Goal: Task Accomplishment & Management: Manage account settings

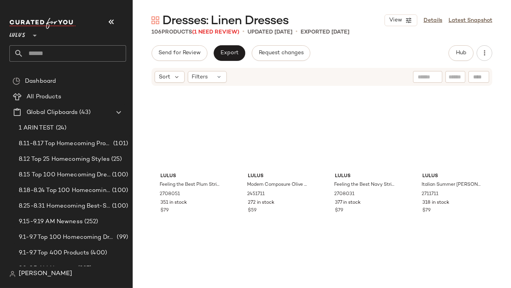
click at [114, 21] on icon "button" at bounding box center [111, 21] width 9 height 9
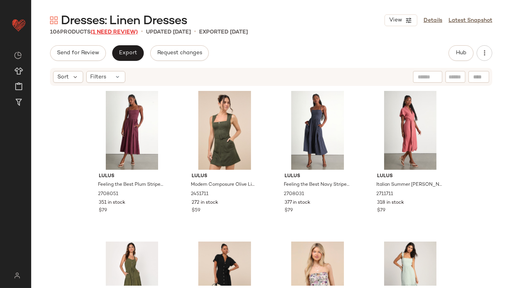
click at [133, 31] on span "(1 Need Review)" at bounding box center [114, 32] width 47 height 6
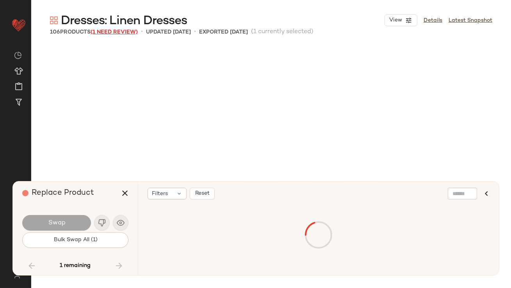
scroll to position [2862, 0]
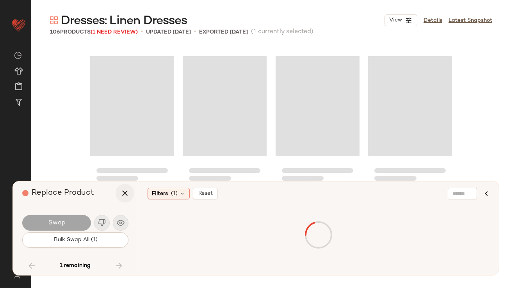
click at [125, 193] on icon "button" at bounding box center [124, 192] width 9 height 9
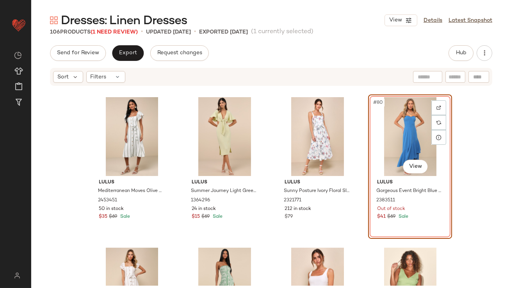
click at [376, 140] on div "#80 View" at bounding box center [410, 136] width 78 height 79
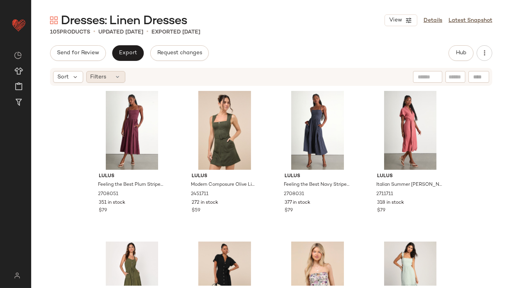
click at [105, 78] on span "Filters" at bounding box center [99, 77] width 16 height 8
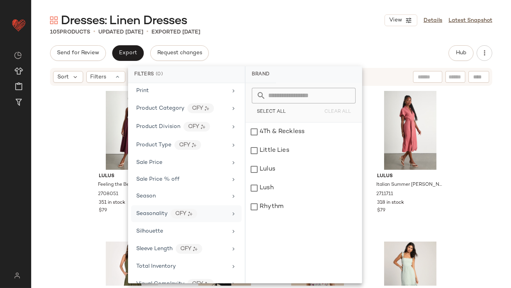
scroll to position [450, 0]
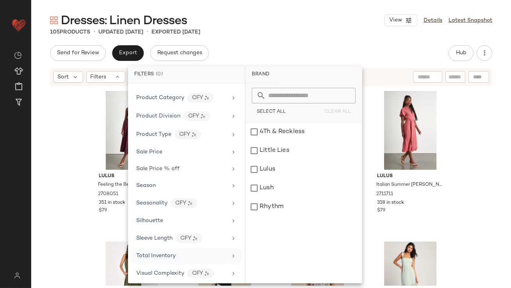
click at [149, 254] on span "Total Inventory" at bounding box center [155, 256] width 39 height 6
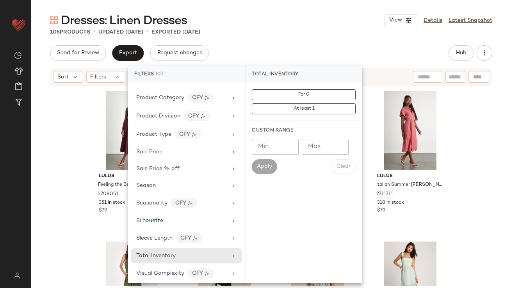
click at [324, 153] on input "Max" at bounding box center [325, 147] width 47 height 16
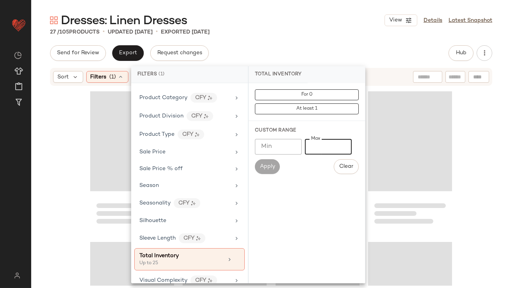
type input "**"
click at [291, 35] on div "27 / 105 Products • updated Sep 17th • Exported Sep 10th" at bounding box center [271, 32] width 480 height 8
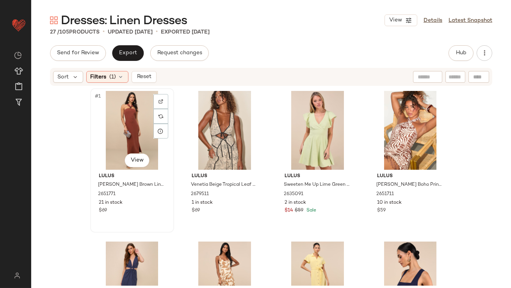
click at [101, 146] on div "#1 View" at bounding box center [132, 130] width 78 height 79
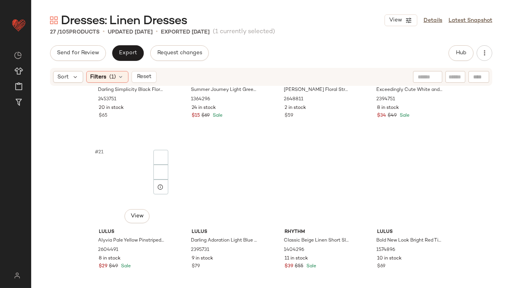
scroll to position [857, 0]
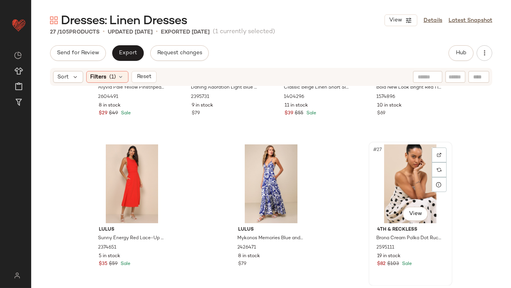
click at [386, 154] on div "#27 View" at bounding box center [410, 183] width 78 height 79
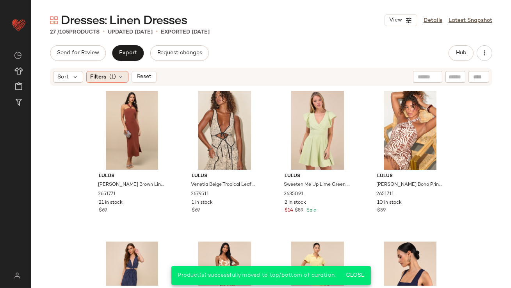
click at [121, 80] on div "Filters (1)" at bounding box center [107, 77] width 42 height 12
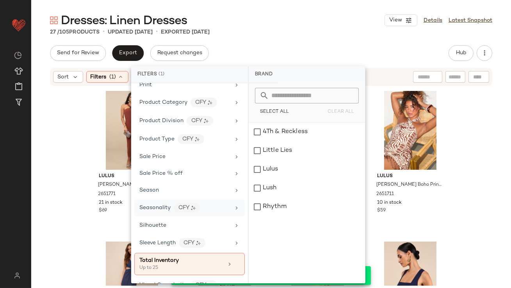
scroll to position [457, 0]
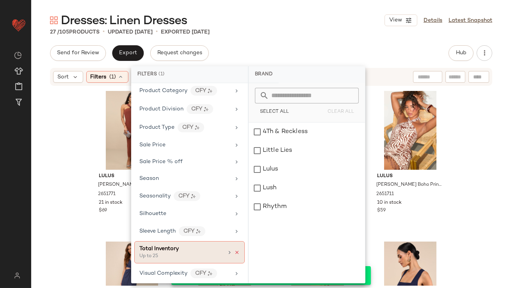
click at [234, 250] on icon at bounding box center [236, 252] width 5 height 5
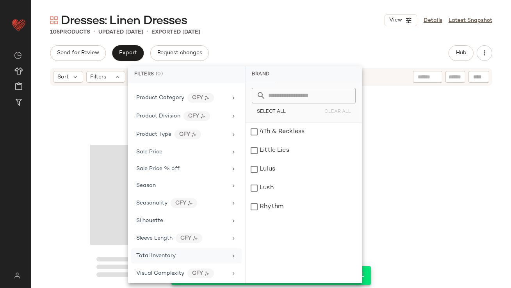
click at [333, 56] on div "Send for Review Export Request changes Hub" at bounding box center [271, 53] width 442 height 16
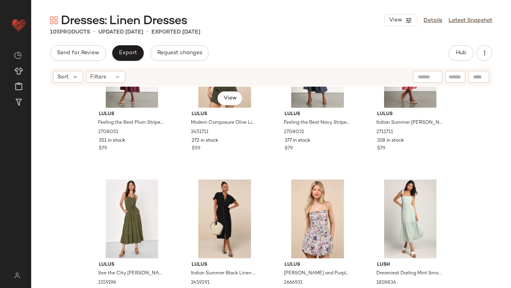
scroll to position [0, 0]
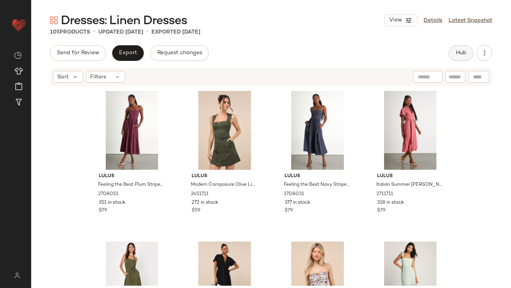
click at [456, 55] on span "Hub" at bounding box center [460, 53] width 11 height 6
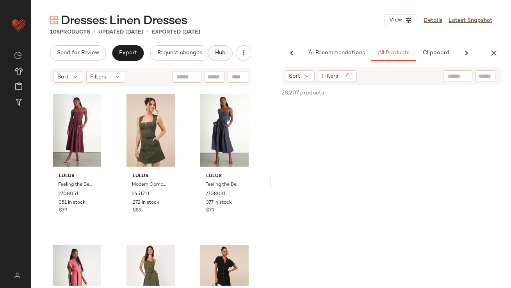
scroll to position [0, 44]
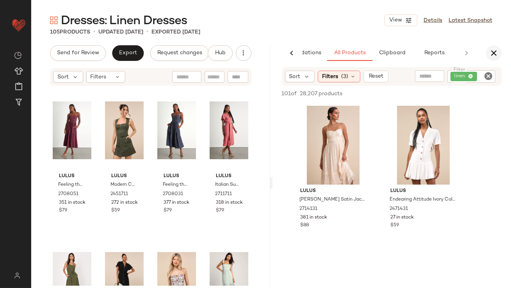
click at [493, 48] on icon "button" at bounding box center [493, 52] width 9 height 9
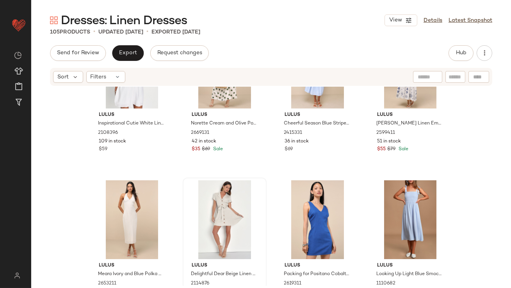
scroll to position [801, 0]
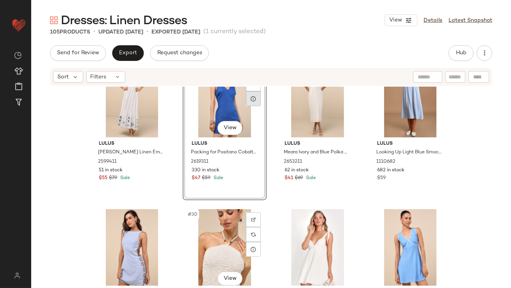
scroll to position [1005, 0]
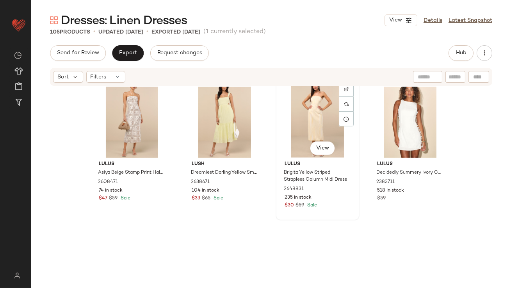
scroll to position [1247, 0]
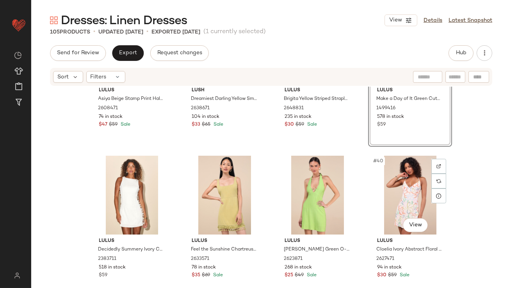
scroll to position [1314, 0]
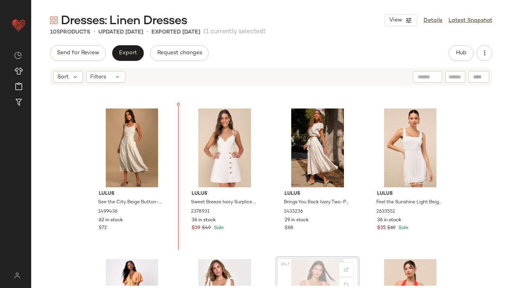
drag, startPoint x: 321, startPoint y: 279, endPoint x: 317, endPoint y: 276, distance: 4.7
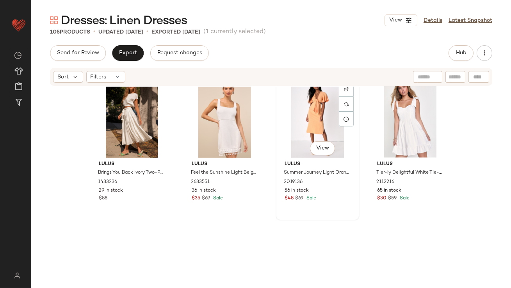
scroll to position [1715, 0]
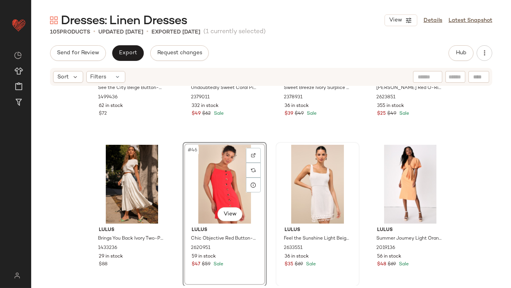
scroll to position [1585, 0]
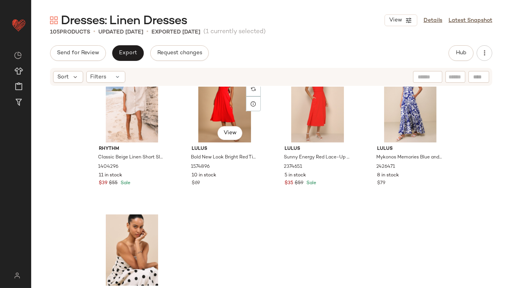
scroll to position [3864, 0]
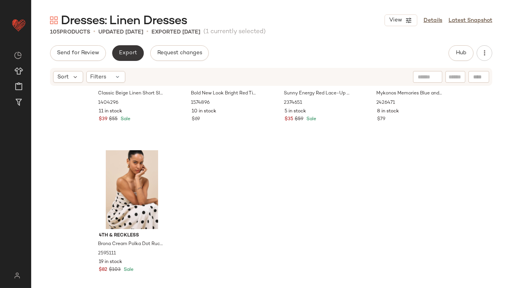
click at [136, 54] on span "Export" at bounding box center [128, 53] width 18 height 6
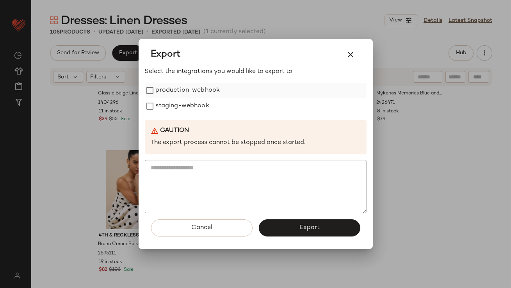
click at [171, 87] on label "production-webhook" at bounding box center [188, 91] width 64 height 16
click at [171, 100] on label "staging-webhook" at bounding box center [182, 106] width 53 height 16
click at [352, 51] on icon "button" at bounding box center [350, 54] width 9 height 9
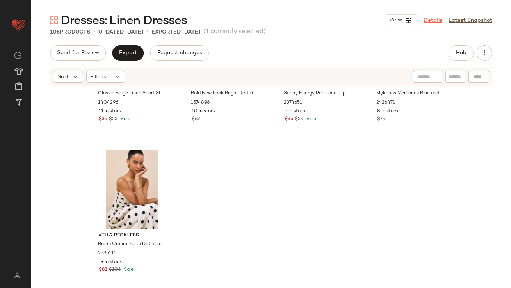
click at [427, 22] on link "Details" at bounding box center [432, 20] width 19 height 8
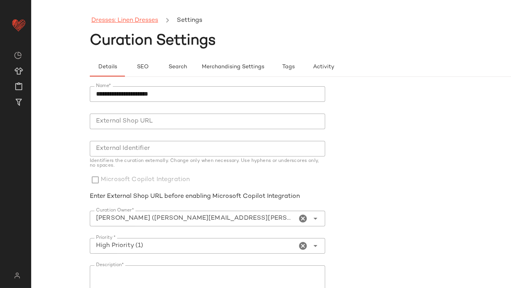
click at [124, 24] on link "Dresses: Linen Dresses" at bounding box center [124, 21] width 67 height 10
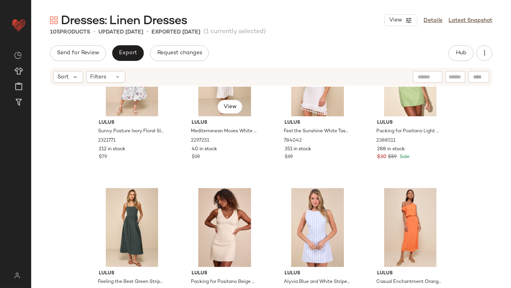
scroll to position [2393, 0]
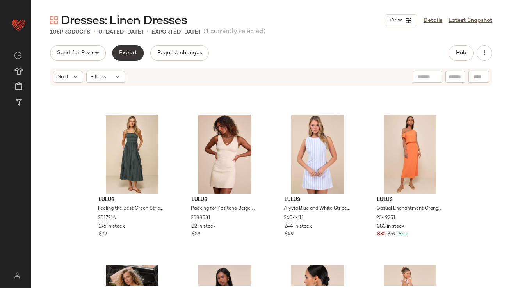
click at [137, 60] on button "Export" at bounding box center [128, 53] width 32 height 16
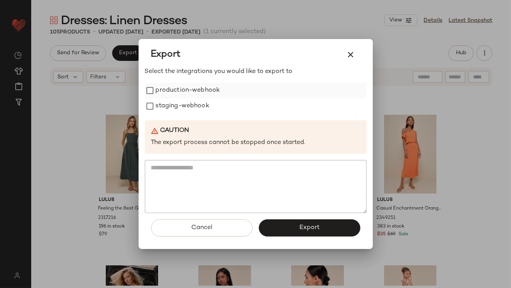
click at [178, 94] on label "production-webhook" at bounding box center [188, 91] width 64 height 16
click at [176, 104] on label "staging-webhook" at bounding box center [182, 106] width 53 height 16
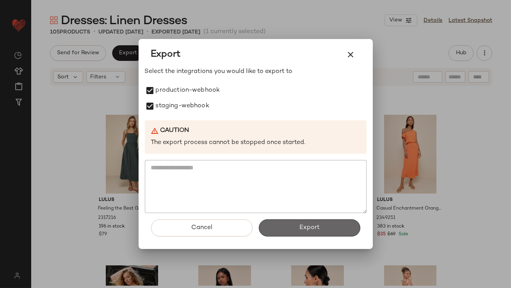
click at [274, 225] on button "Export" at bounding box center [309, 227] width 101 height 17
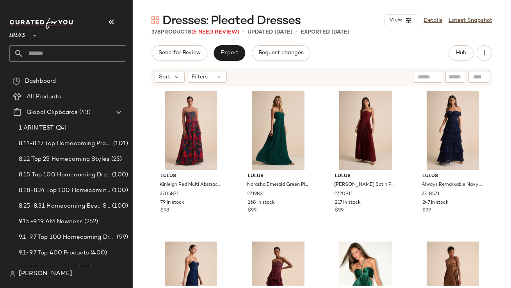
click at [107, 23] on icon "button" at bounding box center [111, 21] width 9 height 9
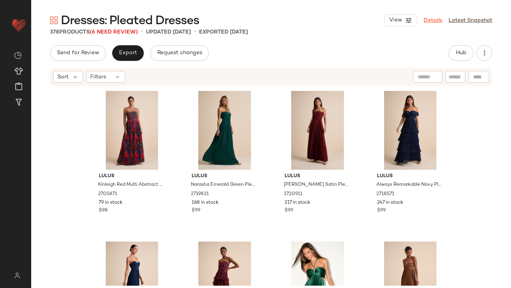
click at [439, 16] on link "Details" at bounding box center [432, 20] width 19 height 8
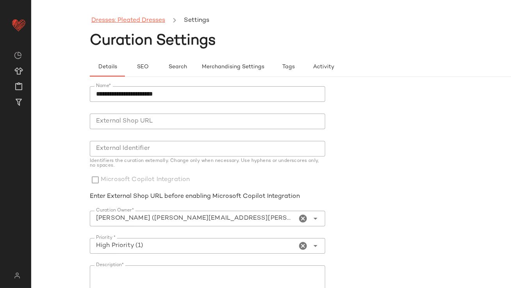
click at [139, 20] on link "Dresses: Pleated Dresses" at bounding box center [128, 21] width 74 height 10
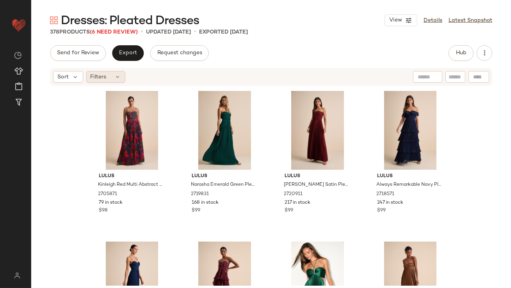
click at [121, 78] on div "Filters" at bounding box center [105, 77] width 39 height 12
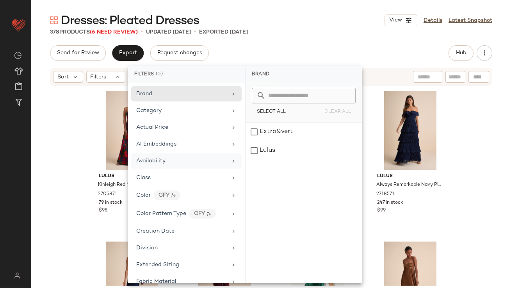
click at [151, 158] on span "Availability" at bounding box center [150, 161] width 29 height 6
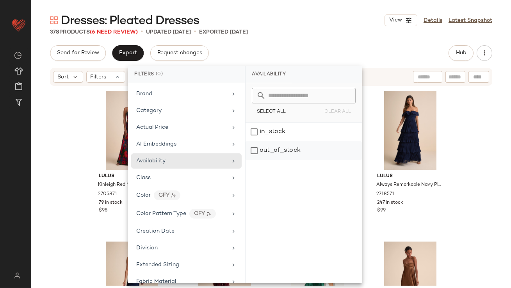
click at [268, 151] on div "out_of_stock" at bounding box center [303, 150] width 116 height 19
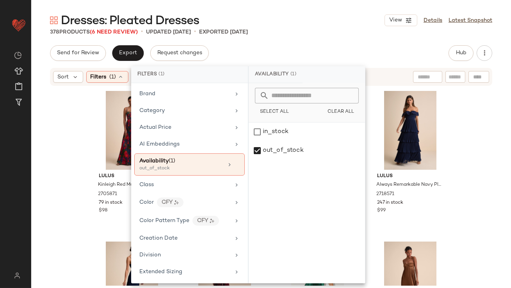
click at [287, 63] on div "Send for Review Export Request changes Hub Sort Filters (1) Reset Lulus Kinleig…" at bounding box center [271, 183] width 480 height 276
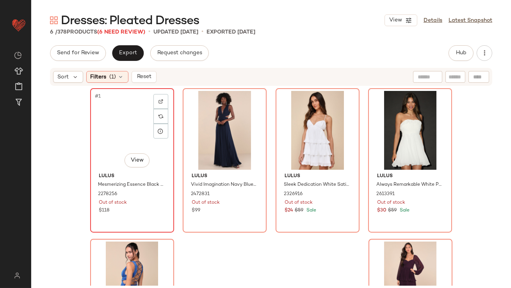
click at [133, 115] on div "#1 View" at bounding box center [132, 130] width 78 height 79
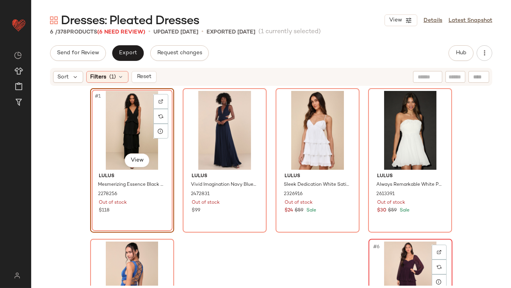
click at [409, 256] on div "#6 View" at bounding box center [410, 281] width 78 height 79
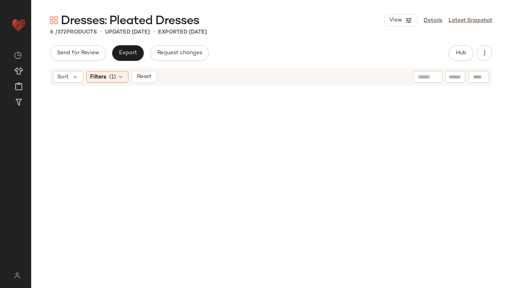
click at [112, 84] on div "Sort Filters (1) Reset" at bounding box center [271, 77] width 442 height 18
click at [114, 77] on span "(1)" at bounding box center [113, 77] width 7 height 8
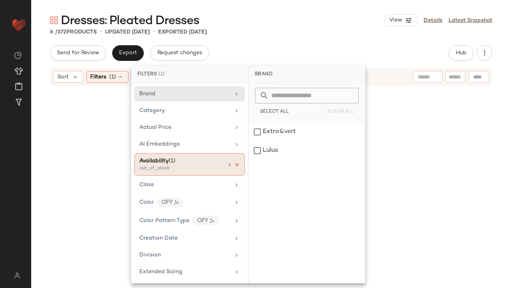
click at [233, 167] on div at bounding box center [232, 165] width 13 height 6
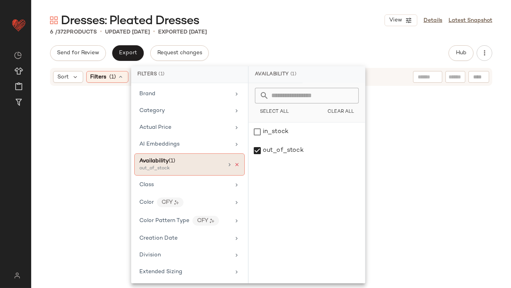
click at [234, 165] on icon at bounding box center [236, 164] width 5 height 5
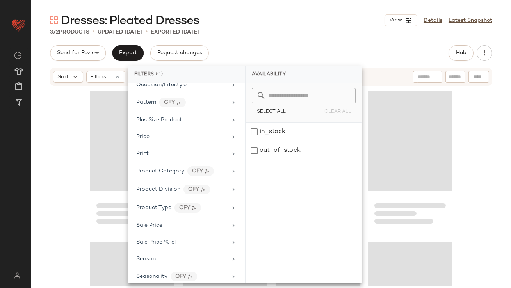
scroll to position [484, 0]
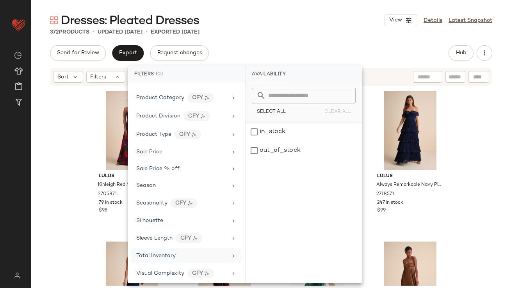
click at [148, 253] on span "Total Inventory" at bounding box center [155, 256] width 39 height 6
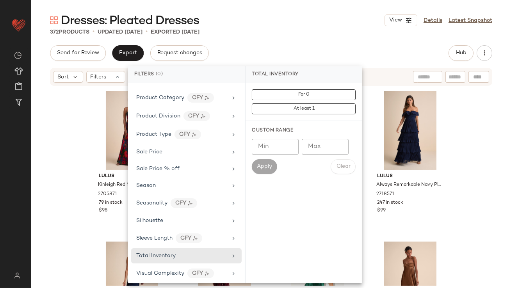
click at [320, 149] on input "Max" at bounding box center [325, 147] width 47 height 16
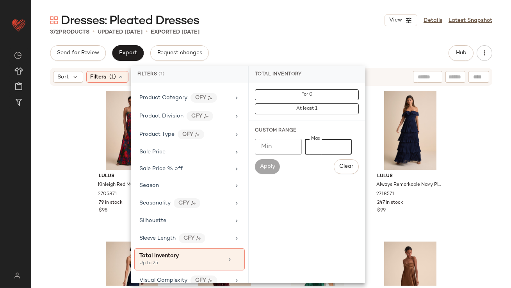
type input "**"
click at [342, 30] on div "372 Products • updated [DATE] • Exported [DATE]" at bounding box center [271, 32] width 480 height 8
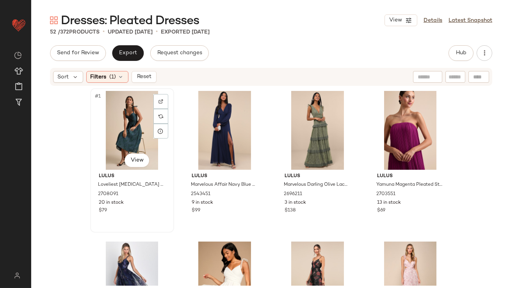
click at [121, 116] on div "#1 View" at bounding box center [132, 130] width 78 height 79
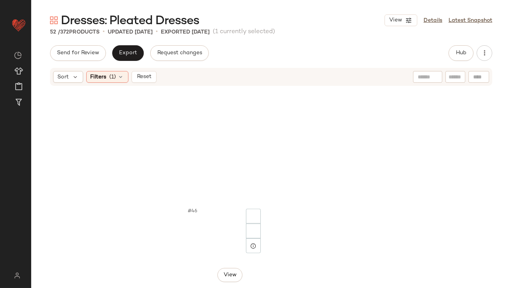
scroll to position [1760, 0]
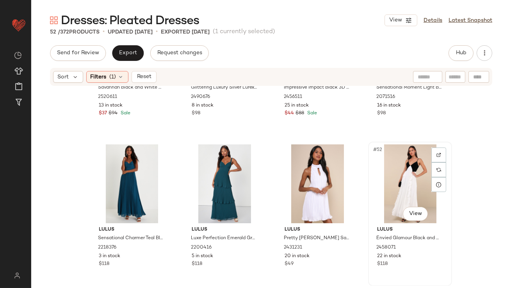
click at [407, 185] on div "#52 View" at bounding box center [410, 183] width 78 height 79
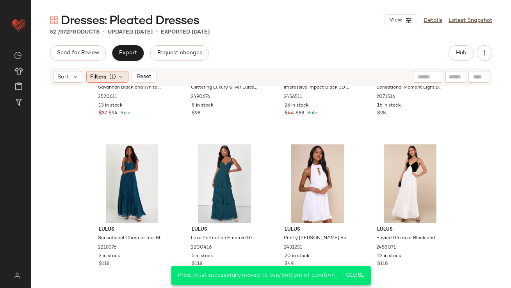
click at [118, 75] on icon at bounding box center [121, 77] width 6 height 6
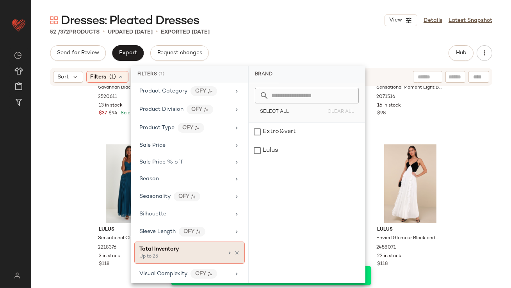
click at [234, 250] on icon at bounding box center [236, 252] width 5 height 5
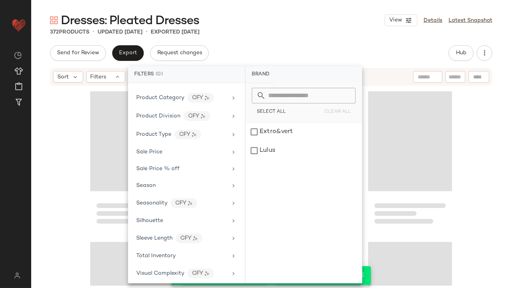
click at [336, 47] on div "Send for Review Export Request changes Hub" at bounding box center [271, 53] width 442 height 16
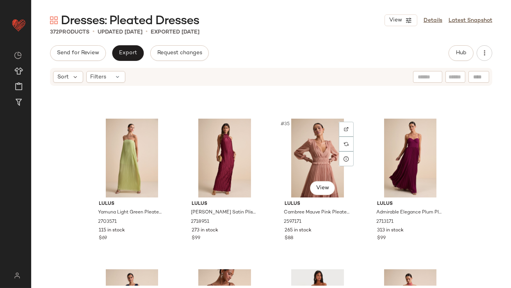
scroll to position [1223, 0]
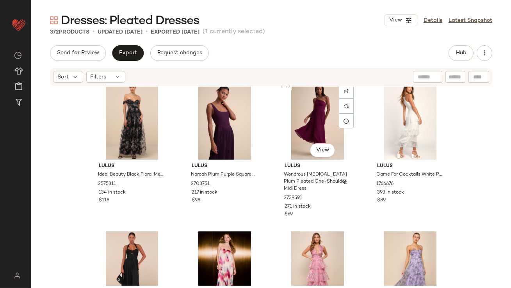
scroll to position [1408, 0]
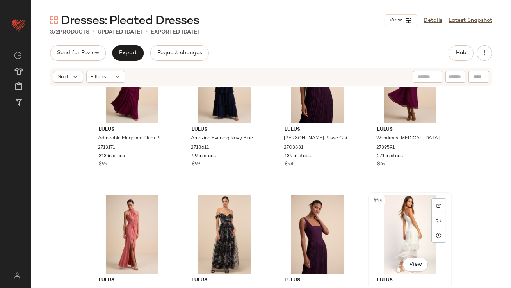
drag, startPoint x: 393, startPoint y: 213, endPoint x: 390, endPoint y: 207, distance: 6.6
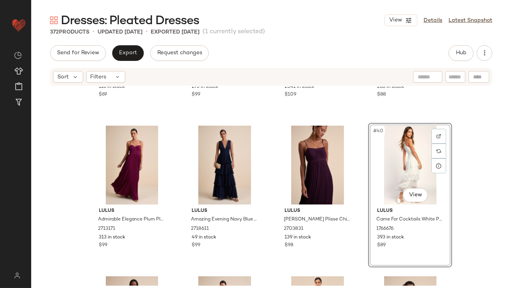
scroll to position [1390, 0]
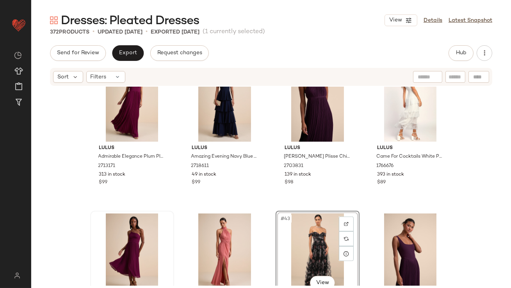
scroll to position [1392, 0]
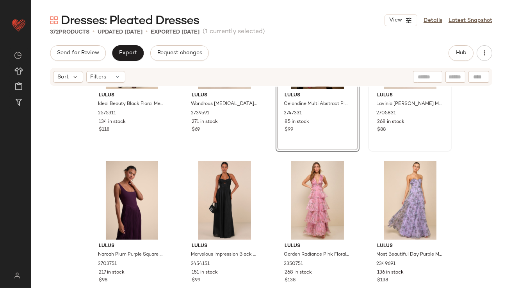
scroll to position [1635, 0]
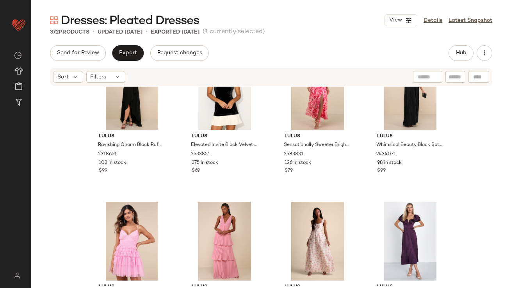
scroll to position [1853, 0]
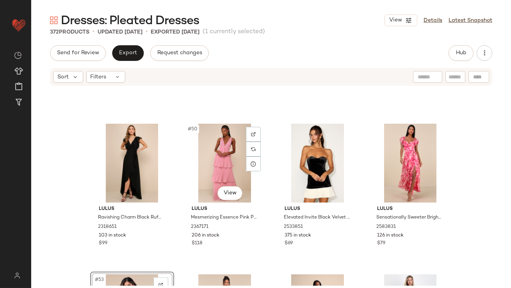
scroll to position [1773, 0]
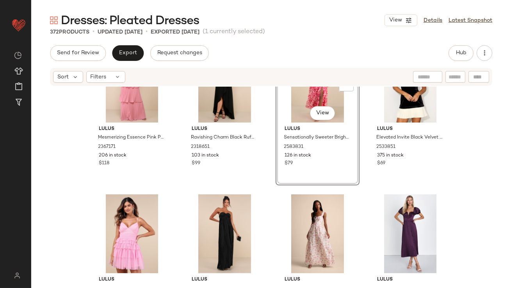
scroll to position [1886, 0]
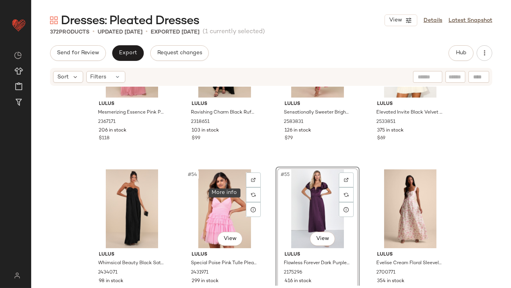
scroll to position [2012, 0]
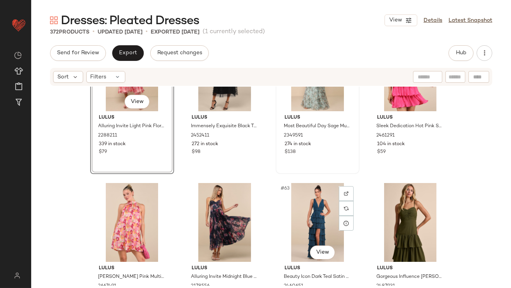
scroll to position [2184, 0]
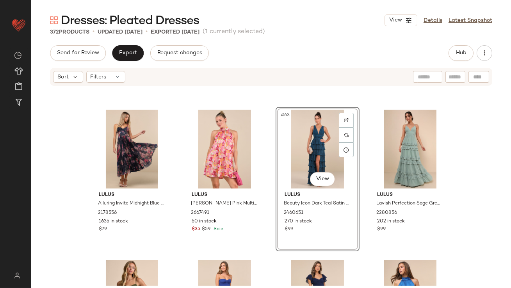
scroll to position [2292, 0]
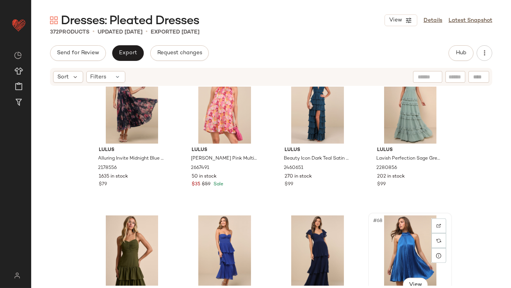
click at [385, 251] on div "#68 View" at bounding box center [410, 254] width 78 height 79
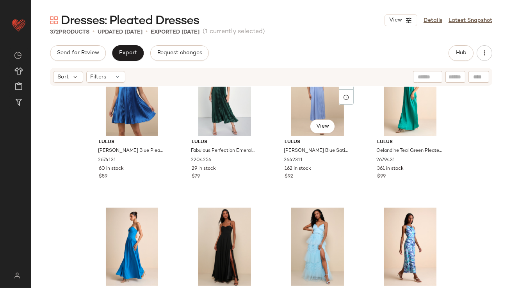
scroll to position [2597, 0]
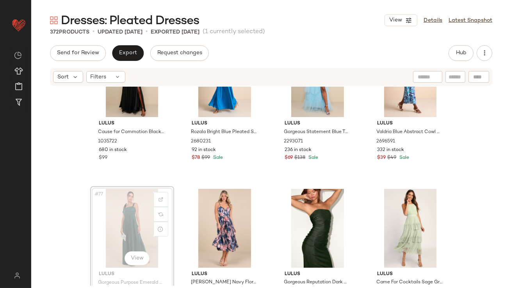
scroll to position [2771, 0]
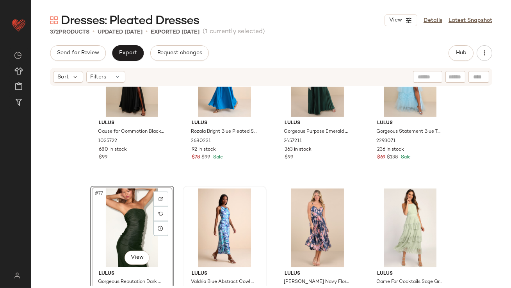
click at [120, 228] on div "#77 View" at bounding box center [132, 227] width 78 height 79
drag, startPoint x: 120, startPoint y: 228, endPoint x: 267, endPoint y: 229, distance: 147.5
click at [267, 229] on div "Lulus Cause for Commotion Black Pleated Bustier Maxi Dress 1035722 680 in stock…" at bounding box center [271, 186] width 480 height 199
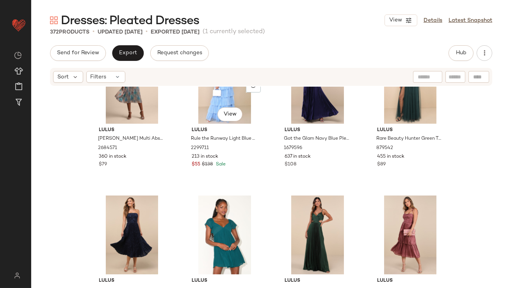
scroll to position [3066, 0]
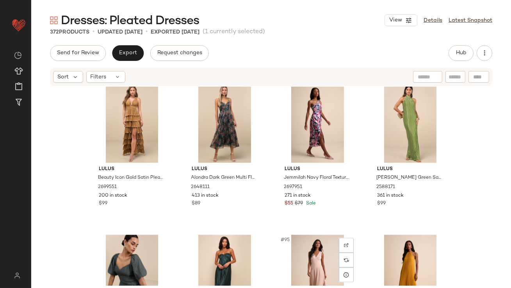
scroll to position [3345, 0]
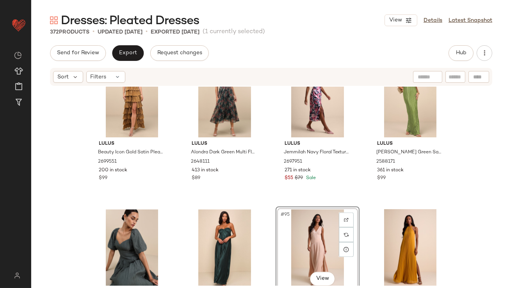
scroll to position [3356, 0]
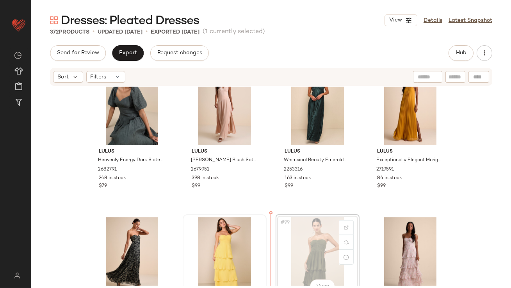
scroll to position [3498, 0]
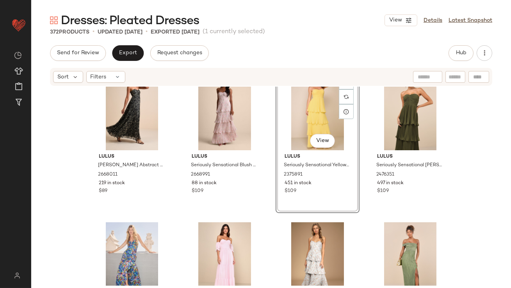
scroll to position [3642, 0]
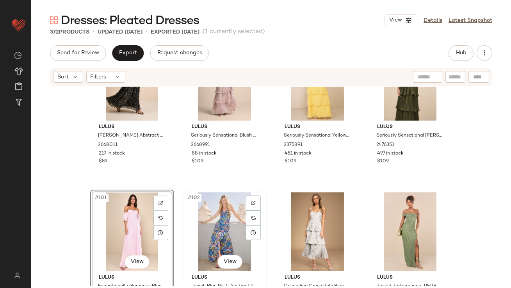
scroll to position [3672, 0]
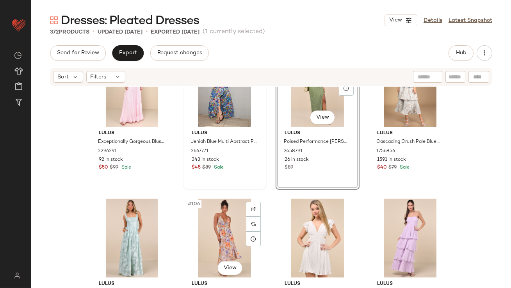
scroll to position [3823, 0]
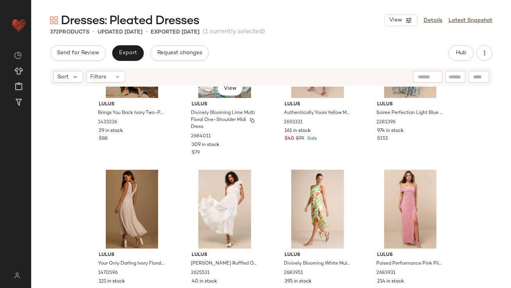
scroll to position [4300, 0]
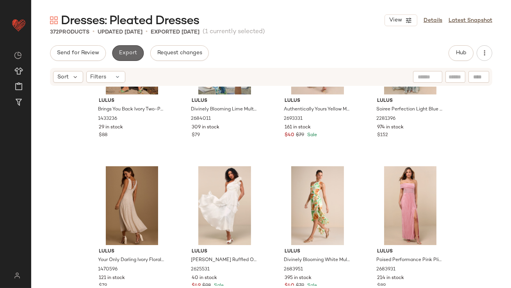
click at [132, 55] on span "Export" at bounding box center [128, 53] width 18 height 6
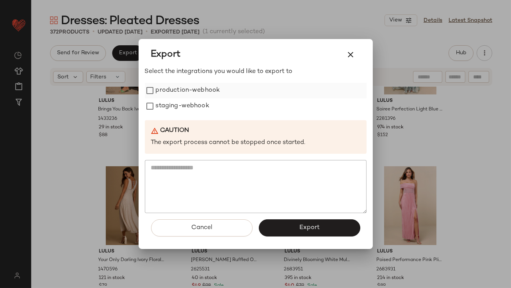
click at [193, 92] on label "production-webhook" at bounding box center [188, 91] width 64 height 16
click at [193, 106] on label "staging-webhook" at bounding box center [182, 106] width 53 height 16
click at [354, 62] on button "button" at bounding box center [350, 54] width 19 height 19
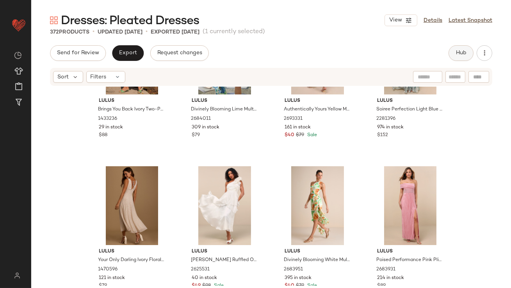
click at [458, 58] on button "Hub" at bounding box center [460, 53] width 25 height 16
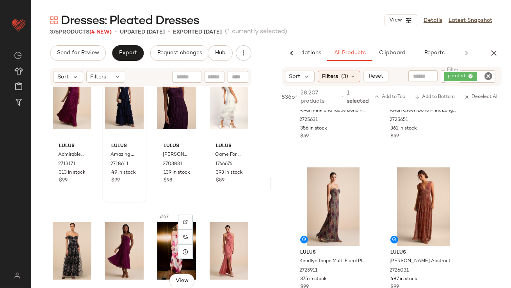
scroll to position [1539, 0]
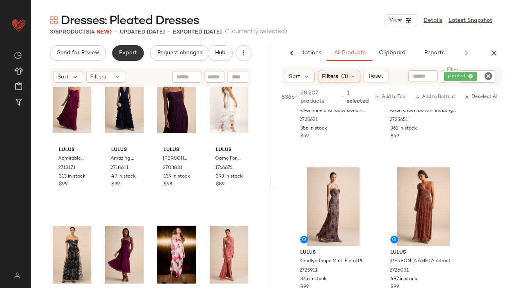
click at [114, 55] on button "Export" at bounding box center [128, 53] width 32 height 16
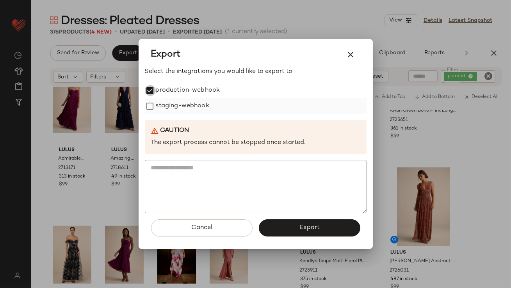
click at [152, 100] on div "staging-webhook" at bounding box center [256, 106] width 222 height 16
click at [280, 225] on button "Export" at bounding box center [309, 227] width 101 height 17
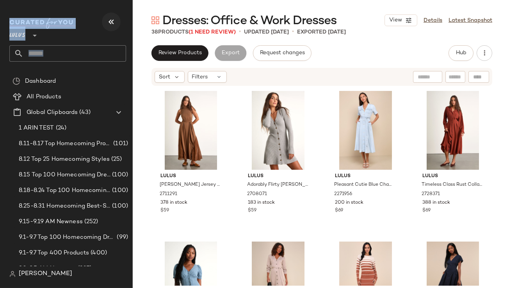
click at [102, 18] on div "Lulus **" at bounding box center [70, 40] width 123 height 48
click at [107, 20] on icon "button" at bounding box center [111, 21] width 9 height 9
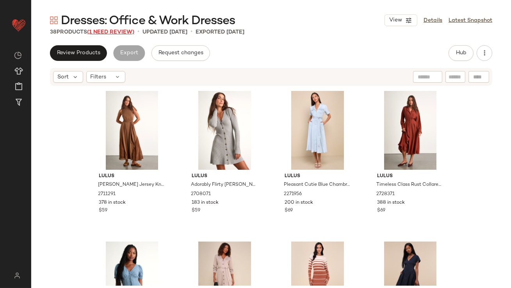
click at [129, 31] on span "(1 Need Review)" at bounding box center [110, 32] width 47 height 6
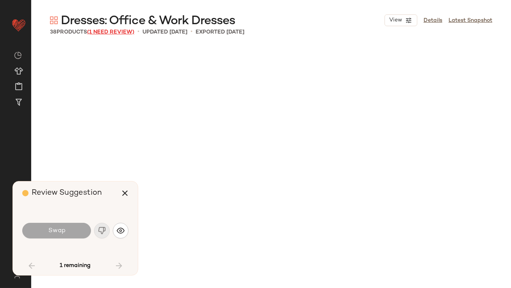
scroll to position [903, 0]
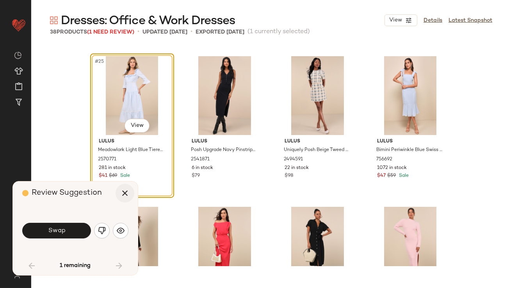
click at [128, 191] on icon "button" at bounding box center [124, 192] width 9 height 9
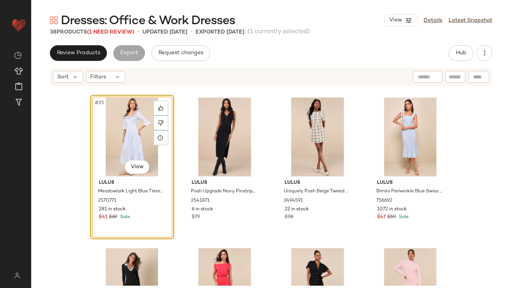
click at [128, 132] on div "#25 View" at bounding box center [132, 137] width 78 height 79
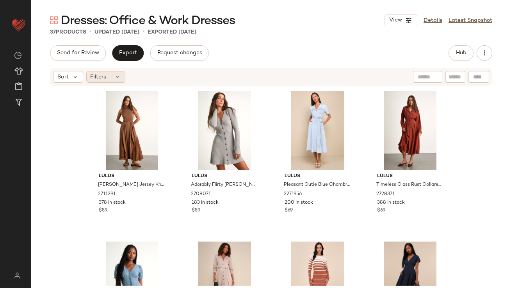
click at [115, 80] on icon at bounding box center [118, 77] width 6 height 6
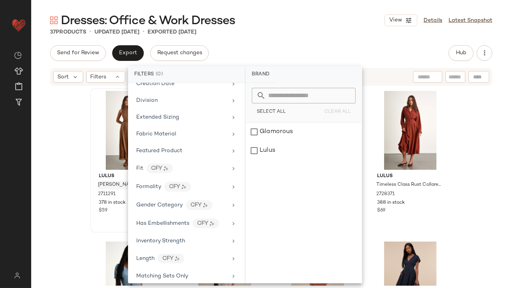
scroll to position [450, 0]
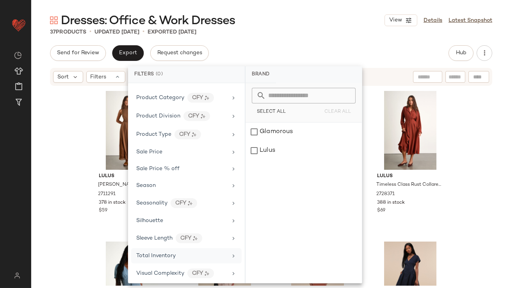
click at [158, 254] on span "Total Inventory" at bounding box center [155, 256] width 39 height 6
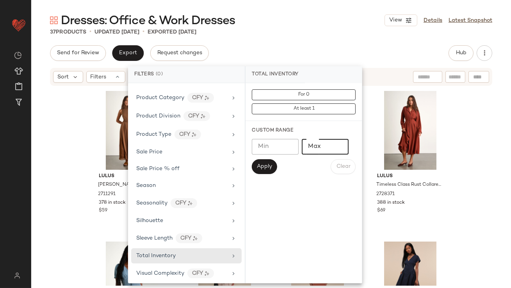
type input "*"
click at [336, 142] on input "*" at bounding box center [325, 147] width 47 height 16
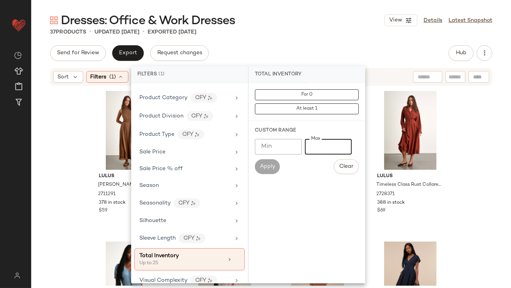
type input "**"
click at [321, 59] on div "Send for Review Export Request changes Hub" at bounding box center [271, 53] width 442 height 16
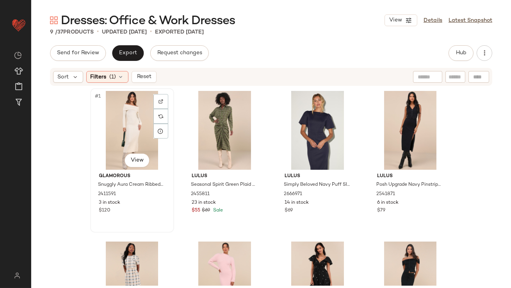
click at [135, 117] on div "#1 View" at bounding box center [132, 130] width 78 height 79
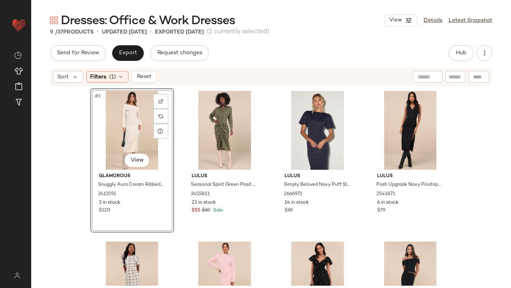
scroll to position [254, 0]
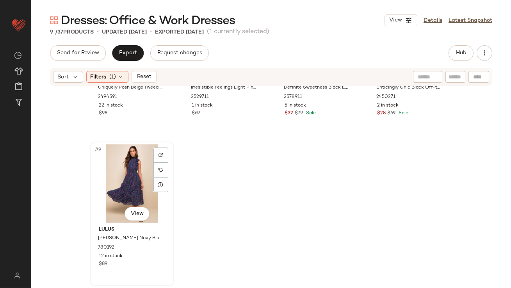
click at [113, 164] on div "#9 View" at bounding box center [132, 183] width 78 height 79
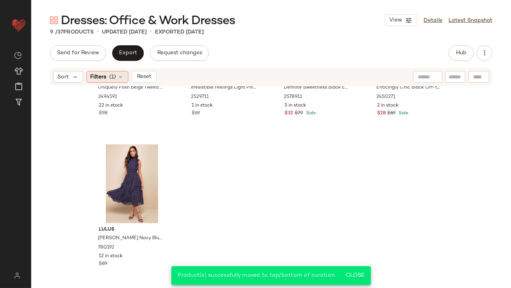
click at [123, 80] on div "Filters (1)" at bounding box center [107, 77] width 42 height 12
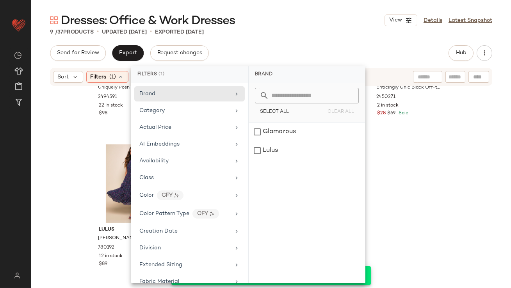
scroll to position [457, 0]
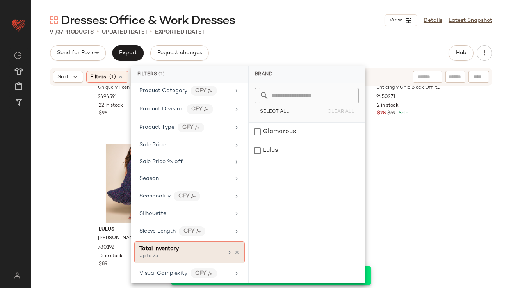
click at [231, 249] on div at bounding box center [232, 252] width 13 height 6
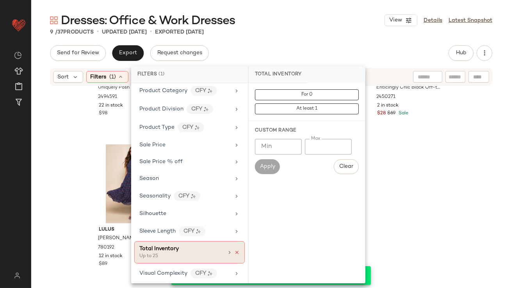
click at [234, 250] on icon at bounding box center [236, 252] width 5 height 5
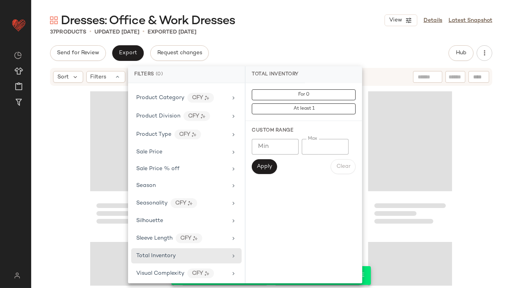
click at [328, 31] on div "37 Products • updated Sep 17th • Exported Sep 10th" at bounding box center [271, 32] width 480 height 8
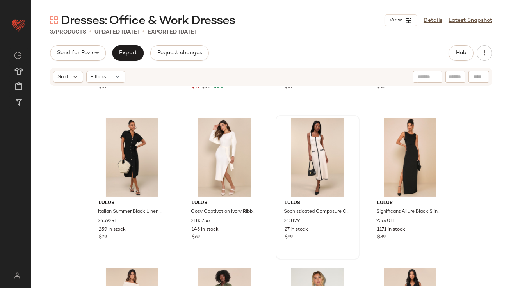
scroll to position [857, 0]
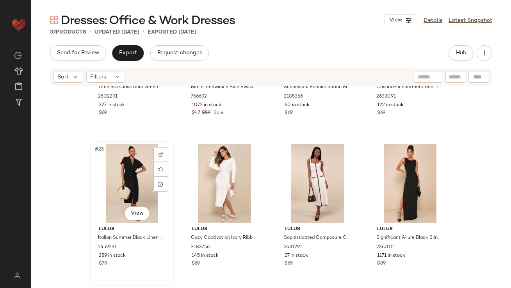
click at [105, 189] on div "#25 View" at bounding box center [132, 183] width 78 height 79
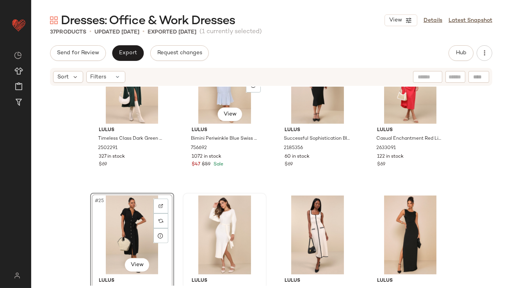
scroll to position [806, 0]
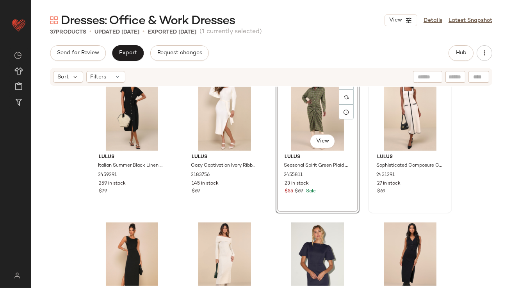
scroll to position [954, 0]
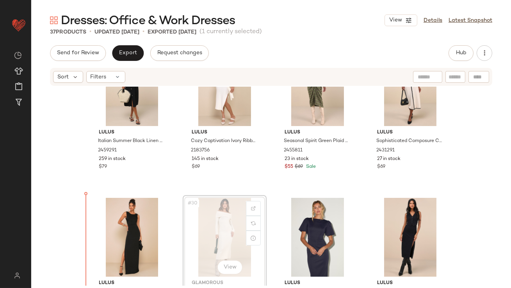
drag, startPoint x: 215, startPoint y: 213, endPoint x: 210, endPoint y: 213, distance: 4.7
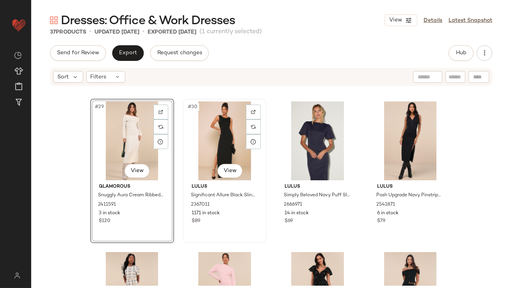
scroll to position [1062, 0]
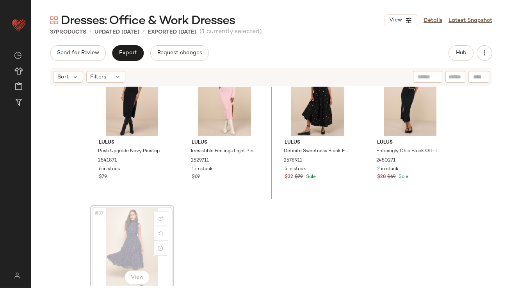
scroll to position [1246, 0]
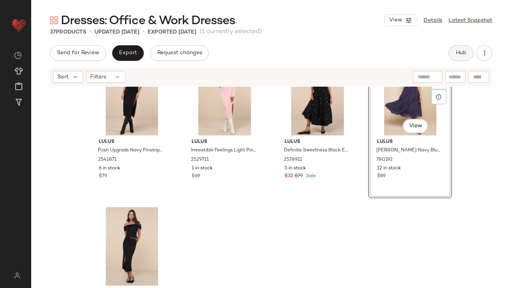
click at [463, 52] on span "Hub" at bounding box center [460, 53] width 11 height 6
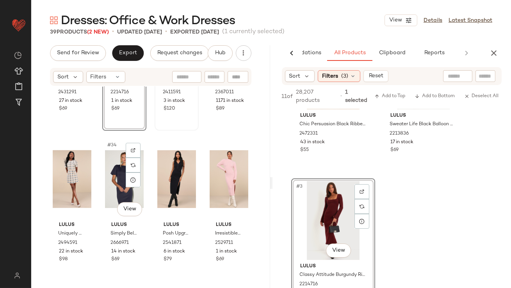
scroll to position [1031, 0]
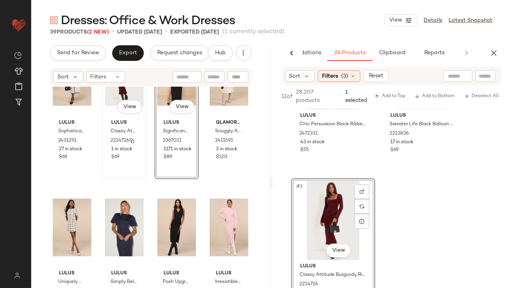
scroll to position [1113, 0]
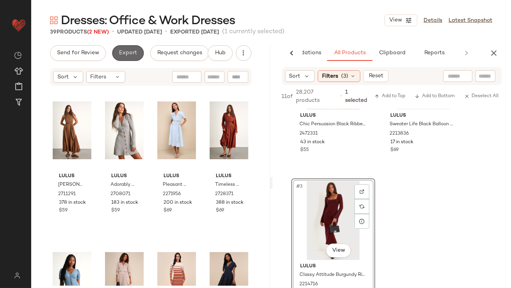
click at [122, 47] on button "Export" at bounding box center [128, 53] width 32 height 16
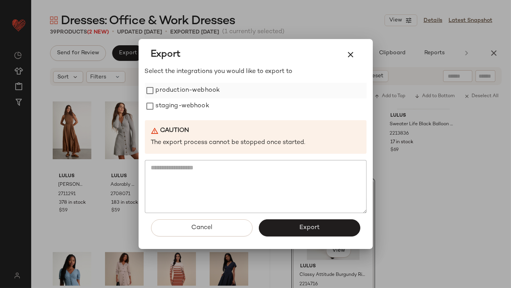
click at [199, 88] on label "production-webhook" at bounding box center [188, 91] width 64 height 16
click at [199, 105] on label "staging-webhook" at bounding box center [182, 106] width 53 height 16
click at [497, 52] on div at bounding box center [255, 144] width 511 height 288
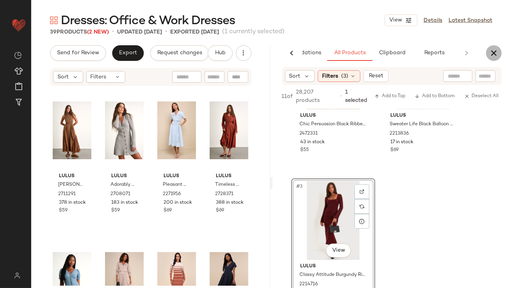
click at [494, 54] on icon "button" at bounding box center [493, 52] width 9 height 9
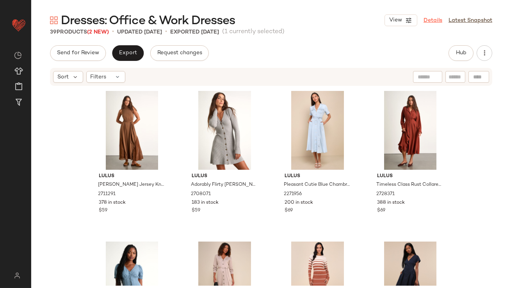
click at [441, 20] on link "Details" at bounding box center [432, 20] width 19 height 8
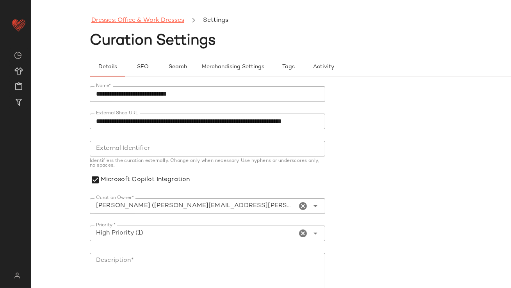
click at [142, 25] on link "Dresses: Office & Work Dresses" at bounding box center [137, 21] width 93 height 10
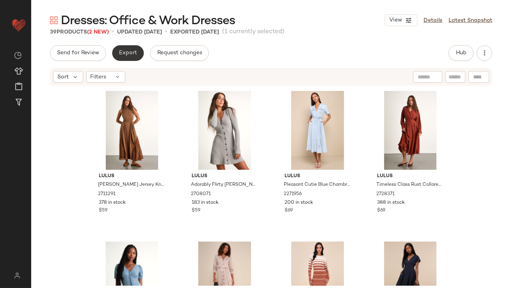
click at [137, 56] on button "Export" at bounding box center [128, 53] width 32 height 16
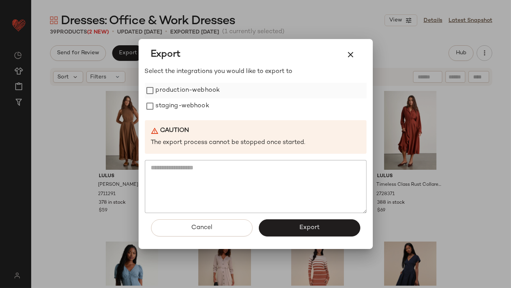
click at [178, 89] on label "production-webhook" at bounding box center [188, 91] width 64 height 16
click at [178, 104] on label "staging-webhook" at bounding box center [182, 106] width 53 height 16
click at [283, 224] on button "Export" at bounding box center [309, 227] width 101 height 17
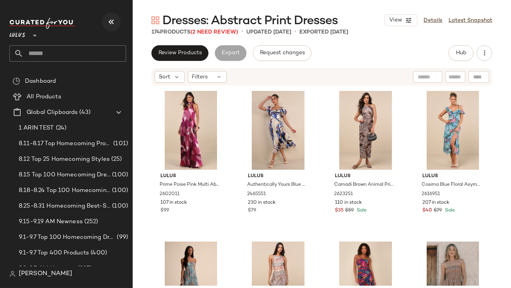
click at [112, 19] on icon "button" at bounding box center [111, 21] width 9 height 9
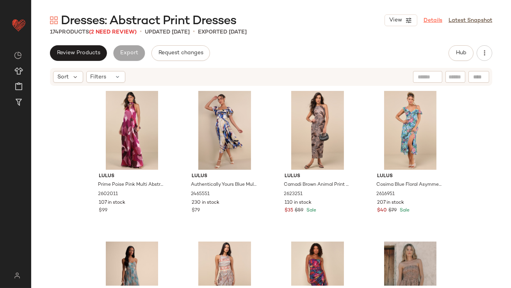
click at [434, 19] on link "Details" at bounding box center [432, 20] width 19 height 8
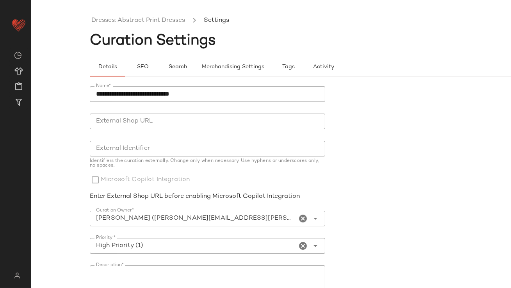
click at [150, 25] on ul "Dresses: Abstract Print Dresses Settings" at bounding box center [330, 21] width 480 height 18
click at [148, 19] on link "Dresses: Abstract Print Dresses" at bounding box center [138, 21] width 94 height 10
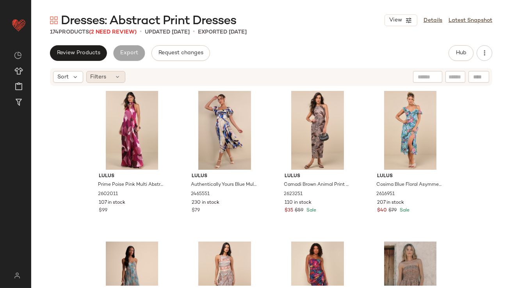
click at [110, 72] on div "Filters" at bounding box center [105, 77] width 39 height 12
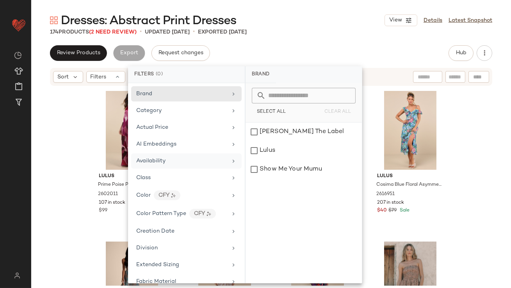
click at [175, 158] on div "Availability" at bounding box center [181, 161] width 91 height 8
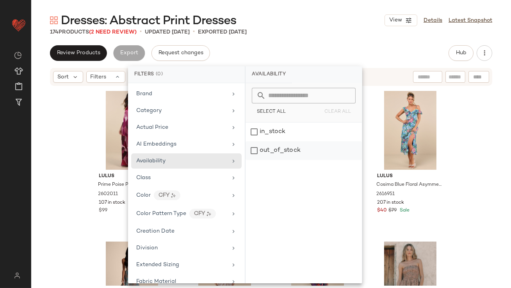
click at [264, 154] on div "out_of_stock" at bounding box center [303, 150] width 116 height 19
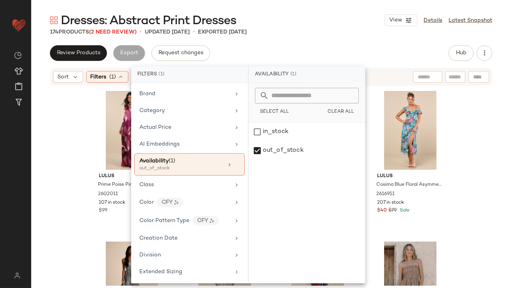
click at [306, 59] on div "Review Products Export Request changes Hub" at bounding box center [271, 53] width 442 height 16
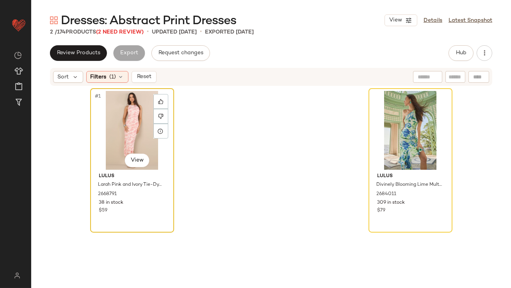
click at [103, 144] on div "#1 View" at bounding box center [132, 130] width 78 height 79
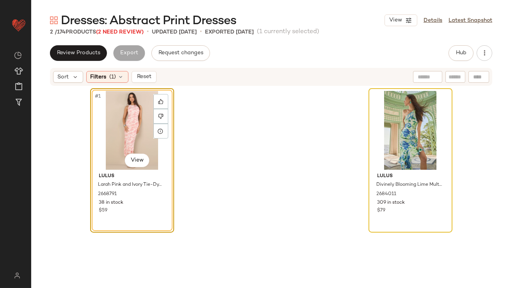
click at [379, 122] on div at bounding box center [410, 130] width 78 height 79
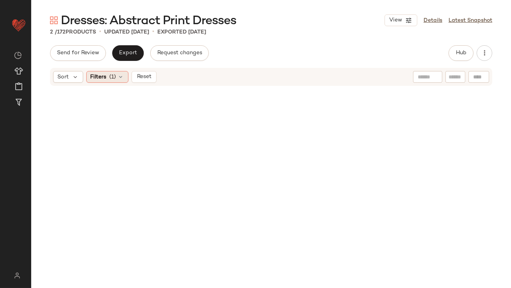
click at [115, 75] on span "(1)" at bounding box center [113, 77] width 7 height 8
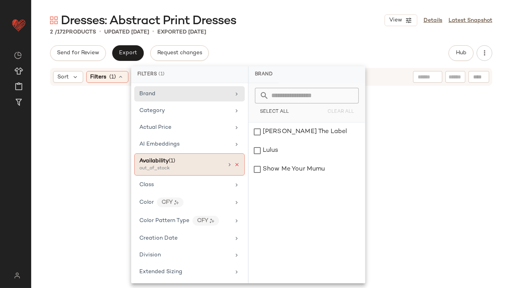
click at [234, 165] on icon at bounding box center [236, 164] width 5 height 5
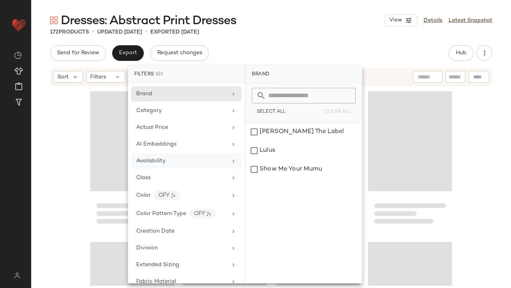
click at [309, 30] on div "172 Products • updated Sep 17th • Exported Sep 10th" at bounding box center [271, 32] width 480 height 8
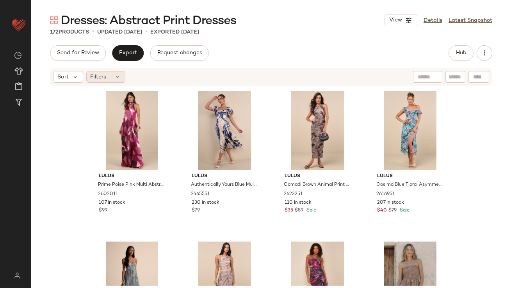
click at [92, 78] on span "Filters" at bounding box center [99, 77] width 16 height 8
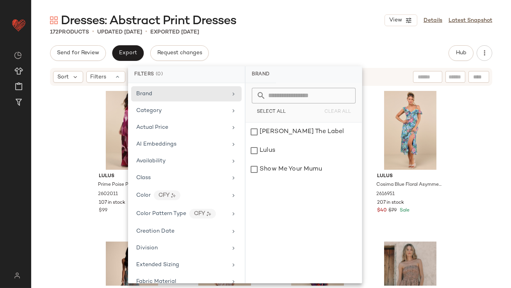
scroll to position [467, 0]
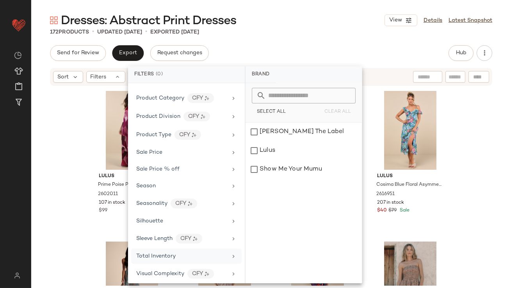
click at [164, 252] on div "Total Inventory" at bounding box center [155, 256] width 39 height 8
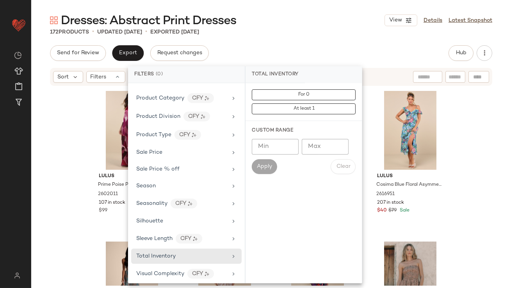
click at [317, 144] on input "Max" at bounding box center [325, 147] width 47 height 16
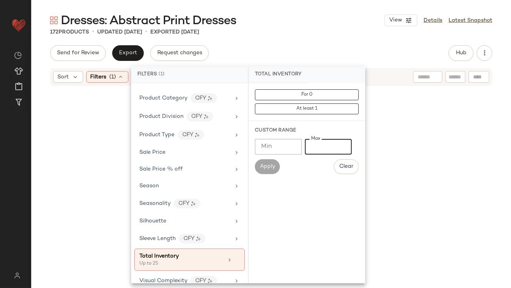
type input "**"
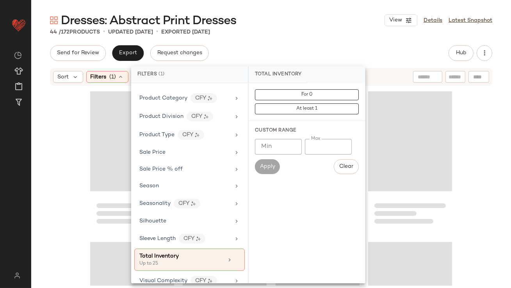
click at [329, 50] on div "Send for Review Export Request changes Hub" at bounding box center [271, 53] width 442 height 16
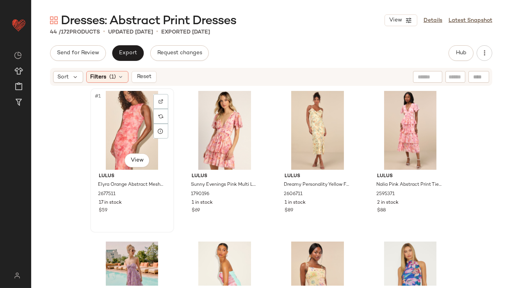
click at [120, 122] on div "#1 View" at bounding box center [132, 130] width 78 height 79
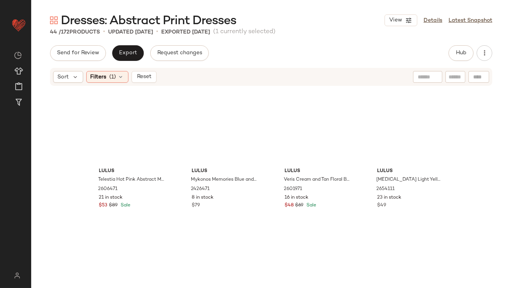
scroll to position [1459, 0]
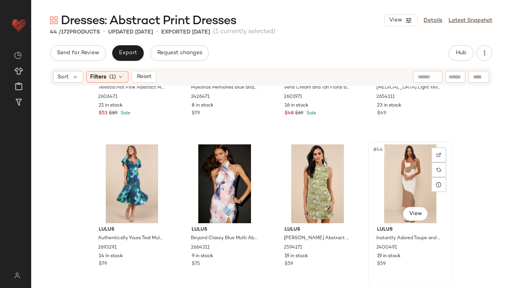
click at [393, 173] on div "#44 View" at bounding box center [410, 183] width 78 height 79
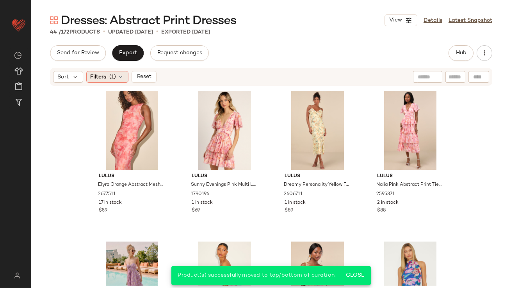
click at [114, 78] on span "(1)" at bounding box center [113, 77] width 7 height 8
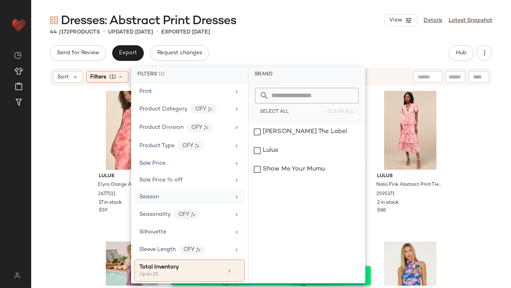
scroll to position [473, 0]
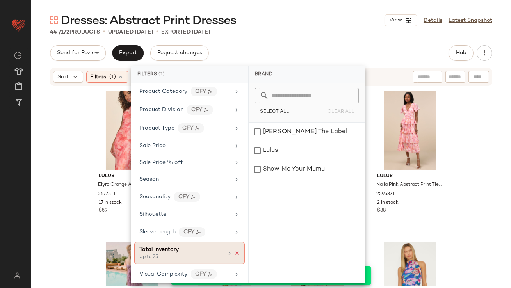
click at [235, 251] on icon at bounding box center [236, 253] width 5 height 5
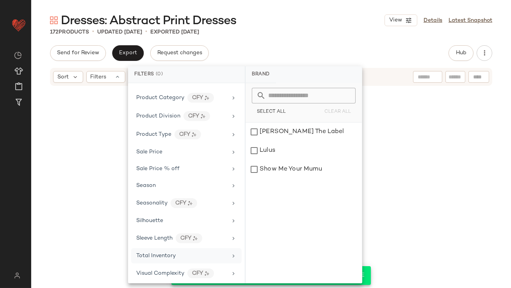
scroll to position [6280, 0]
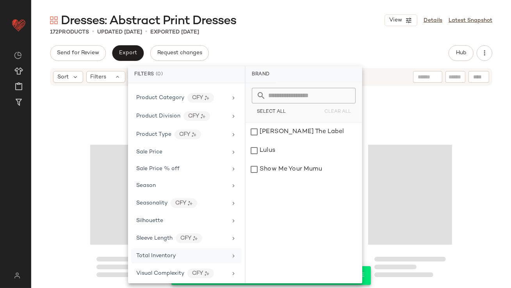
click at [322, 48] on div "Send for Review Export Request changes Hub" at bounding box center [271, 53] width 442 height 16
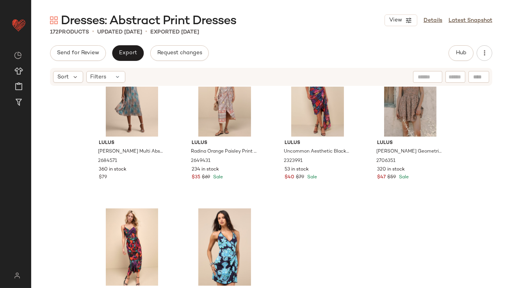
scroll to position [0, 0]
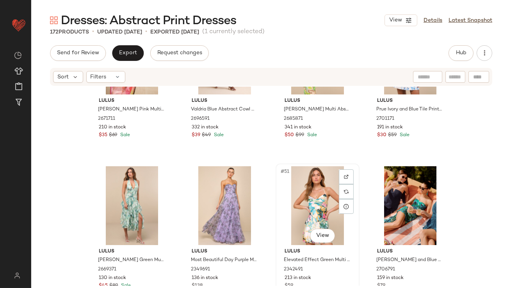
scroll to position [1860, 0]
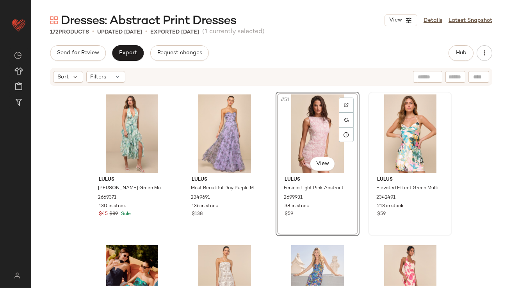
scroll to position [1839, 0]
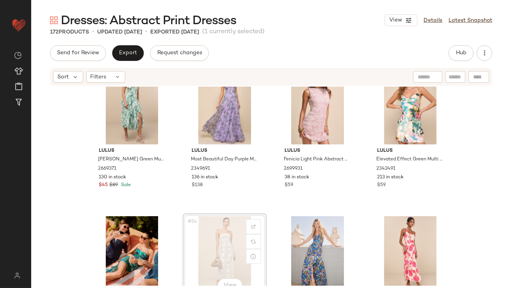
scroll to position [1840, 0]
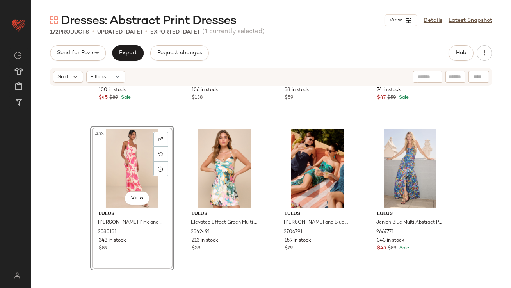
scroll to position [1984, 0]
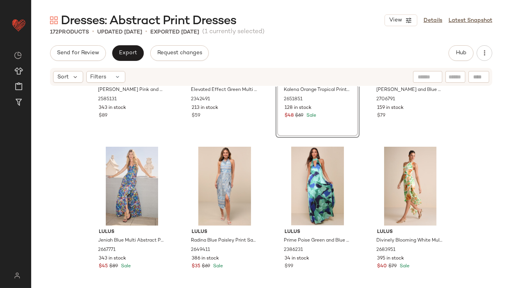
scroll to position [2115, 0]
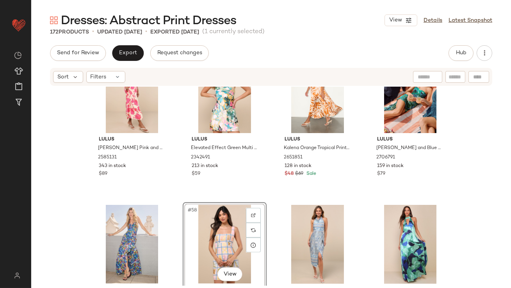
scroll to position [2006, 0]
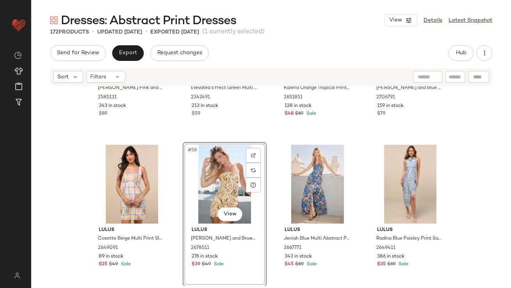
scroll to position [2174, 0]
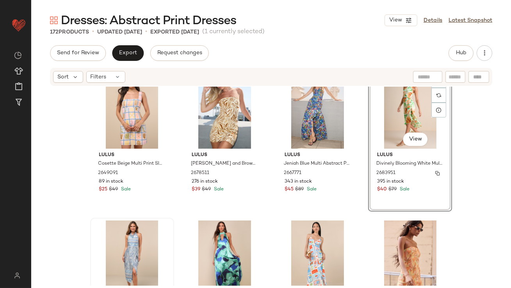
scroll to position [2139, 0]
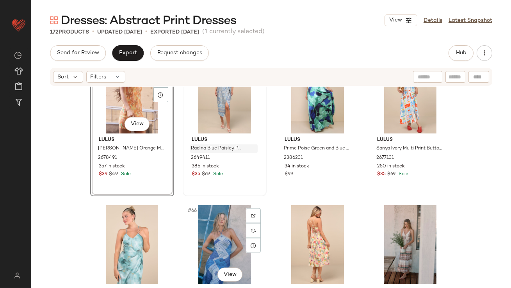
scroll to position [2306, 0]
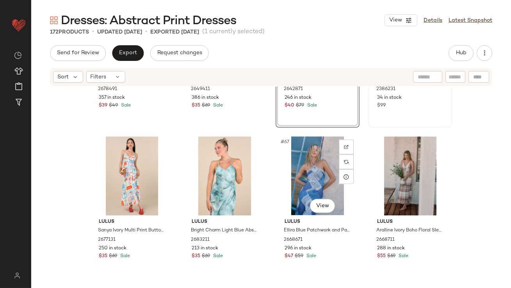
scroll to position [2409, 0]
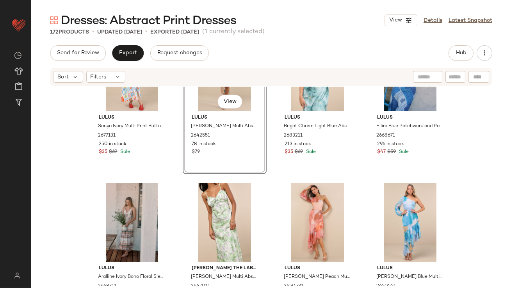
scroll to position [2500, 0]
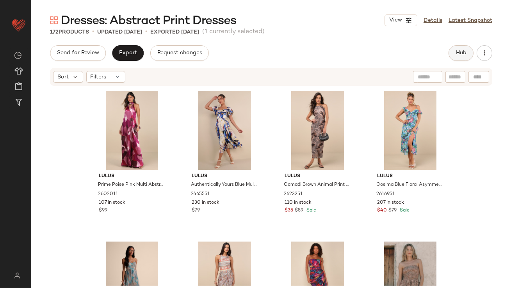
click at [468, 54] on button "Hub" at bounding box center [460, 53] width 25 height 16
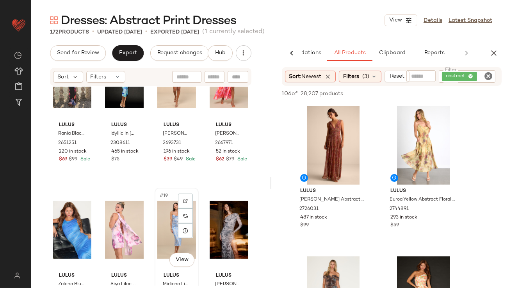
scroll to position [512, 0]
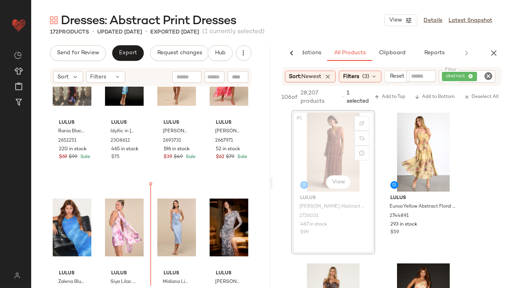
drag, startPoint x: 337, startPoint y: 118, endPoint x: 333, endPoint y: 119, distance: 4.0
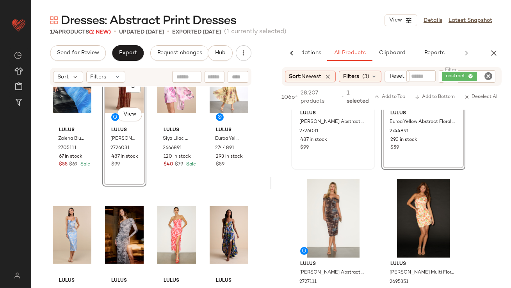
scroll to position [113, 0]
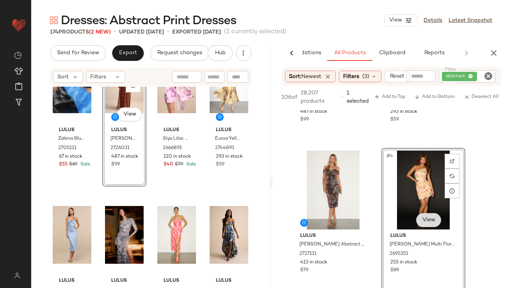
click at [429, 224] on body "Lulus ** Dashboard All Products Global Clipboards (43) Curations (812) Lillian …" at bounding box center [255, 144] width 511 height 288
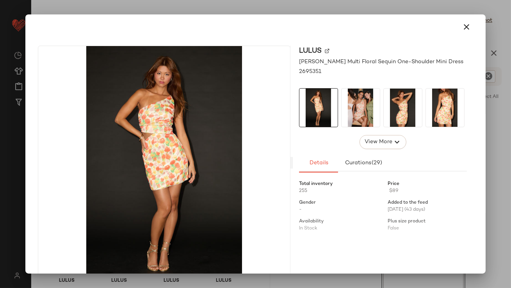
click at [372, 121] on img at bounding box center [360, 108] width 38 height 38
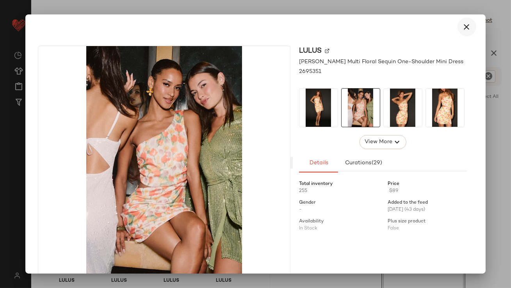
click at [462, 25] on icon "button" at bounding box center [466, 26] width 9 height 9
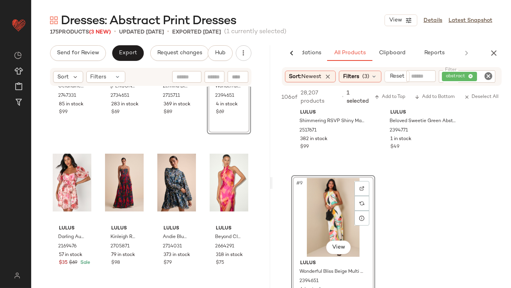
scroll to position [1046, 0]
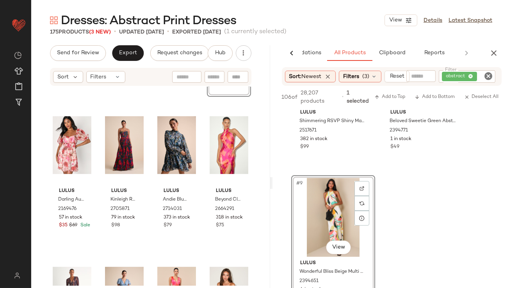
click at [494, 50] on icon "button" at bounding box center [493, 52] width 9 height 9
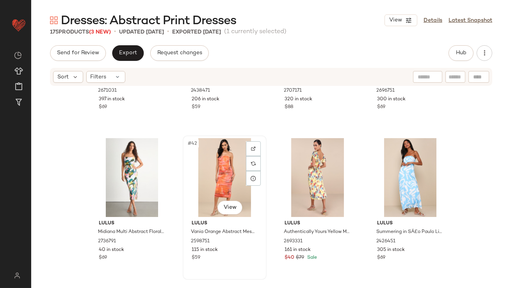
scroll to position [1550, 0]
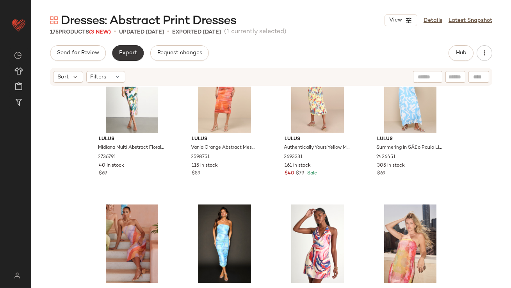
click at [128, 57] on button "Export" at bounding box center [128, 53] width 32 height 16
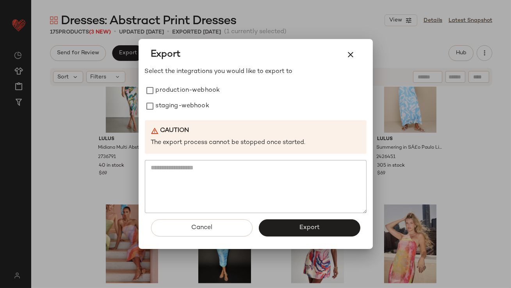
click at [179, 80] on div "Select the integrations you would like to export to production-webhook staging-…" at bounding box center [256, 140] width 222 height 146
click at [180, 91] on label "production-webhook" at bounding box center [188, 91] width 64 height 16
click at [180, 103] on label "staging-webhook" at bounding box center [182, 106] width 53 height 16
click at [318, 243] on div "Cancel Export" at bounding box center [256, 231] width 222 height 36
click at [318, 235] on button "Export" at bounding box center [309, 227] width 101 height 17
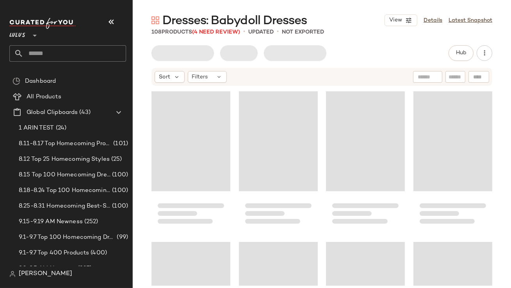
click at [110, 17] on button "button" at bounding box center [111, 21] width 19 height 19
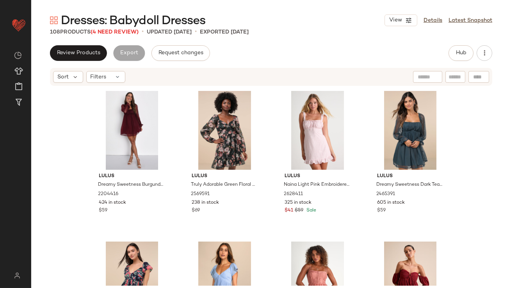
click at [432, 12] on div "Dresses: Babydoll Dresses View Details Latest Snapshot" at bounding box center [271, 20] width 480 height 16
click at [432, 25] on div "View Details Latest Snapshot" at bounding box center [438, 20] width 108 height 12
click at [433, 22] on link "Details" at bounding box center [432, 20] width 19 height 8
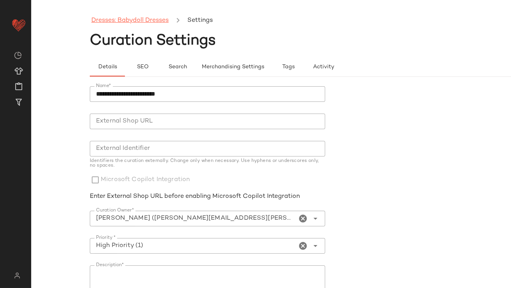
click at [153, 20] on link "Dresses: Babydoll Dresses" at bounding box center [129, 21] width 77 height 10
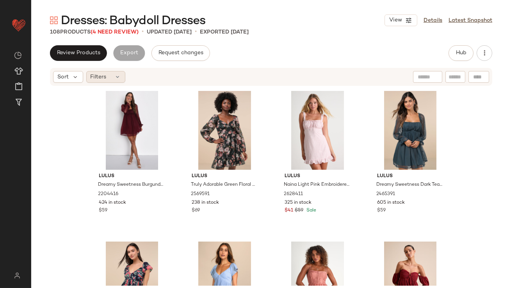
click at [116, 76] on icon at bounding box center [118, 77] width 6 height 6
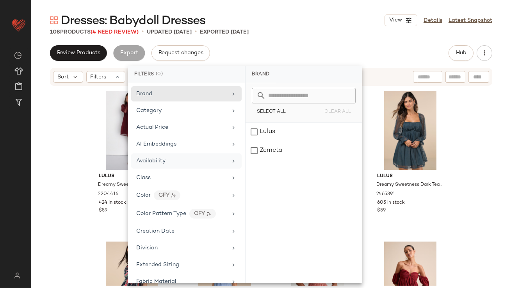
click at [164, 157] on div "Availability" at bounding box center [150, 161] width 29 height 8
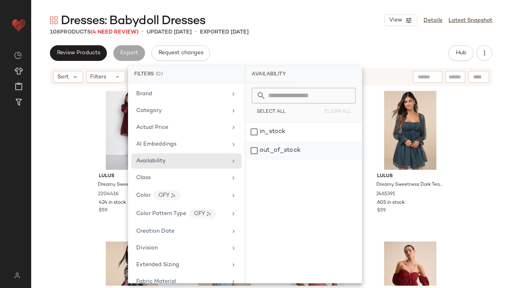
click at [267, 149] on div "out_of_stock" at bounding box center [303, 150] width 116 height 19
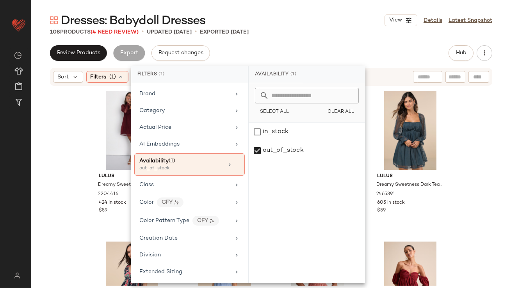
click at [295, 34] on div "108 Products (4 Need Review) • updated [DATE] • Exported [DATE]" at bounding box center [271, 32] width 480 height 8
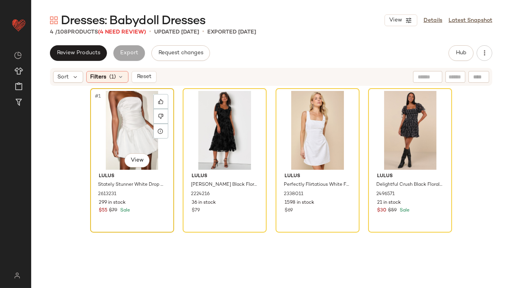
click at [125, 117] on div "#1 View" at bounding box center [132, 130] width 78 height 79
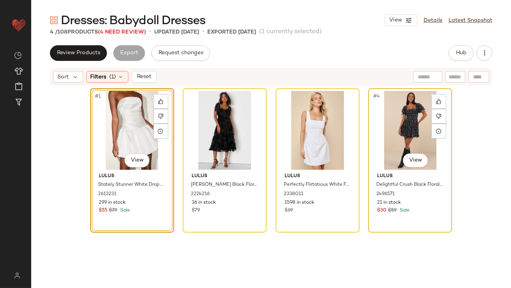
click at [384, 117] on div "#4 View" at bounding box center [410, 130] width 78 height 79
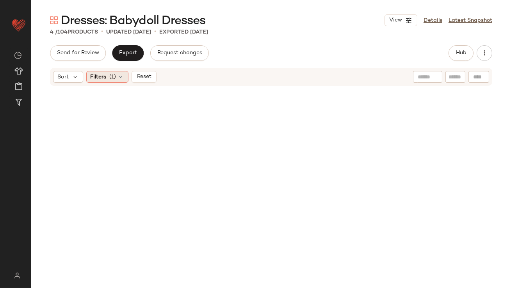
click at [115, 77] on span "(1)" at bounding box center [113, 77] width 7 height 8
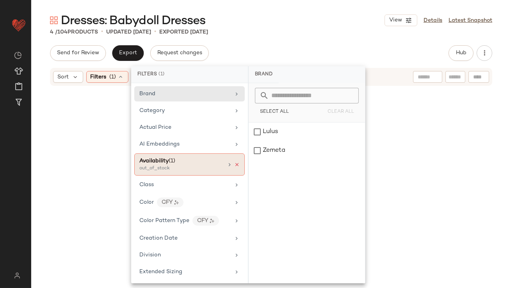
click at [234, 164] on icon at bounding box center [236, 164] width 5 height 5
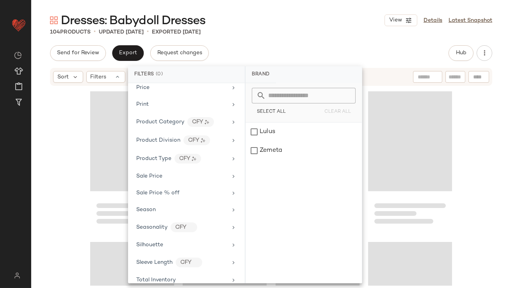
scroll to position [467, 0]
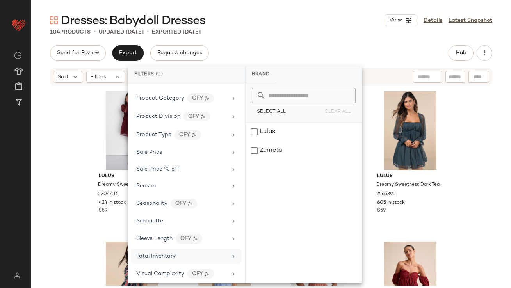
click at [156, 254] on span "Total Inventory" at bounding box center [155, 256] width 39 height 6
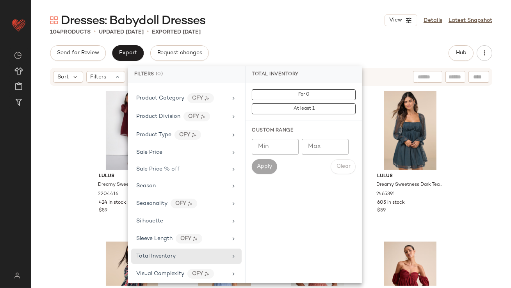
click at [328, 147] on input "Max" at bounding box center [325, 147] width 47 height 16
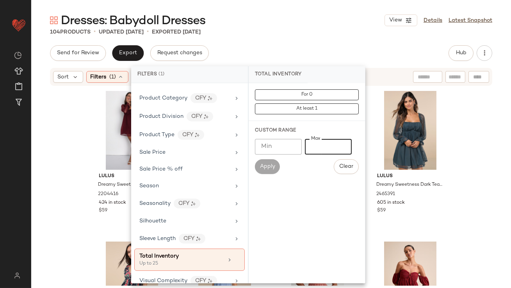
type input "**"
click at [316, 9] on main "Dresses: Babydoll Dresses View Details Latest Snapshot 104 Products • updated S…" at bounding box center [255, 144] width 511 height 288
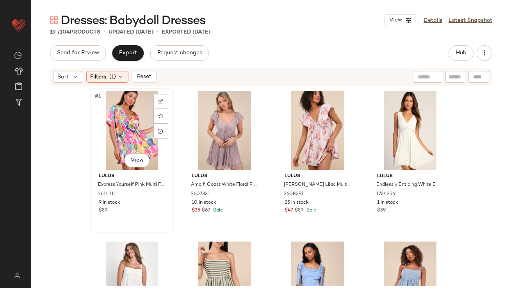
click at [112, 112] on div "#1 View" at bounding box center [132, 130] width 78 height 79
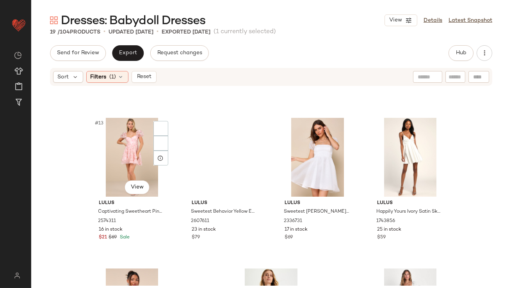
scroll to position [555, 0]
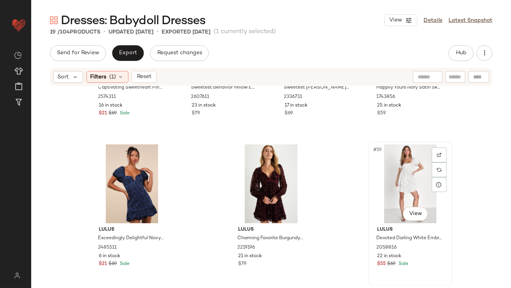
click at [396, 173] on div "#19 View" at bounding box center [410, 183] width 78 height 79
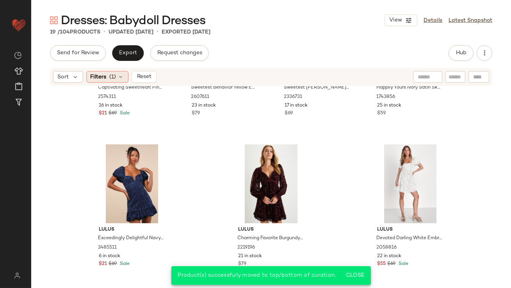
click at [121, 80] on icon at bounding box center [121, 77] width 6 height 6
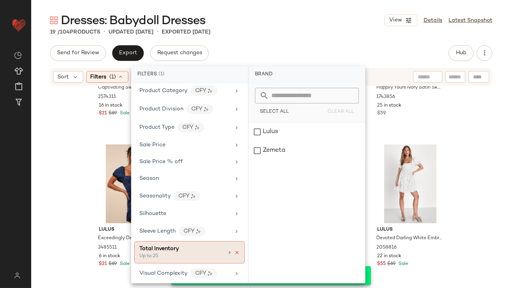
click at [235, 250] on icon at bounding box center [236, 252] width 5 height 5
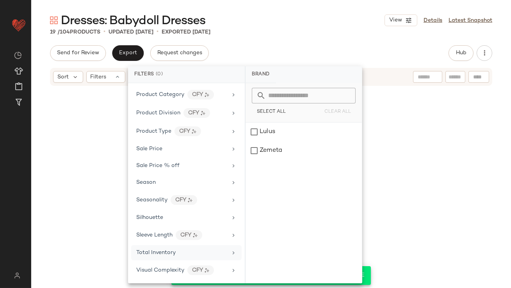
scroll to position [467, 0]
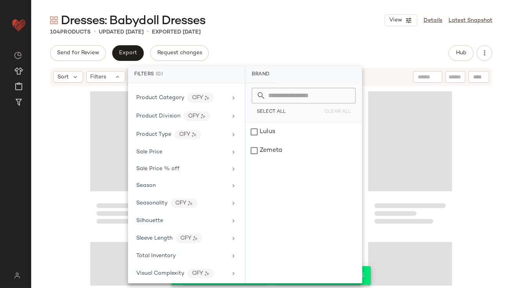
click at [299, 36] on div "Dresses: Babydoll Dresses View Details Latest Snapshot 104 Products • updated S…" at bounding box center [271, 150] width 480 height 276
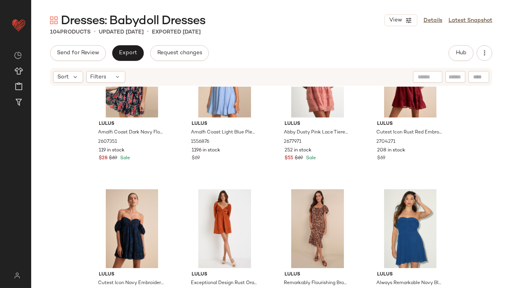
scroll to position [278, 0]
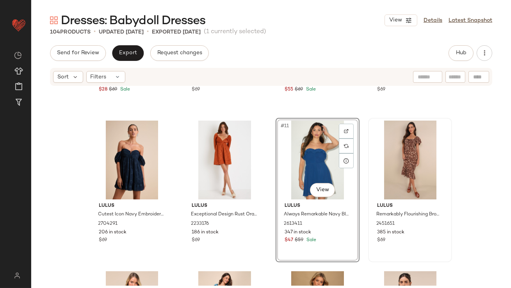
scroll to position [365, 0]
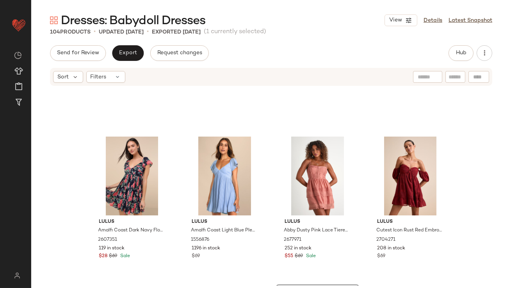
scroll to position [224, 0]
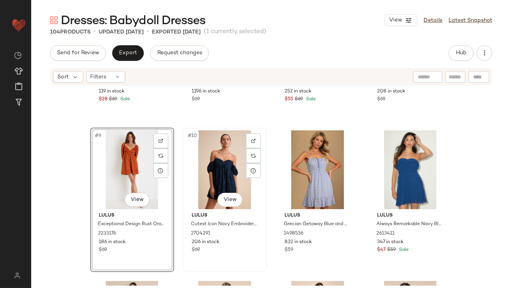
scroll to position [366, 0]
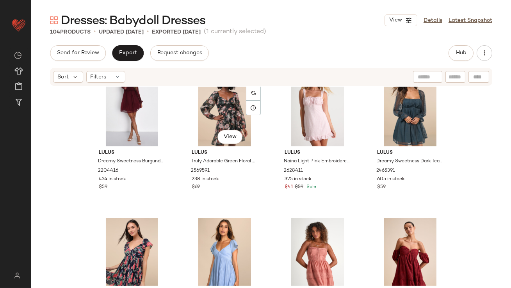
scroll to position [55, 0]
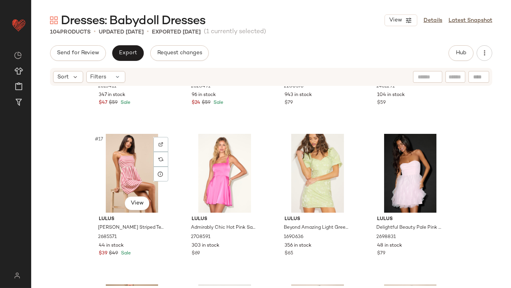
scroll to position [571, 0]
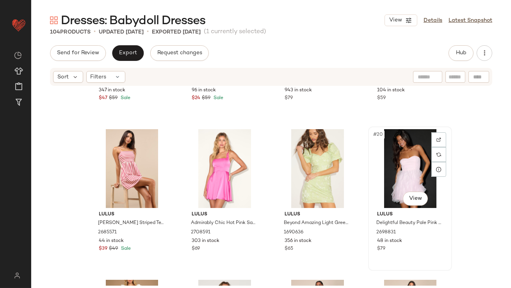
click at [402, 174] on div "#20 View" at bounding box center [410, 168] width 78 height 79
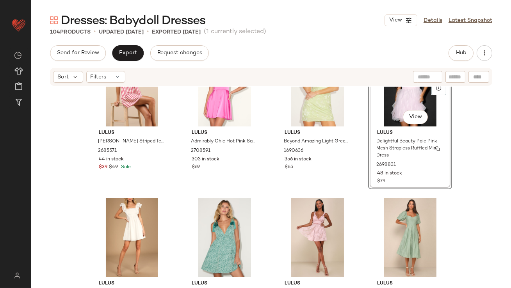
scroll to position [661, 0]
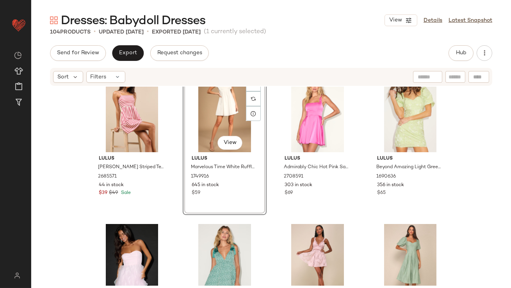
scroll to position [624, 0]
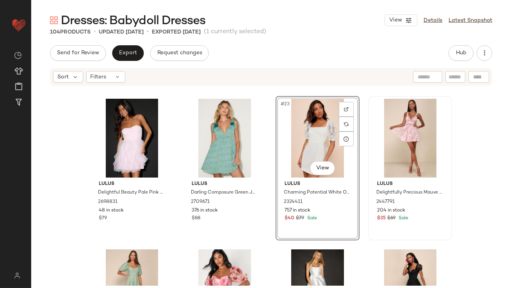
scroll to position [800, 0]
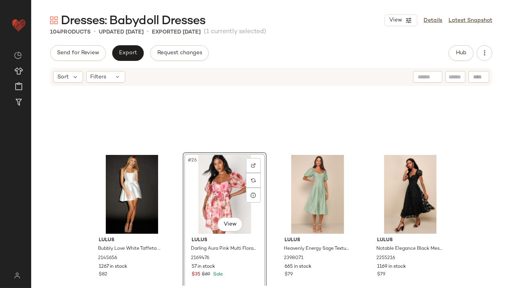
scroll to position [948, 0]
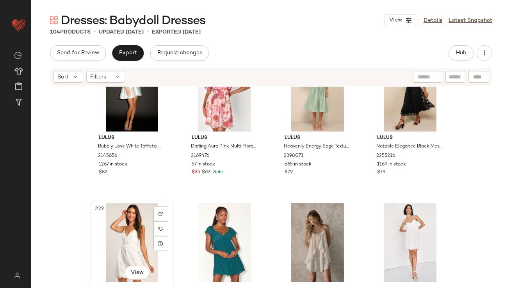
scroll to position [949, 0]
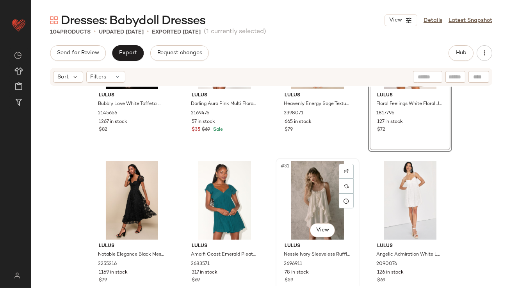
scroll to position [1067, 0]
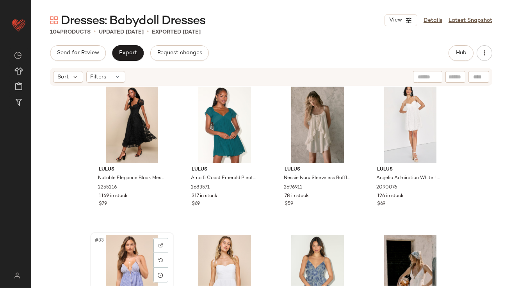
scroll to position [1068, 0]
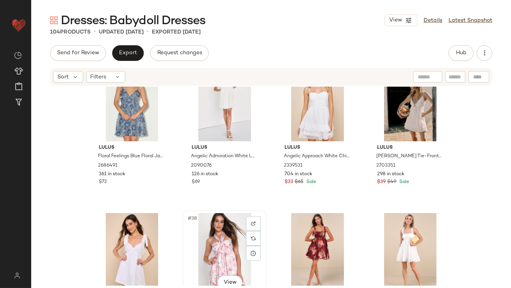
scroll to position [1241, 0]
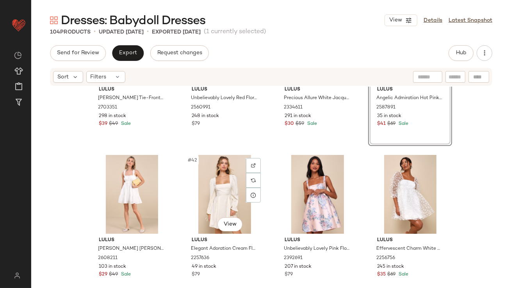
scroll to position [1535, 0]
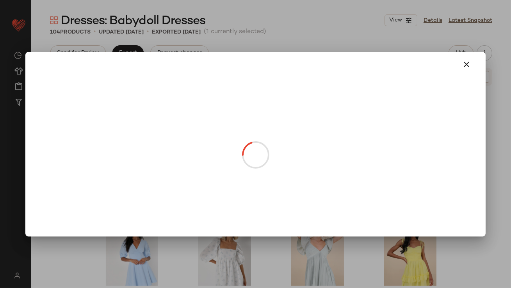
drag, startPoint x: 314, startPoint y: 128, endPoint x: 152, endPoint y: 153, distance: 164.2
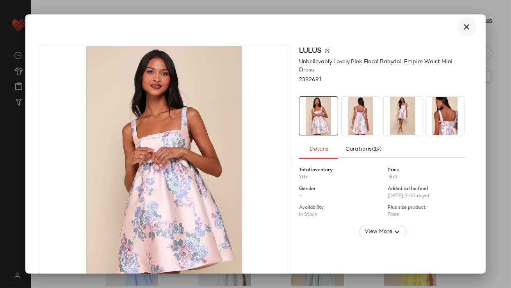
click at [457, 28] on button "button" at bounding box center [466, 27] width 19 height 19
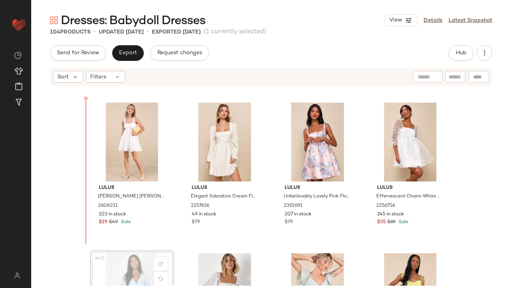
scroll to position [1501, 0]
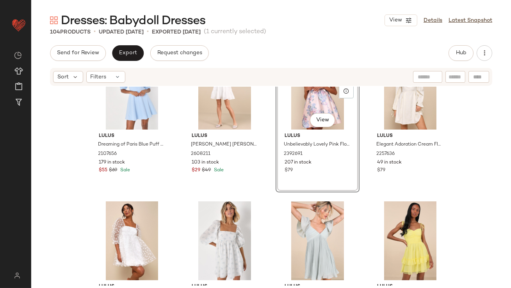
scroll to position [1581, 0]
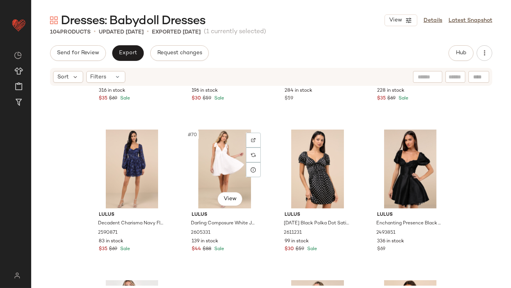
scroll to position [2547, 0]
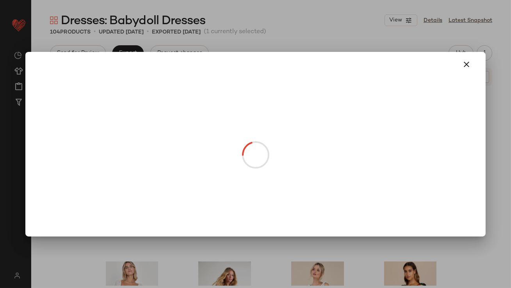
drag, startPoint x: 304, startPoint y: 170, endPoint x: 150, endPoint y: 172, distance: 154.2
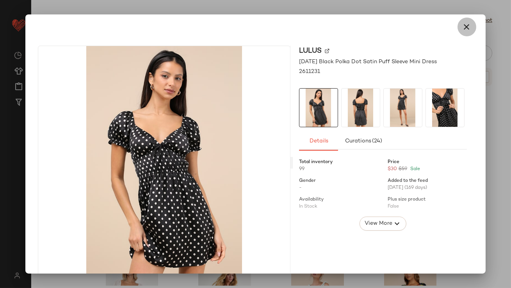
click at [468, 22] on button "button" at bounding box center [466, 27] width 19 height 19
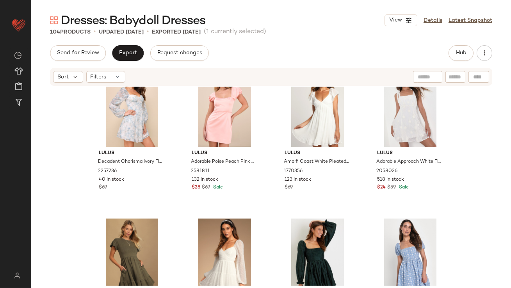
scroll to position [2154, 0]
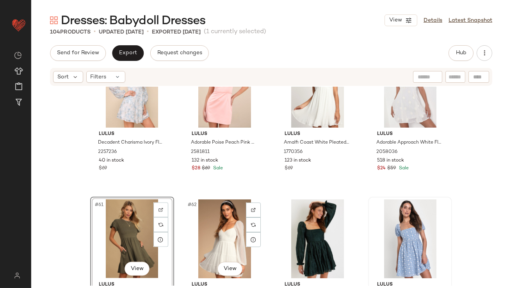
scroll to position [2166, 0]
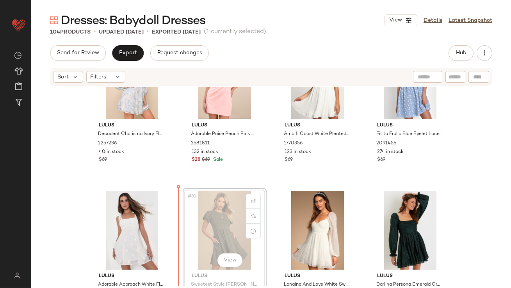
scroll to position [2170, 0]
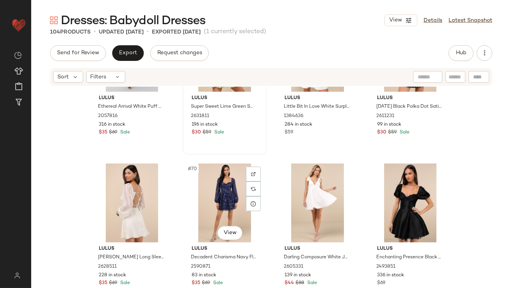
scroll to position [2474, 0]
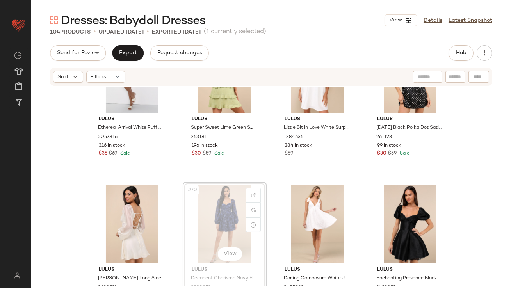
drag, startPoint x: 215, startPoint y: 208, endPoint x: 210, endPoint y: 208, distance: 4.7
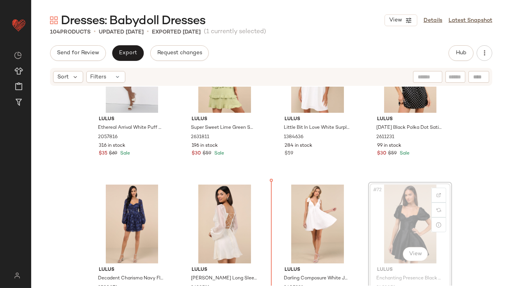
drag, startPoint x: 413, startPoint y: 215, endPoint x: 402, endPoint y: 215, distance: 10.5
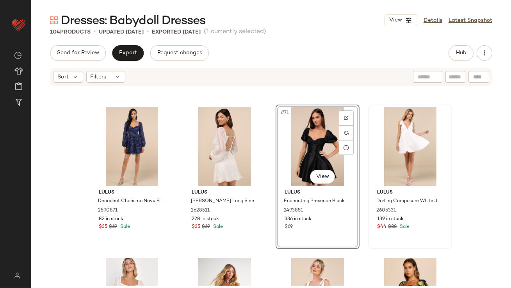
scroll to position [2614, 0]
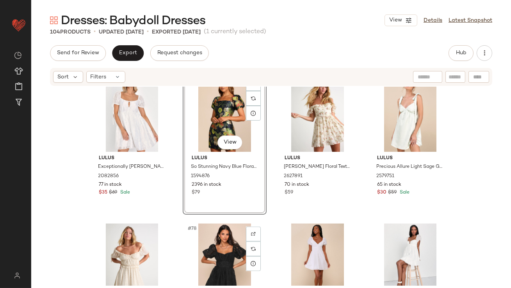
scroll to position [2760, 0]
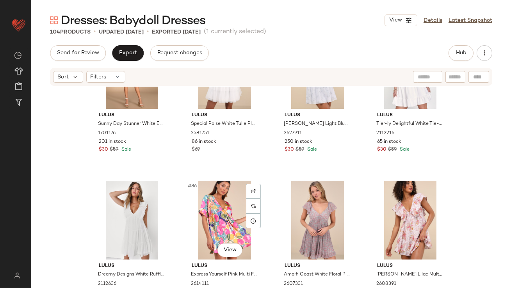
scroll to position [3148, 0]
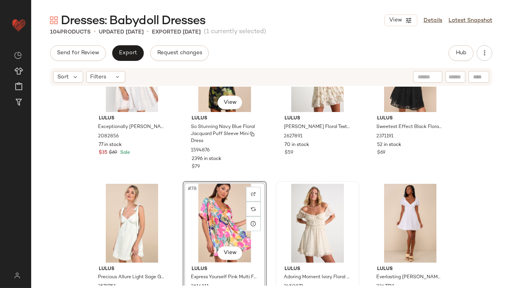
scroll to position [2781, 0]
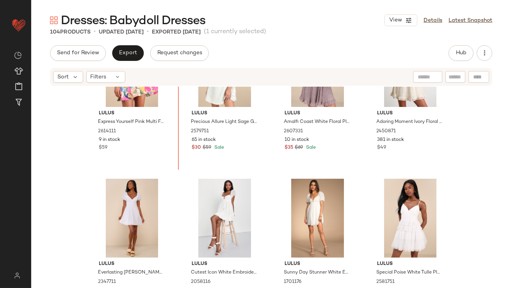
scroll to position [2930, 0]
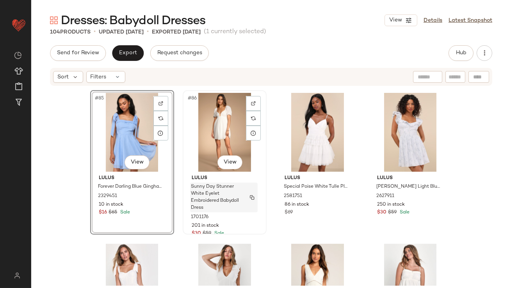
scroll to position [3313, 0]
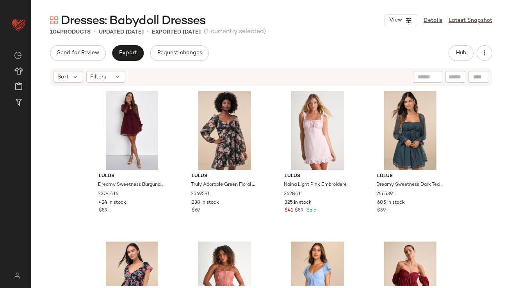
click at [455, 62] on div "Send for Review Export Request changes Hub Sort Filters Lulus Dreamy Sweetness …" at bounding box center [271, 183] width 480 height 276
click at [459, 54] on span "Hub" at bounding box center [460, 53] width 11 height 6
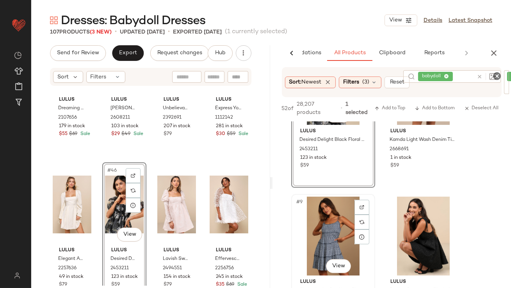
scroll to position [590, 0]
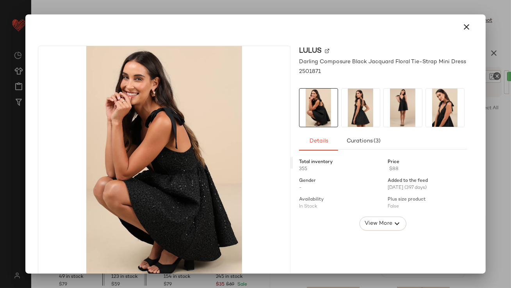
click at [397, 92] on img at bounding box center [403, 108] width 38 height 38
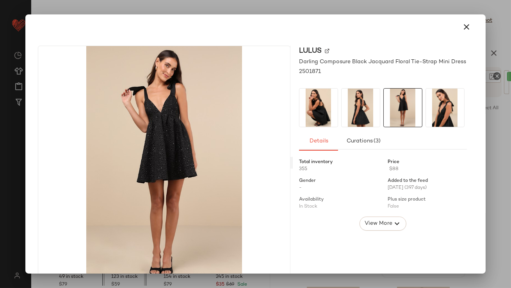
click at [450, 101] on img at bounding box center [445, 108] width 38 height 38
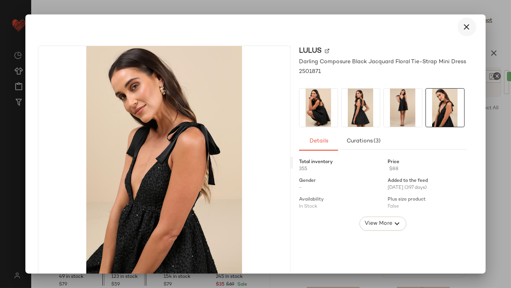
click at [462, 25] on icon "button" at bounding box center [466, 26] width 9 height 9
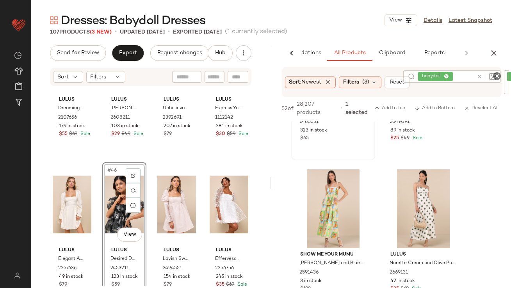
scroll to position [888, 0]
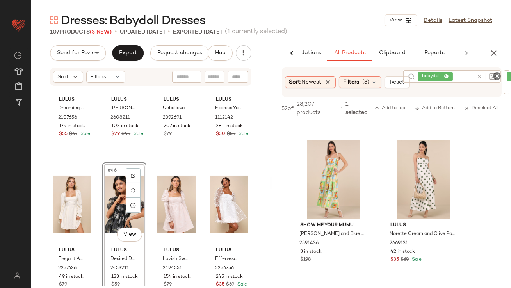
click at [494, 51] on icon "button" at bounding box center [493, 52] width 9 height 9
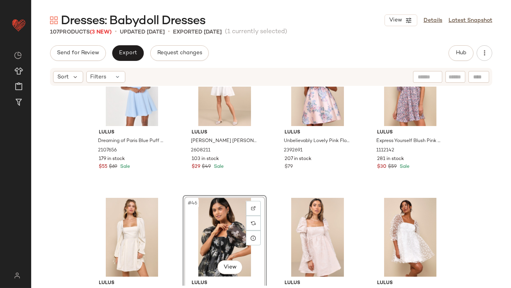
scroll to position [1556, 0]
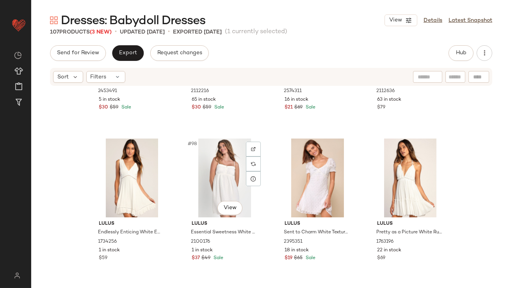
scroll to position [3604, 0]
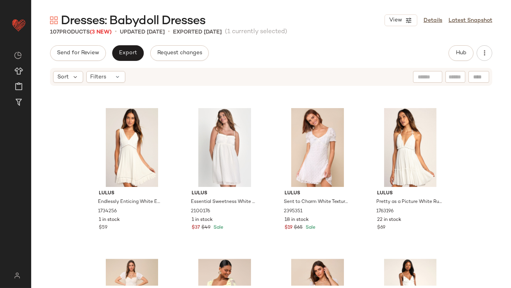
click at [132, 65] on div "Send for Review Export Request changes Hub Sort Filters Lulus Desired Delight B…" at bounding box center [271, 183] width 480 height 276
click at [134, 57] on button "Export" at bounding box center [128, 53] width 32 height 16
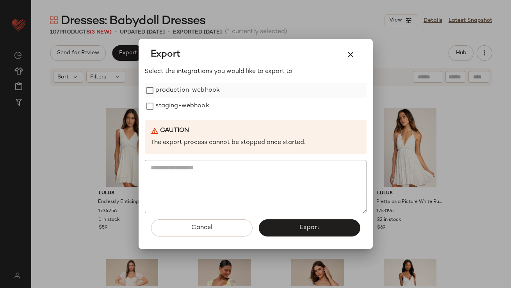
click at [182, 89] on label "production-webhook" at bounding box center [188, 91] width 64 height 16
click at [182, 105] on label "staging-webhook" at bounding box center [182, 106] width 53 height 16
click at [296, 228] on button "Export" at bounding box center [309, 227] width 101 height 17
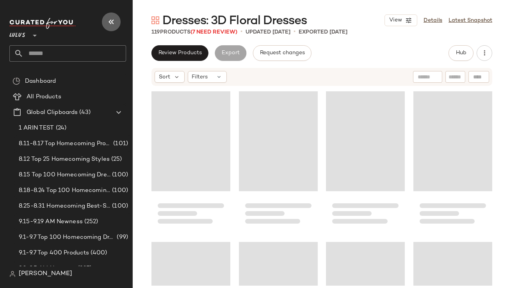
click at [112, 16] on button "button" at bounding box center [111, 21] width 19 height 19
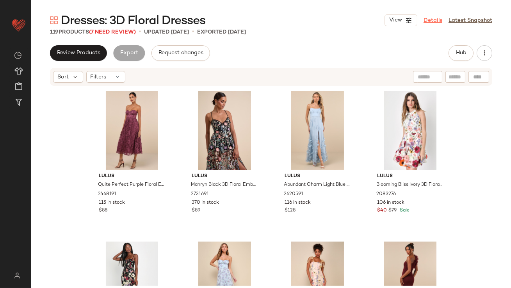
click at [429, 22] on link "Details" at bounding box center [432, 20] width 19 height 8
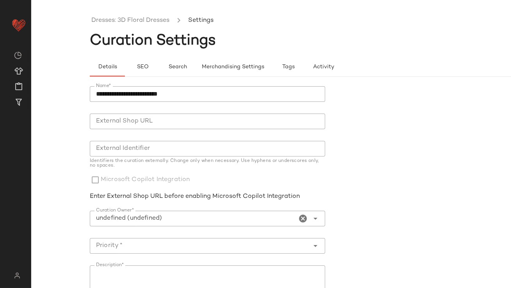
type input "**********"
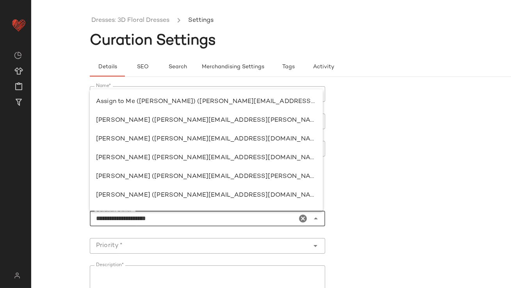
click at [311, 221] on icon "Close" at bounding box center [315, 218] width 9 height 9
click at [302, 218] on icon "Clear Curation Owner*" at bounding box center [303, 218] width 9 height 9
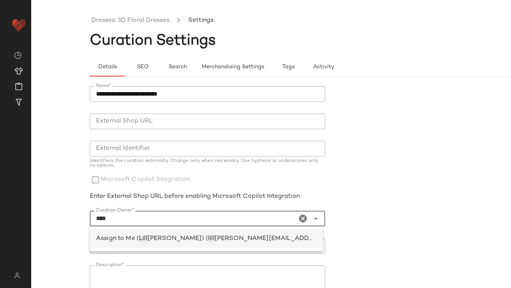
click at [215, 240] on span "[PERSON_NAME][EMAIL_ADDRESS][PERSON_NAME][DOMAIN_NAME])" at bounding box center [327, 238] width 224 height 7
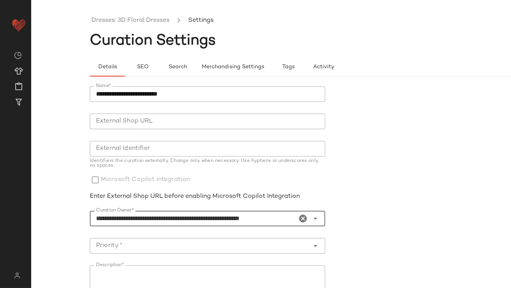
type input "**********"
click at [190, 241] on input "Priority *" at bounding box center [200, 245] width 220 height 9
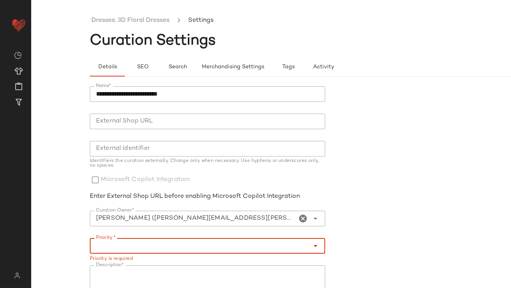
click at [133, 239] on div at bounding box center [200, 246] width 220 height 16
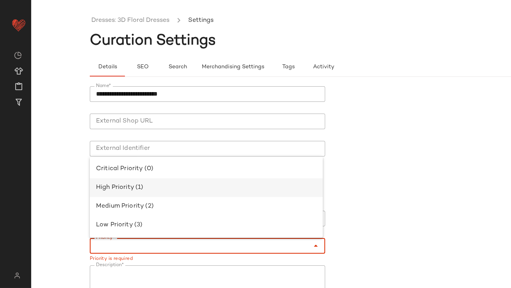
click at [132, 188] on div "High Priority (1)" at bounding box center [206, 187] width 221 height 9
type input "**********"
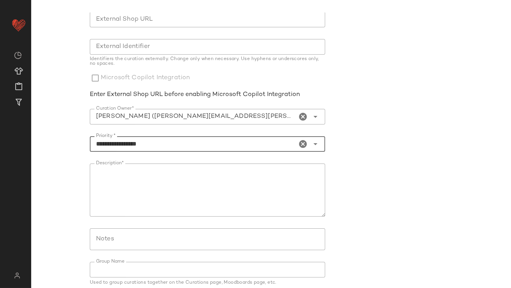
scroll to position [133, 0]
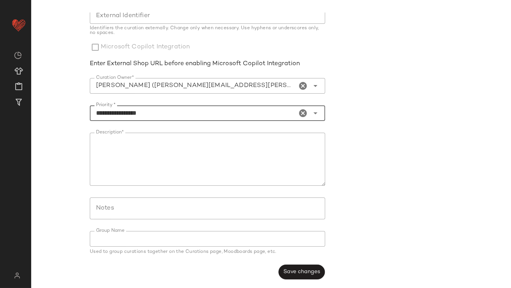
click at [313, 273] on span "Save changes" at bounding box center [301, 272] width 37 height 6
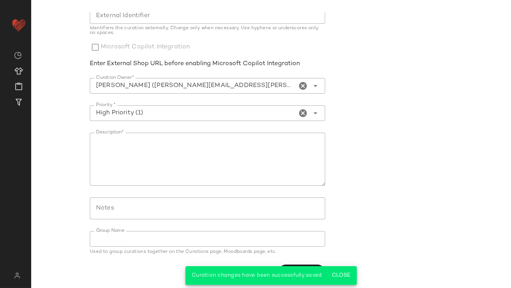
scroll to position [0, 0]
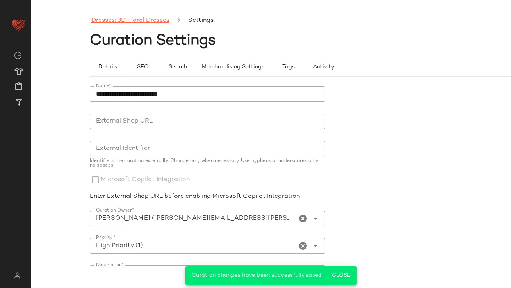
click at [112, 19] on link "Dresses: 3D Floral Dresses" at bounding box center [130, 21] width 78 height 10
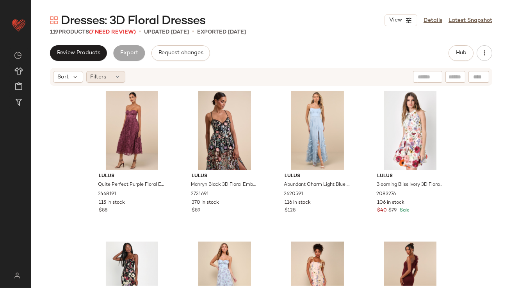
click at [117, 77] on icon at bounding box center [118, 77] width 6 height 6
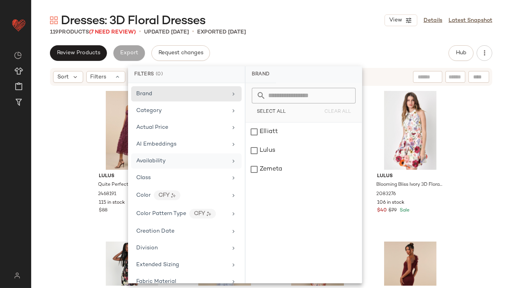
click at [171, 162] on div "Availability" at bounding box center [181, 161] width 91 height 8
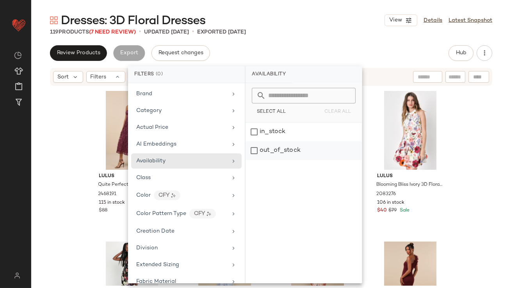
click at [280, 158] on div "out_of_stock" at bounding box center [303, 150] width 116 height 19
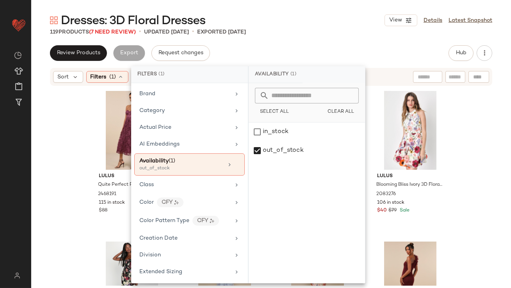
click at [312, 35] on div "119 Products (7 Need Review) • updated [DATE] • Exported [DATE]" at bounding box center [271, 32] width 480 height 8
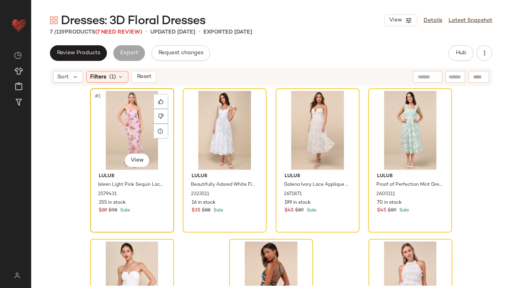
click at [131, 109] on div "#1 View" at bounding box center [132, 130] width 78 height 79
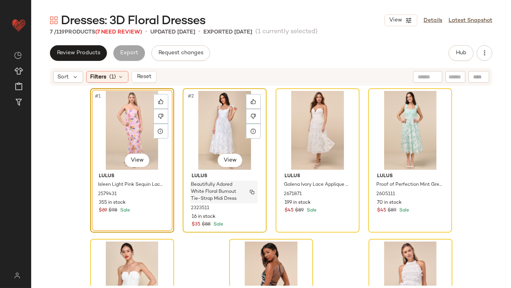
scroll to position [97, 0]
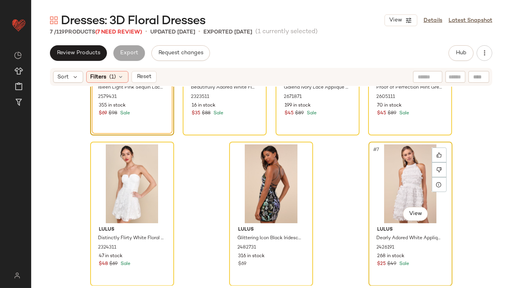
click at [394, 173] on div "#7 View" at bounding box center [410, 183] width 78 height 79
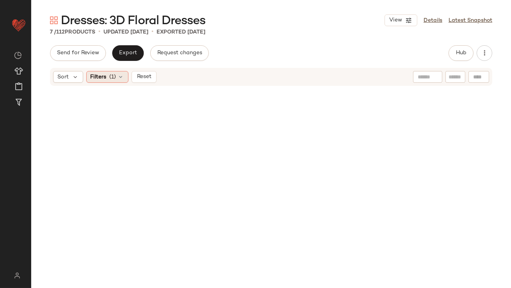
click at [117, 77] on div "Filters (1)" at bounding box center [107, 77] width 42 height 12
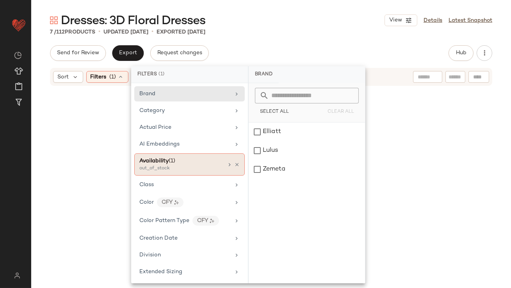
click at [233, 162] on div at bounding box center [232, 165] width 13 height 6
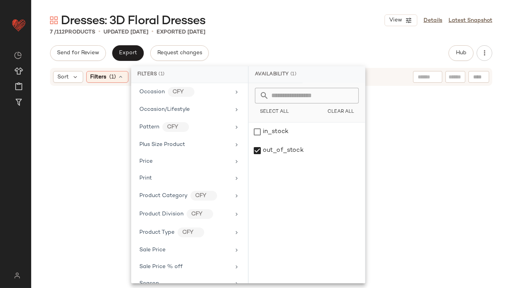
scroll to position [491, 0]
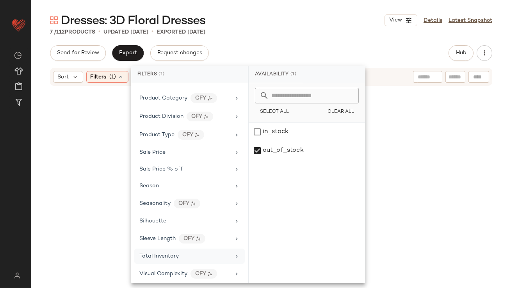
click at [161, 253] on span "Total Inventory" at bounding box center [158, 256] width 39 height 6
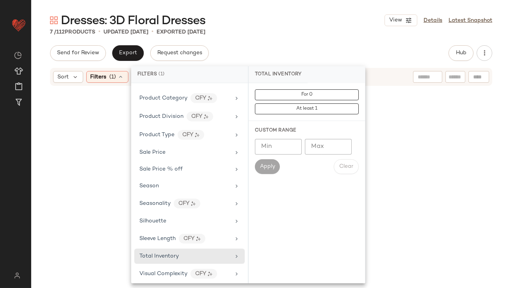
click at [311, 146] on input "Max" at bounding box center [328, 147] width 47 height 16
type input "**"
drag, startPoint x: 264, startPoint y: 163, endPoint x: 258, endPoint y: 163, distance: 5.5
click at [258, 163] on button "Apply" at bounding box center [267, 166] width 25 height 15
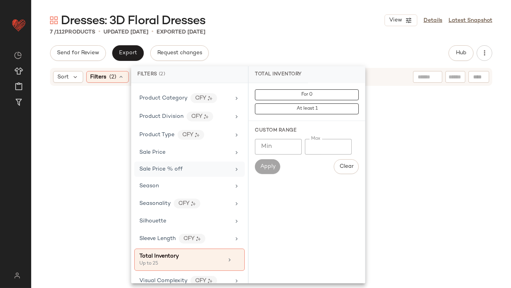
scroll to position [0, 0]
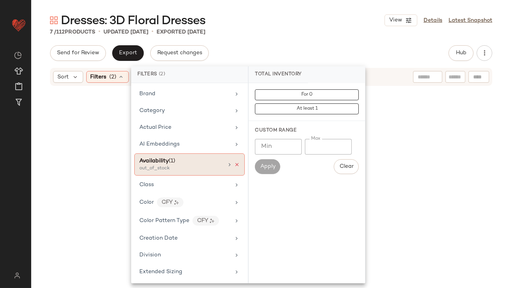
click at [236, 162] on icon at bounding box center [236, 164] width 5 height 5
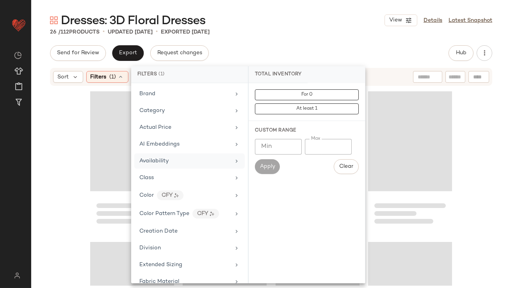
click at [312, 15] on div "Dresses: 3D Floral Dresses View Details Latest Snapshot" at bounding box center [271, 20] width 480 height 16
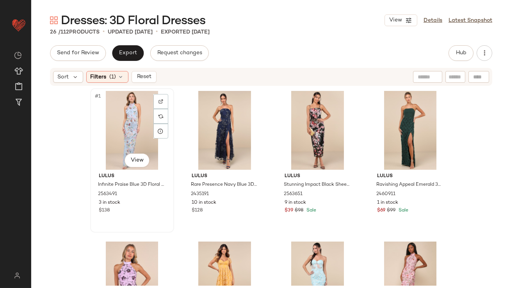
click at [120, 118] on div "#1 View" at bounding box center [132, 130] width 78 height 79
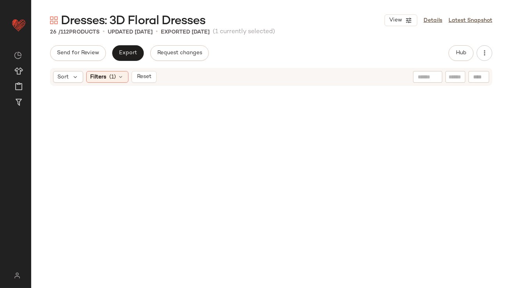
scroll to position [857, 0]
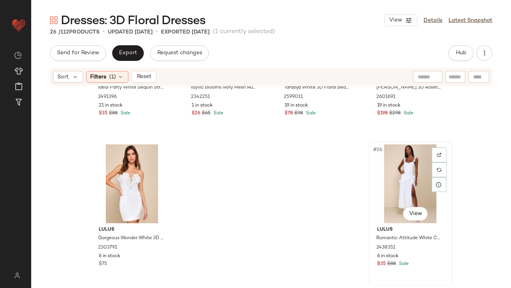
click at [403, 176] on div "#26 View" at bounding box center [410, 183] width 78 height 79
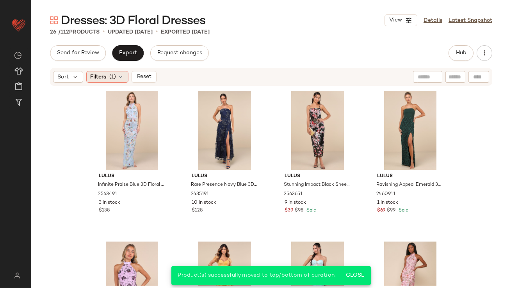
click at [124, 75] on div "Filters (1)" at bounding box center [107, 77] width 42 height 12
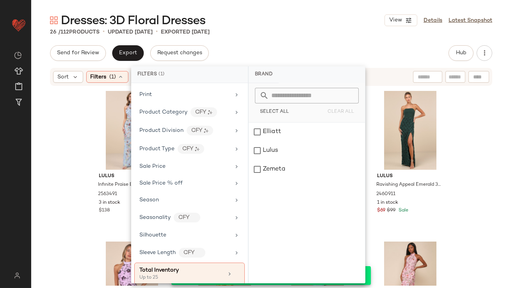
scroll to position [491, 0]
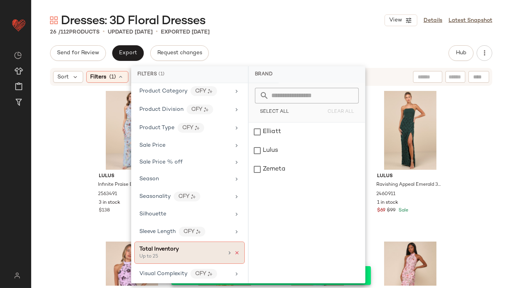
click at [235, 250] on icon at bounding box center [236, 252] width 5 height 5
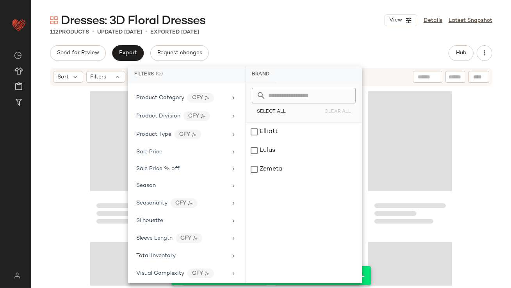
click at [295, 39] on div "Dresses: 3D Floral Dresses View Details Latest Snapshot 112 Products • updated …" at bounding box center [271, 150] width 480 height 276
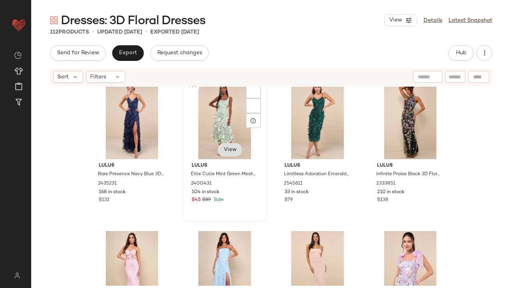
scroll to position [1024, 0]
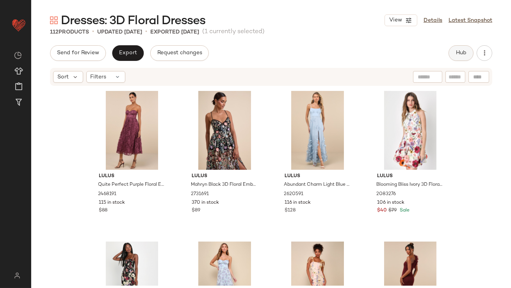
click at [455, 54] on span "Hub" at bounding box center [460, 53] width 11 height 6
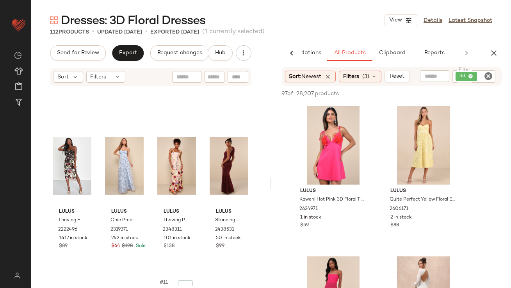
scroll to position [189, 0]
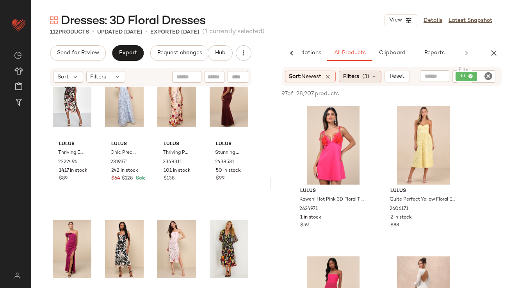
click at [357, 79] on span "Filters" at bounding box center [351, 77] width 16 height 8
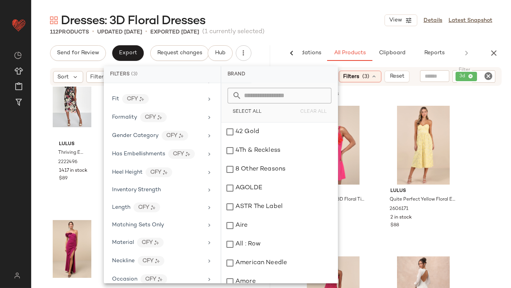
scroll to position [541, 0]
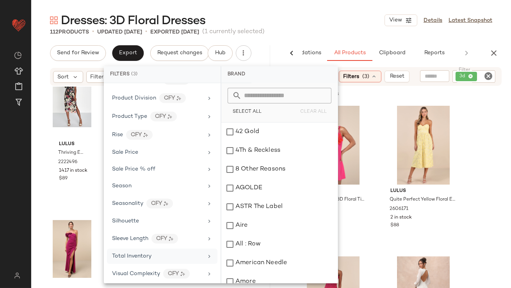
click at [139, 256] on div "Total Inventory" at bounding box center [131, 256] width 39 height 8
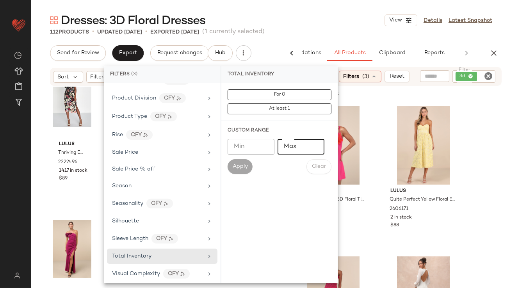
click at [296, 142] on input "Max" at bounding box center [300, 147] width 47 height 16
type input "**"
click at [245, 169] on span "Apply" at bounding box center [240, 167] width 16 height 6
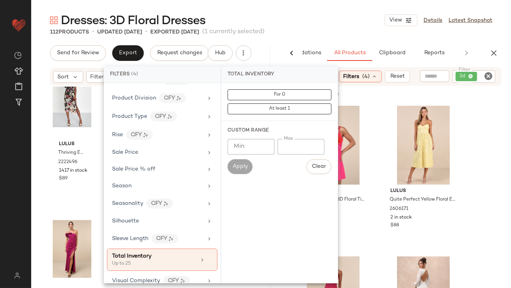
click at [345, 5] on main "Dresses: 3D Floral Dresses View Details Latest Snapshot 112 Products • updated …" at bounding box center [255, 144] width 511 height 288
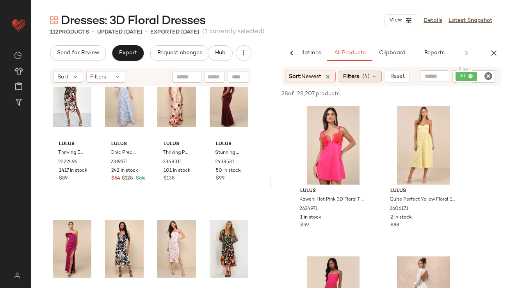
click at [356, 75] on span "Filters" at bounding box center [351, 77] width 16 height 8
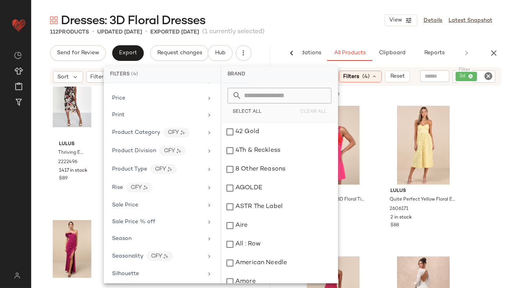
scroll to position [548, 0]
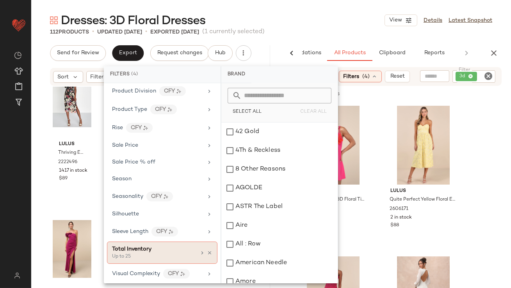
click at [148, 248] on span "Total Inventory" at bounding box center [131, 249] width 39 height 6
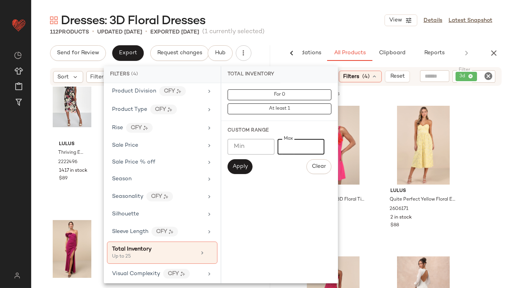
click at [314, 146] on input "**" at bounding box center [300, 147] width 47 height 16
type input "*"
click at [252, 143] on input "Min" at bounding box center [251, 147] width 47 height 16
type input "**"
click at [244, 163] on button "Apply" at bounding box center [240, 166] width 25 height 15
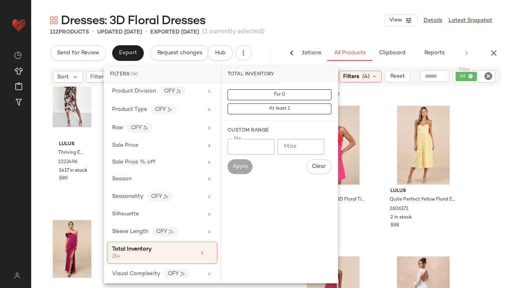
click at [326, 34] on div "112 Products • updated Sep 17th • Exported Sep 10th (1 currently selected)" at bounding box center [271, 32] width 480 height 8
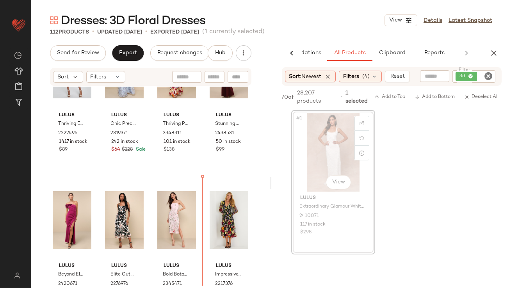
scroll to position [219, 0]
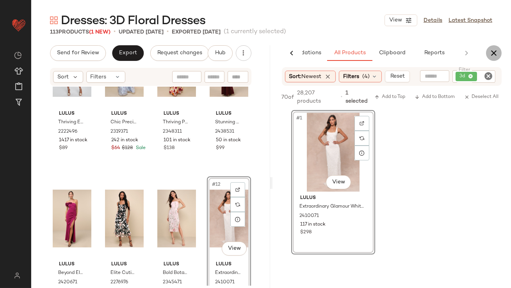
click at [498, 48] on button "button" at bounding box center [494, 53] width 16 height 16
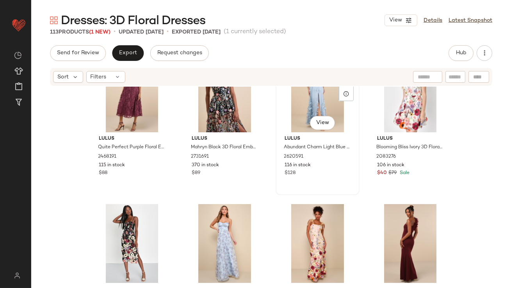
scroll to position [34, 0]
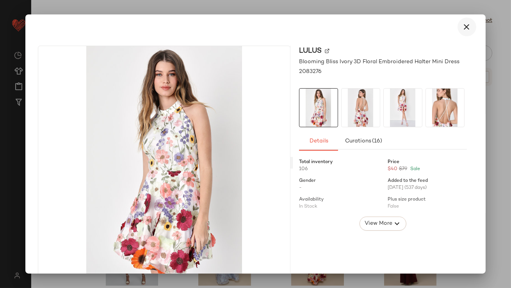
click at [468, 26] on button "button" at bounding box center [466, 27] width 19 height 19
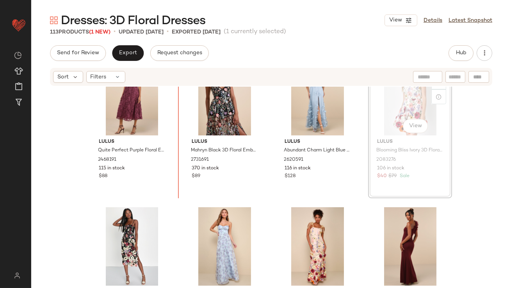
scroll to position [33, 0]
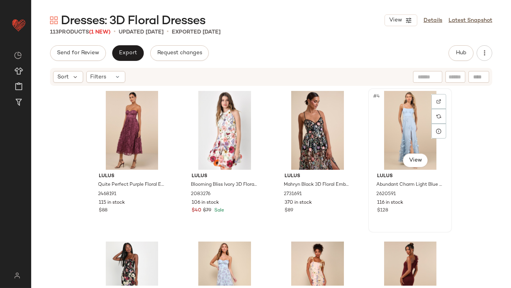
drag, startPoint x: 396, startPoint y: 147, endPoint x: 389, endPoint y: 148, distance: 7.0
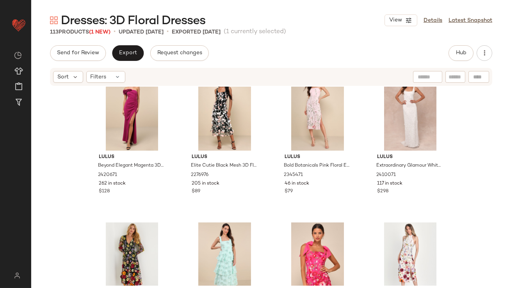
scroll to position [335, 0]
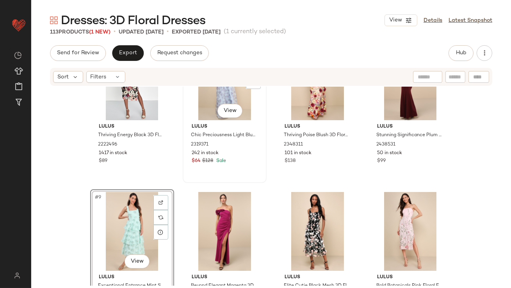
scroll to position [209, 0]
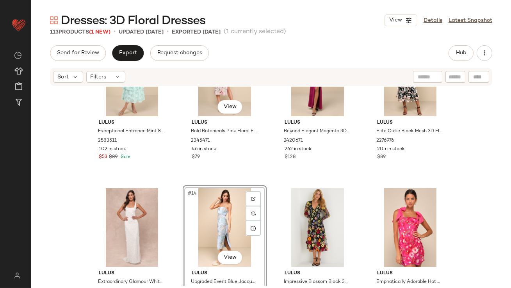
scroll to position [380, 0]
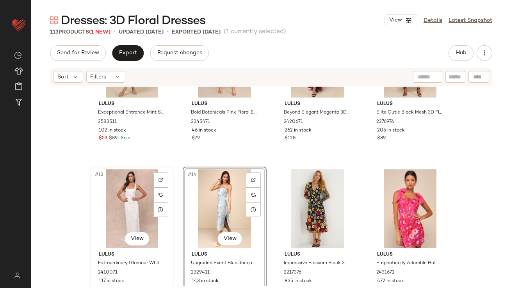
click at [119, 210] on div "#13 View" at bounding box center [132, 208] width 78 height 79
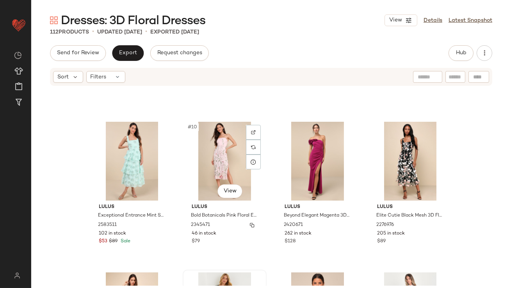
scroll to position [357, 0]
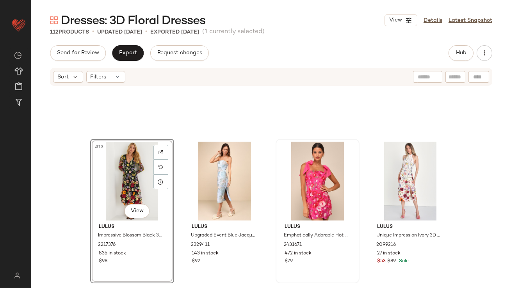
scroll to position [508, 0]
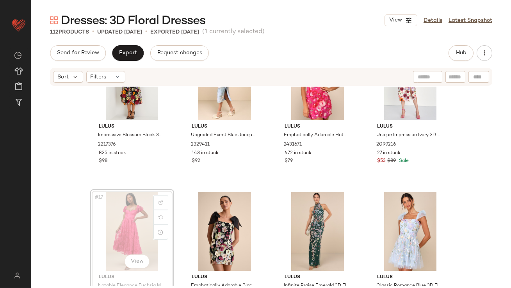
drag, startPoint x: 112, startPoint y: 229, endPoint x: 116, endPoint y: 227, distance: 4.2
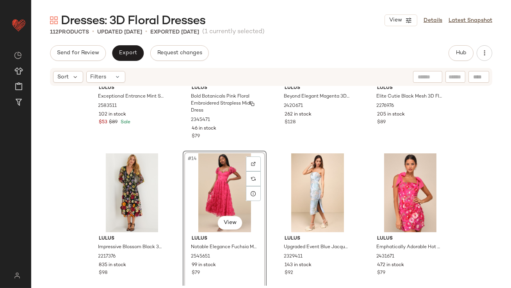
scroll to position [542, 0]
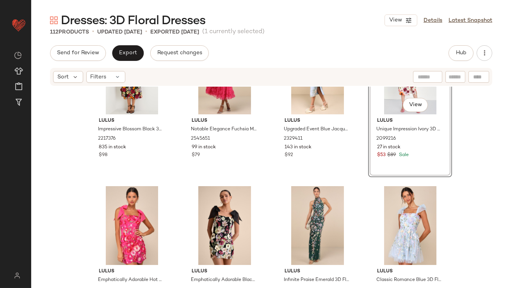
scroll to position [514, 0]
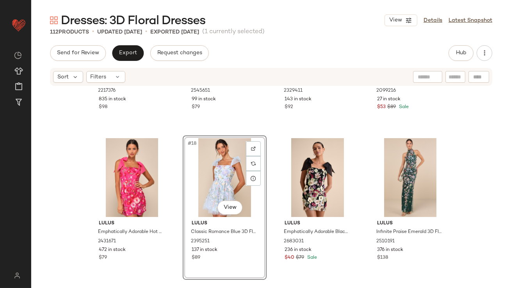
scroll to position [645, 0]
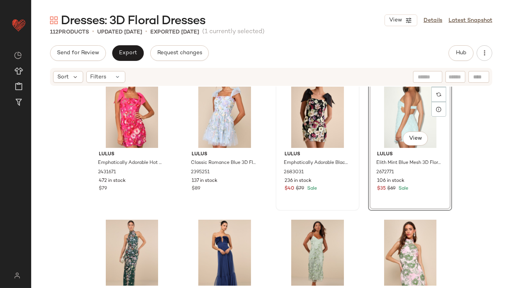
scroll to position [631, 0]
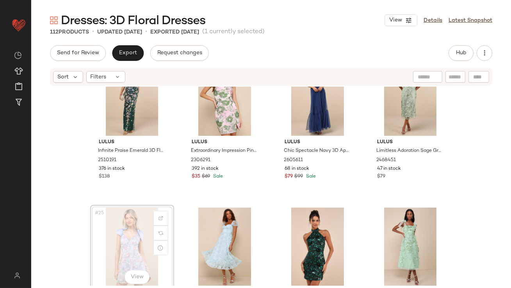
scroll to position [796, 0]
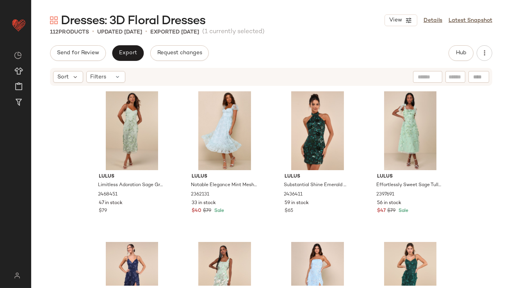
scroll to position [970, 0]
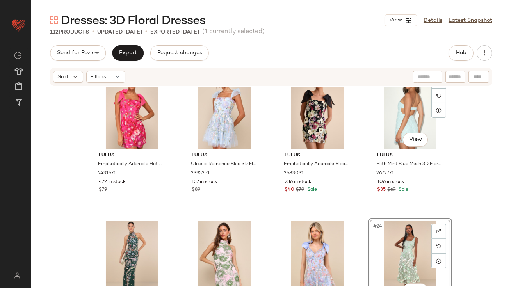
scroll to position [644, 0]
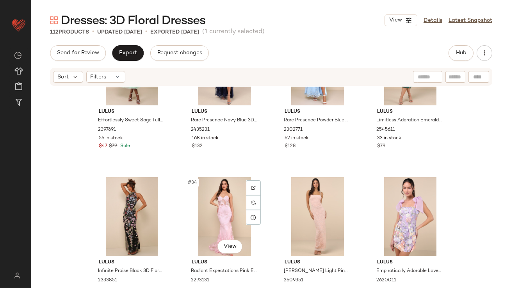
scroll to position [1138, 0]
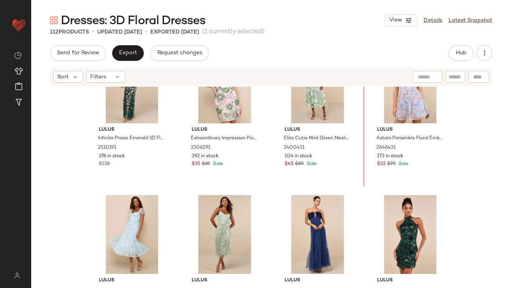
scroll to position [787, 0]
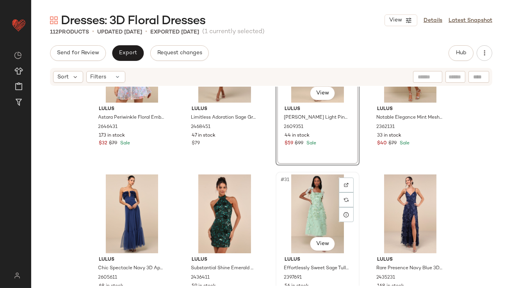
scroll to position [998, 0]
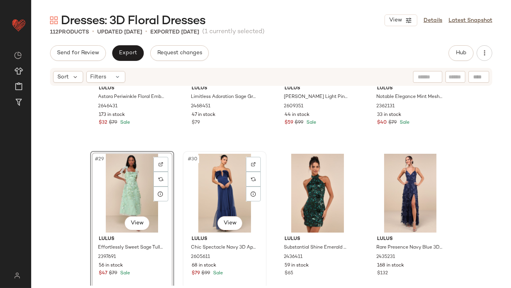
scroll to position [1154, 0]
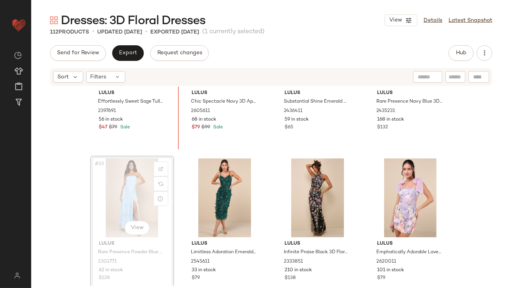
scroll to position [1141, 0]
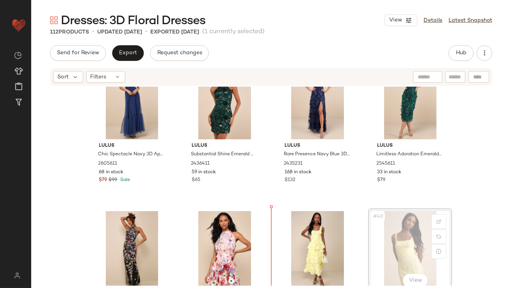
drag, startPoint x: 390, startPoint y: 215, endPoint x: 380, endPoint y: 215, distance: 10.2
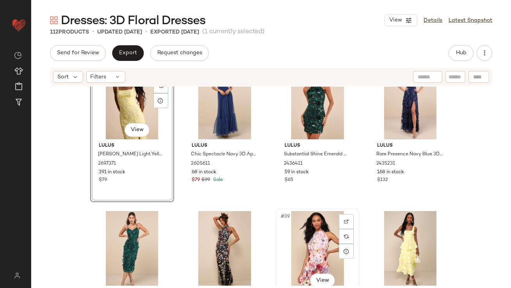
scroll to position [1243, 0]
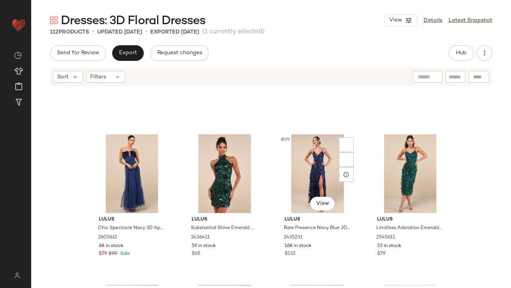
scroll to position [1400, 0]
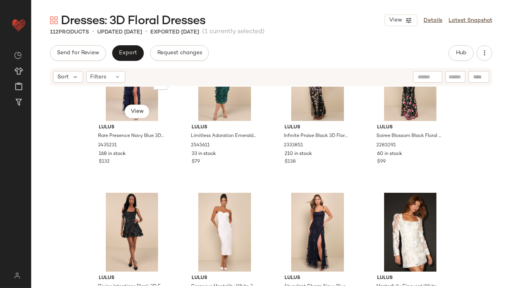
scroll to position [1563, 0]
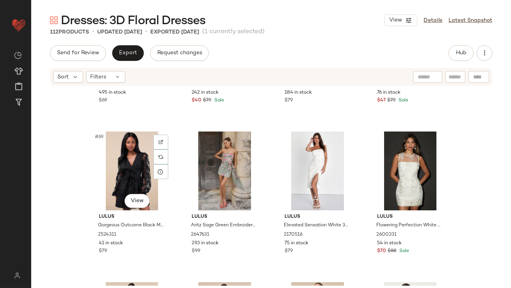
scroll to position [2609, 0]
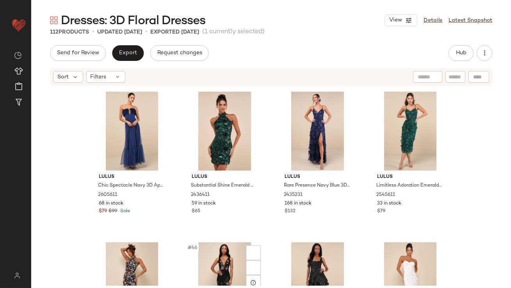
scroll to position [1562, 0]
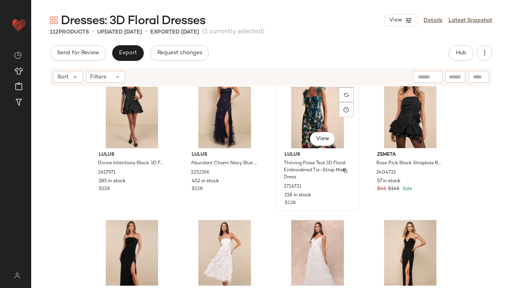
scroll to position [1853, 0]
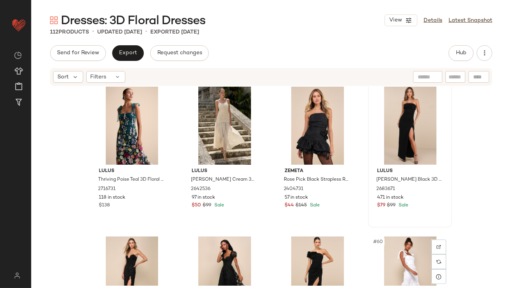
drag, startPoint x: 386, startPoint y: 248, endPoint x: 372, endPoint y: 176, distance: 72.9
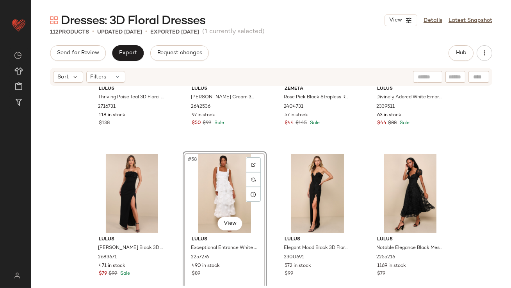
scroll to position [2125, 0]
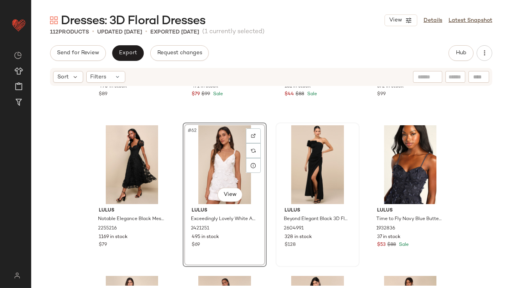
scroll to position [2319, 0]
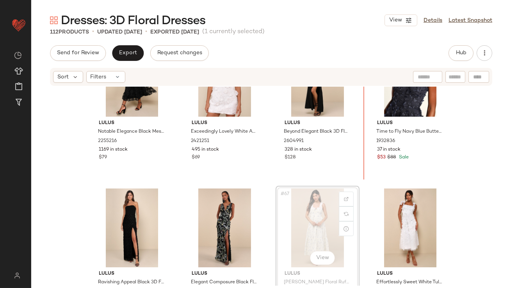
drag, startPoint x: 288, startPoint y: 222, endPoint x: 290, endPoint y: 218, distance: 4.2
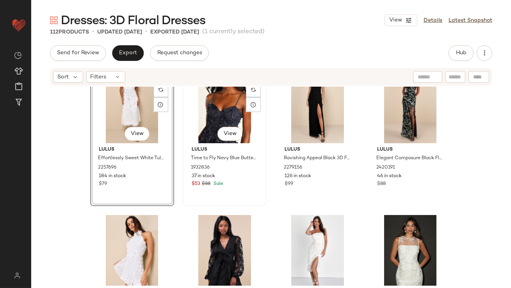
scroll to position [2474, 0]
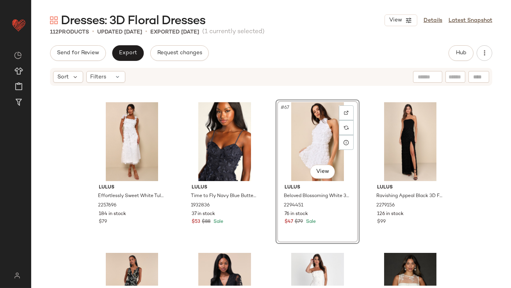
scroll to position [2491, 0]
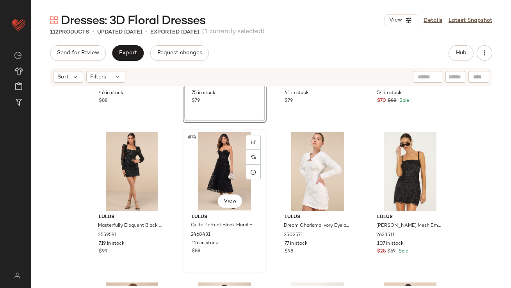
scroll to position [2654, 0]
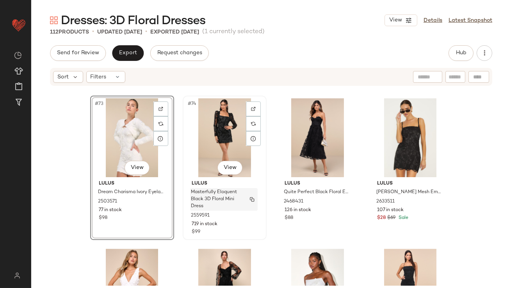
scroll to position [2781, 0]
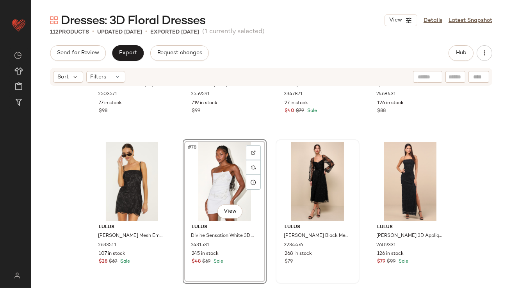
scroll to position [2899, 0]
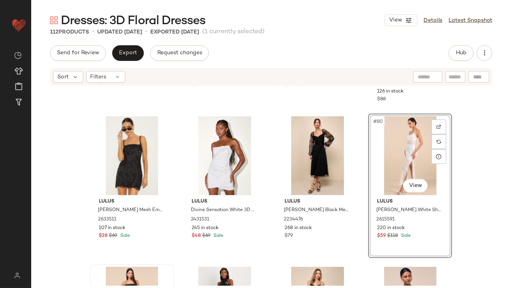
scroll to position [2888, 0]
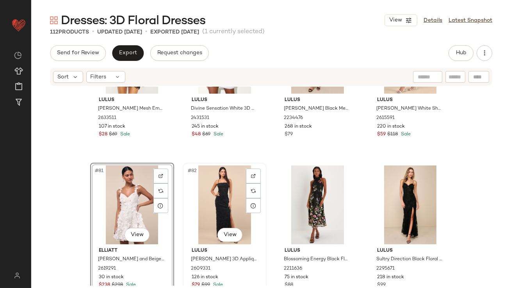
scroll to position [3012, 0]
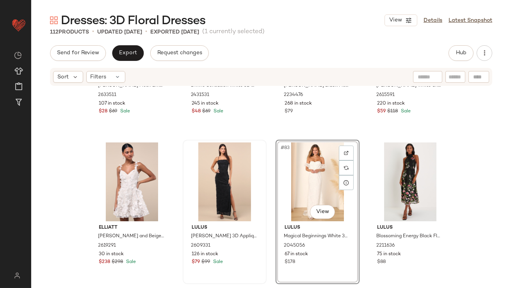
scroll to position [2978, 0]
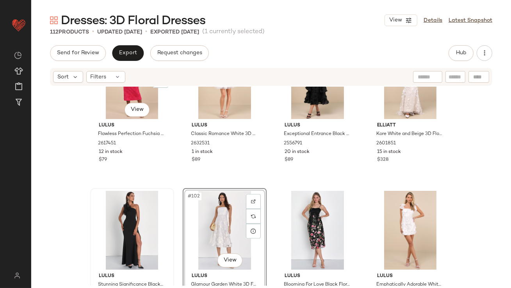
scroll to position [3670, 0]
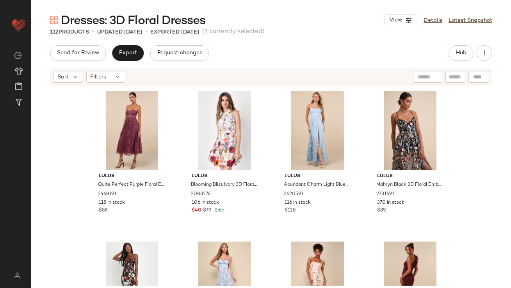
click at [121, 43] on div "Dresses: 3D Floral Dresses View Details Latest Snapshot 112 Products • updated …" at bounding box center [271, 150] width 480 height 276
click at [122, 46] on button "Export" at bounding box center [128, 53] width 32 height 16
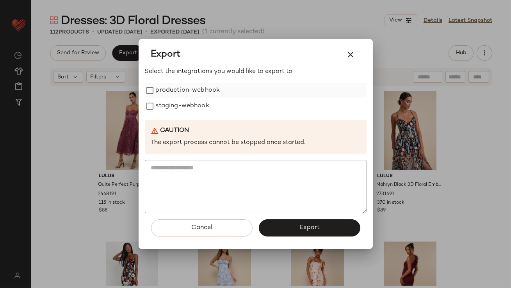
click at [170, 85] on label "production-webhook" at bounding box center [188, 91] width 64 height 16
click at [171, 108] on label "staging-webhook" at bounding box center [182, 106] width 53 height 16
click at [299, 222] on button "Export" at bounding box center [309, 227] width 101 height 17
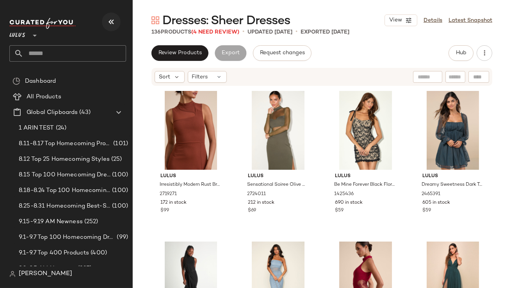
click at [110, 25] on icon "button" at bounding box center [111, 21] width 9 height 9
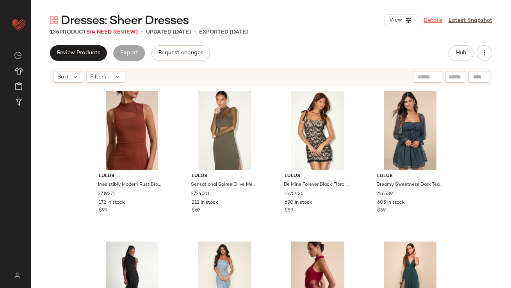
click at [431, 19] on link "Details" at bounding box center [432, 20] width 19 height 8
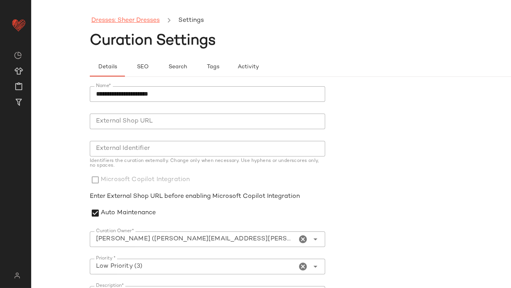
click at [140, 25] on link "Dresses: Sheer Dresses" at bounding box center [125, 21] width 68 height 10
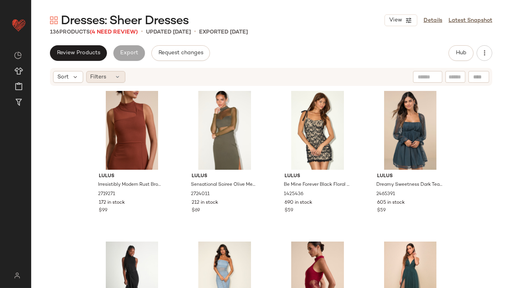
click at [120, 73] on div "Filters" at bounding box center [105, 77] width 39 height 12
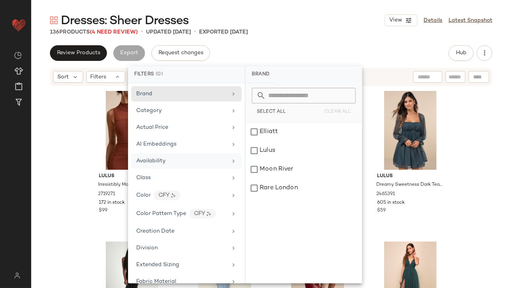
click at [167, 159] on div "Availability" at bounding box center [181, 161] width 91 height 8
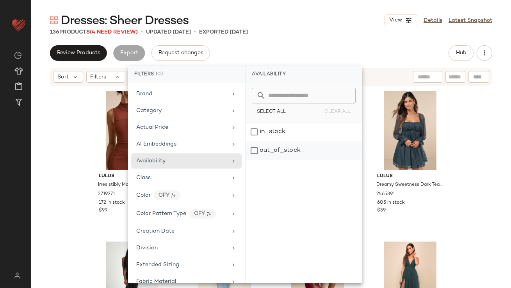
click at [281, 142] on div "out_of_stock" at bounding box center [303, 150] width 116 height 19
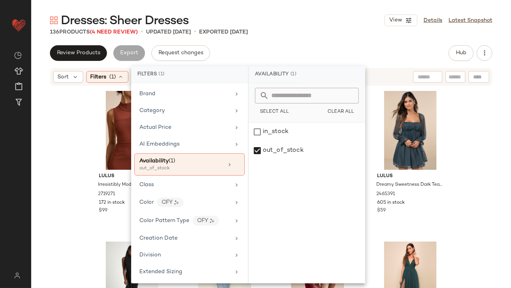
click at [325, 45] on div "Review Products Export Request changes Hub" at bounding box center [271, 53] width 442 height 16
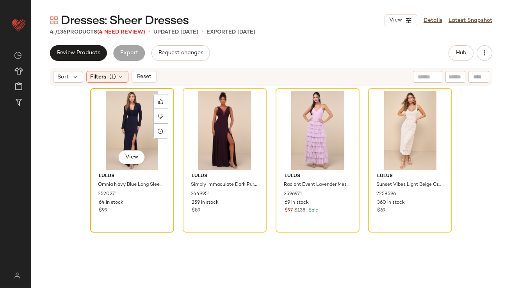
click at [121, 132] on div "View" at bounding box center [132, 130] width 78 height 79
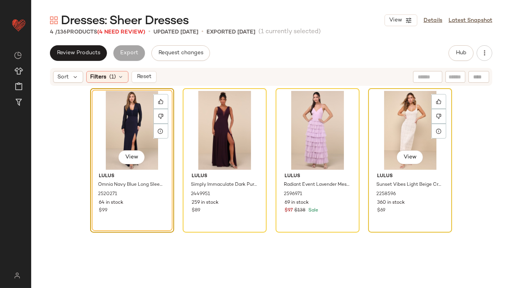
click at [375, 122] on div "View" at bounding box center [410, 130] width 78 height 79
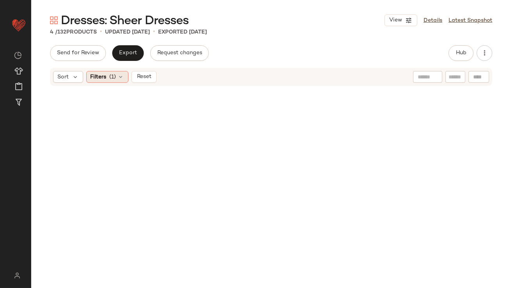
click at [120, 76] on icon at bounding box center [121, 77] width 6 height 6
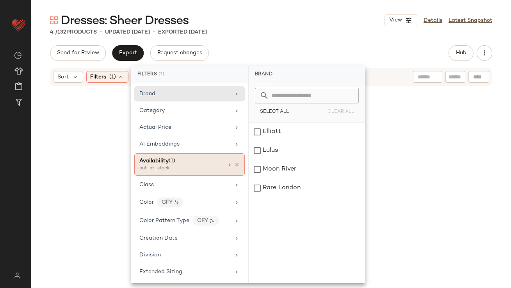
click at [234, 164] on icon at bounding box center [236, 164] width 5 height 5
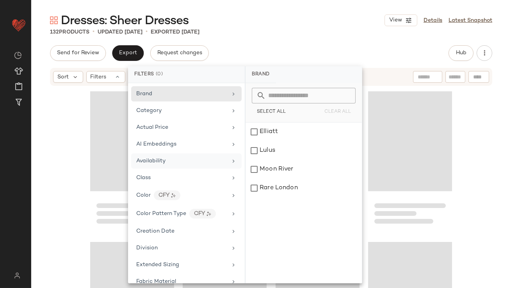
scroll to position [484, 0]
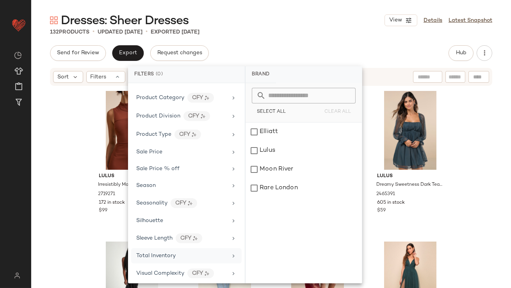
click at [170, 249] on div "Total Inventory" at bounding box center [186, 255] width 110 height 15
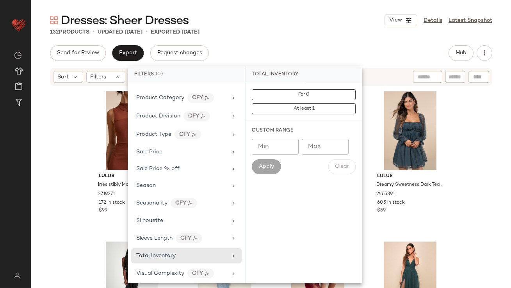
click at [329, 147] on input "Max" at bounding box center [325, 147] width 47 height 16
type input "**"
click at [274, 168] on button "Apply" at bounding box center [266, 166] width 29 height 15
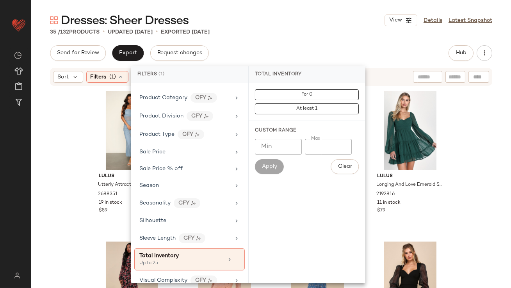
click at [316, 44] on div "Dresses: Sheer Dresses View Details Latest Snapshot 35 / 132 Products • updated…" at bounding box center [271, 150] width 480 height 276
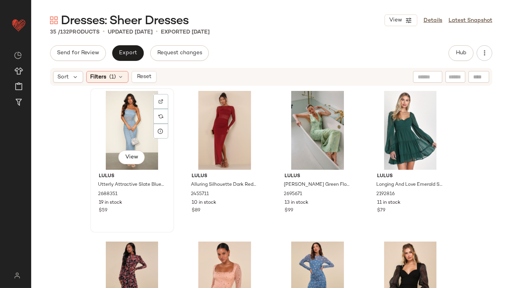
click at [114, 121] on div "View" at bounding box center [132, 130] width 78 height 79
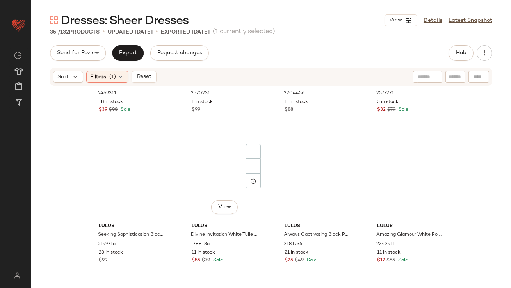
scroll to position [1132, 0]
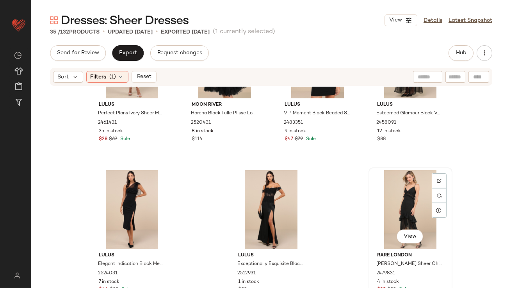
click at [404, 188] on div "View" at bounding box center [410, 209] width 78 height 79
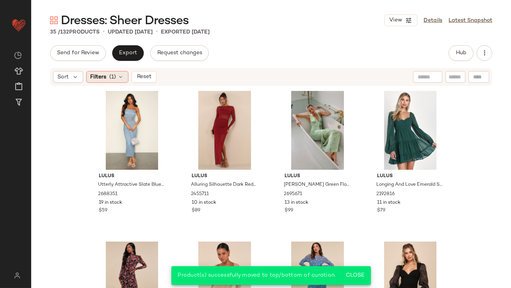
click at [116, 78] on span "(1)" at bounding box center [113, 77] width 7 height 8
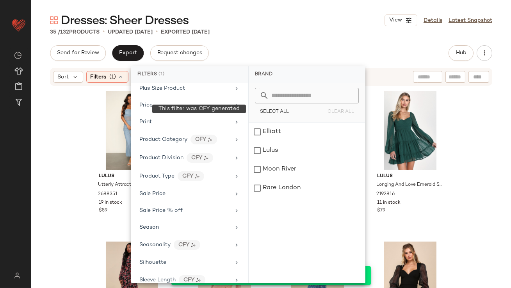
scroll to position [491, 0]
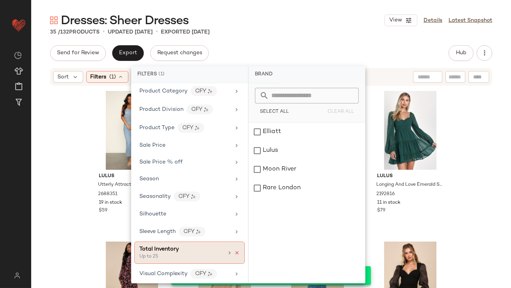
click at [234, 250] on icon at bounding box center [236, 252] width 5 height 5
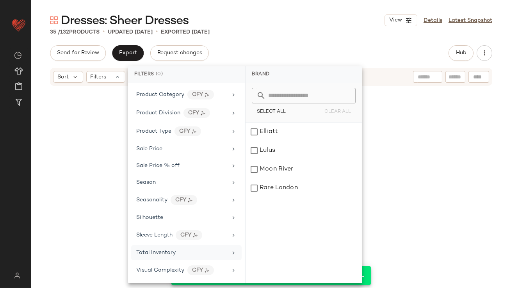
scroll to position [484, 0]
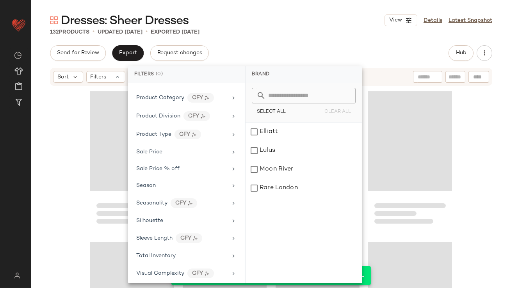
click at [311, 36] on div "Dresses: Sheer Dresses View Details Latest Snapshot 132 Products • updated Sep …" at bounding box center [271, 150] width 480 height 276
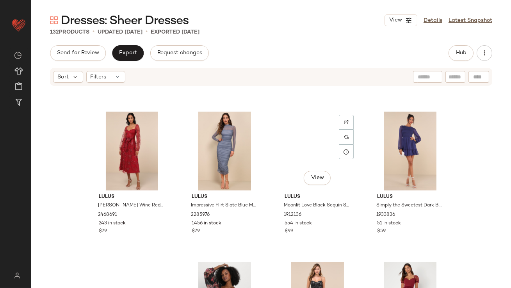
scroll to position [0, 0]
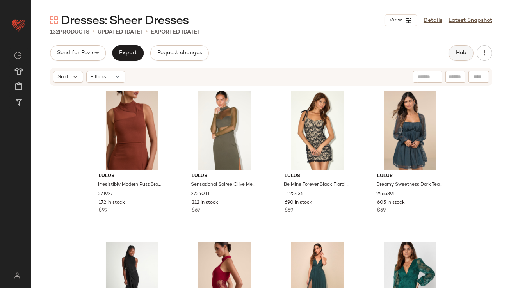
click at [467, 50] on button "Hub" at bounding box center [460, 53] width 25 height 16
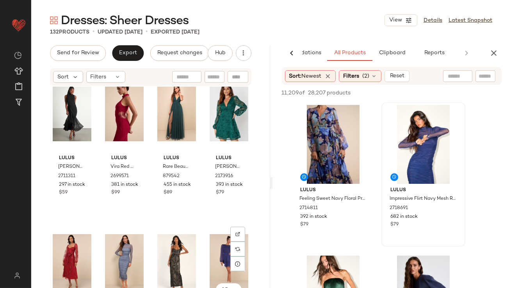
scroll to position [155, 0]
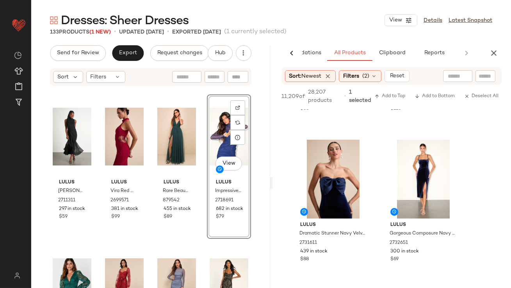
scroll to position [589, 0]
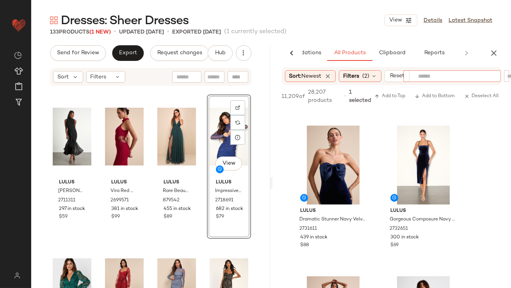
click at [464, 75] on input "text" at bounding box center [452, 76] width 68 height 8
type input "*****"
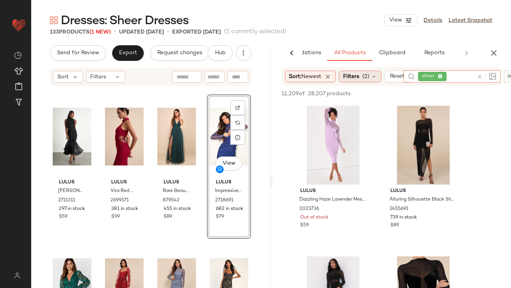
click at [361, 81] on div "Filters (2)" at bounding box center [360, 77] width 43 height 12
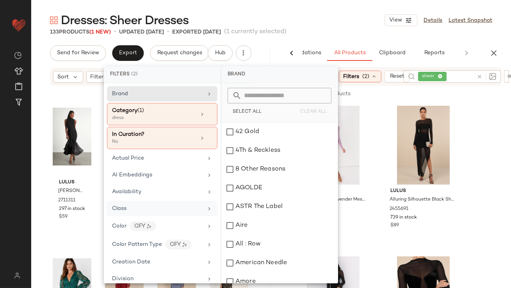
scroll to position [534, 0]
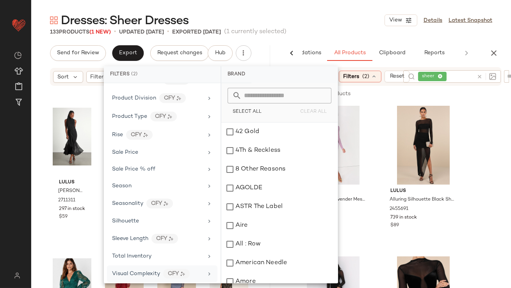
click at [139, 265] on div "Visual Complexity CFY" at bounding box center [162, 273] width 110 height 17
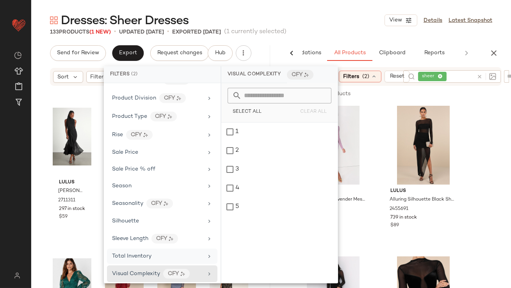
click at [148, 253] on span "Total Inventory" at bounding box center [131, 256] width 39 height 6
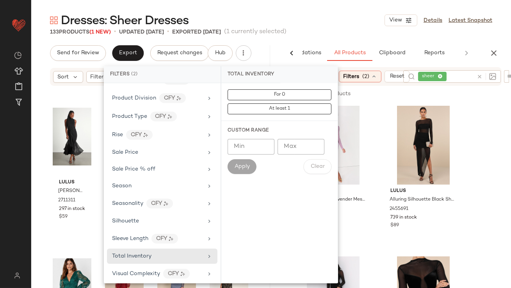
click at [294, 147] on input "Max" at bounding box center [300, 147] width 47 height 16
click at [255, 144] on input "Min" at bounding box center [251, 147] width 47 height 16
type input "**"
click at [238, 169] on span "Apply" at bounding box center [242, 167] width 16 height 6
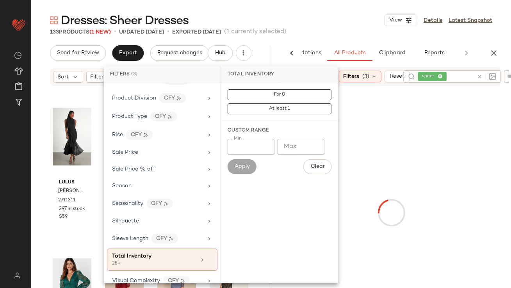
click at [343, 30] on div "133 Products (1 New) • updated Sep 17th • Exported Sep 10th (1 currently select…" at bounding box center [271, 32] width 480 height 8
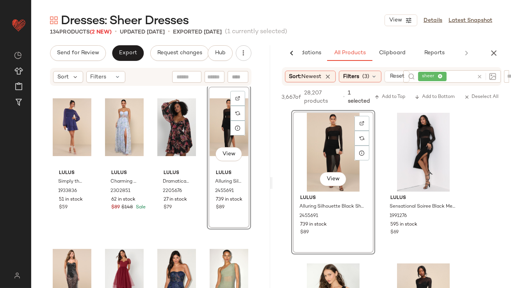
scroll to position [462, 0]
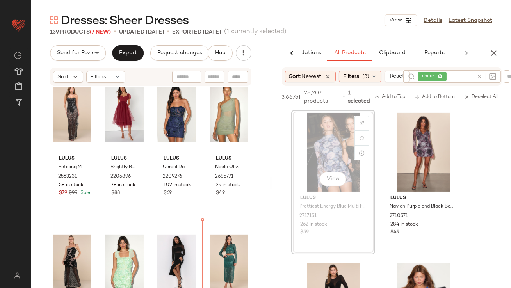
scroll to position [631, 0]
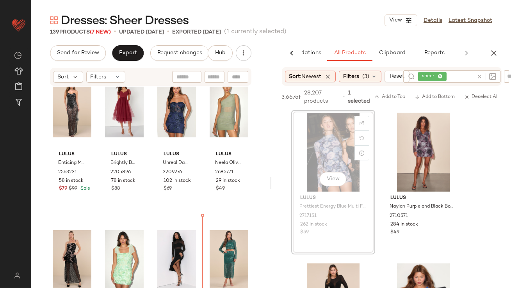
drag, startPoint x: 329, startPoint y: 153, endPoint x: 201, endPoint y: 260, distance: 167.4
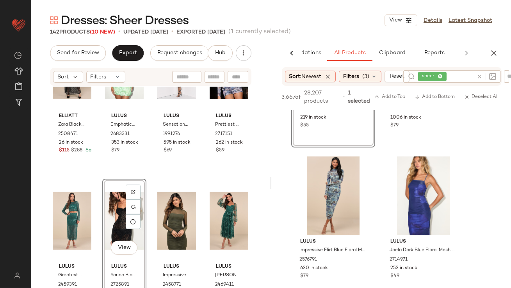
scroll to position [1011, 0]
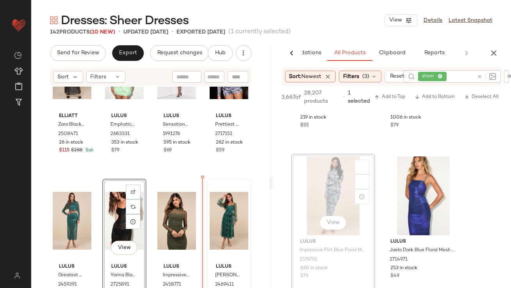
drag, startPoint x: 333, startPoint y: 195, endPoint x: 240, endPoint y: 225, distance: 97.4
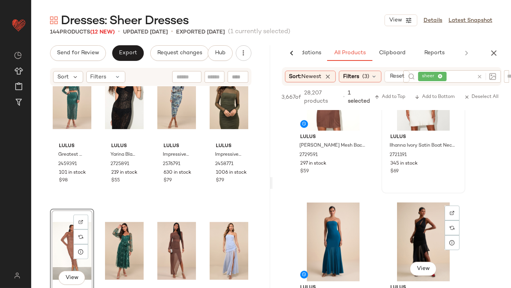
scroll to position [1367, 0]
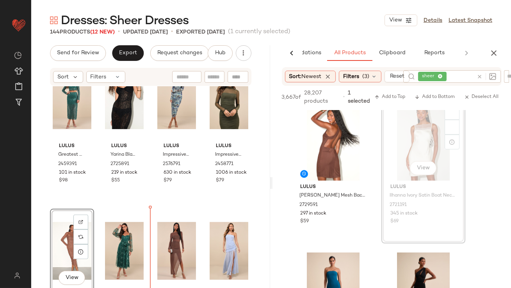
drag, startPoint x: 423, startPoint y: 155, endPoint x: 263, endPoint y: 212, distance: 170.3
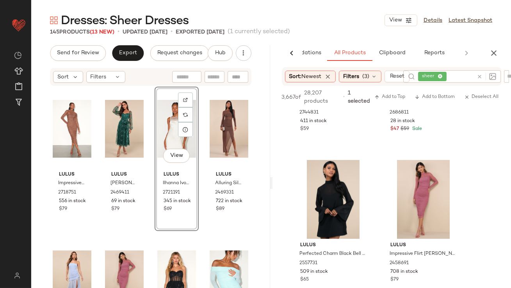
scroll to position [0, 0]
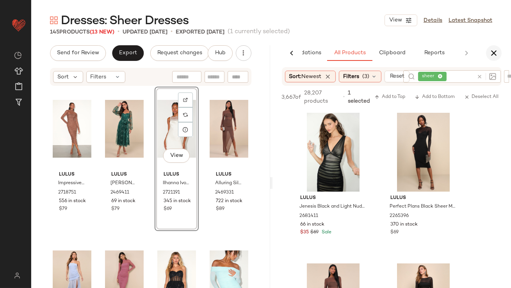
click at [496, 51] on icon "button" at bounding box center [493, 52] width 9 height 9
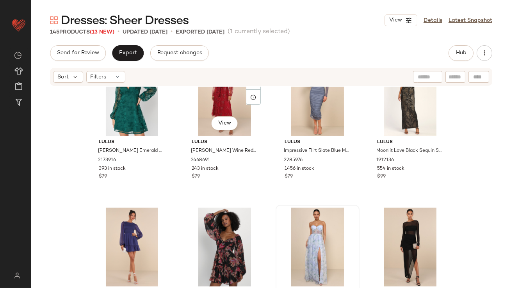
scroll to position [382, 0]
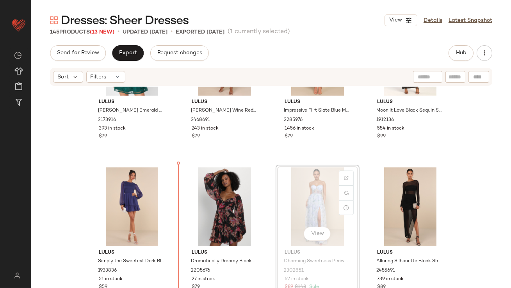
drag, startPoint x: 292, startPoint y: 199, endPoint x: 288, endPoint y: 200, distance: 4.0
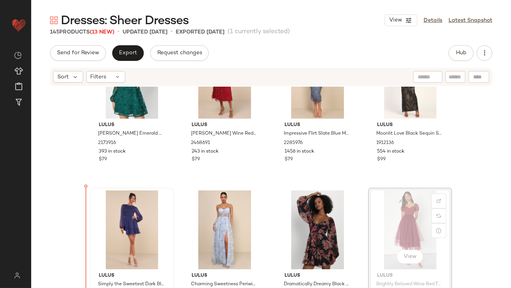
scroll to position [359, 0]
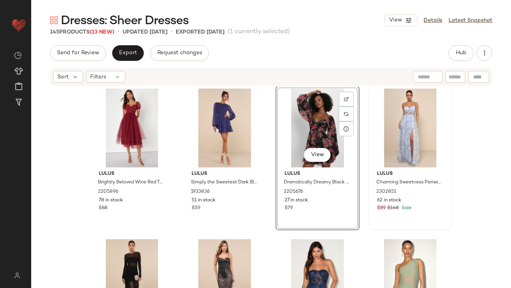
scroll to position [489, 0]
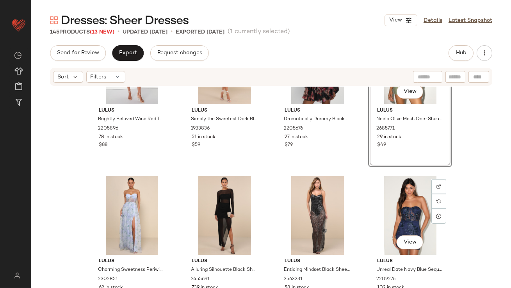
scroll to position [522, 0]
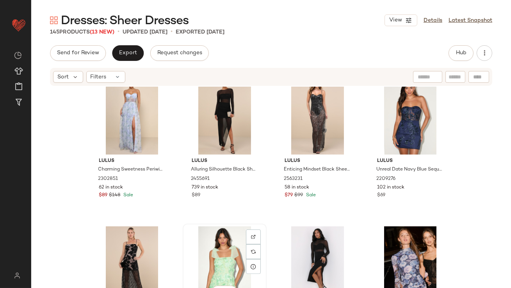
scroll to position [624, 0]
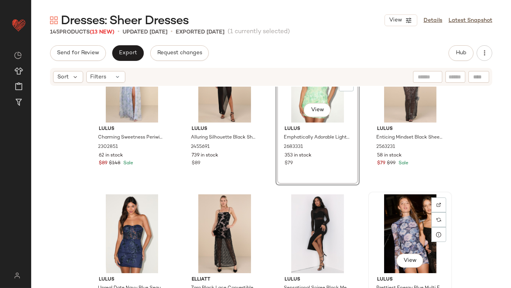
scroll to position [683, 0]
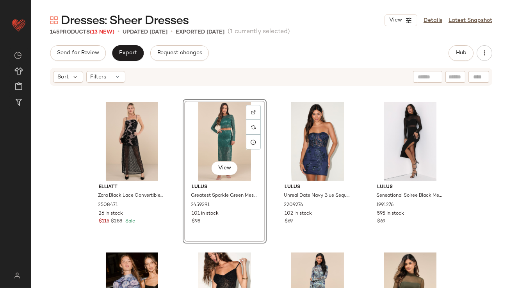
scroll to position [789, 0]
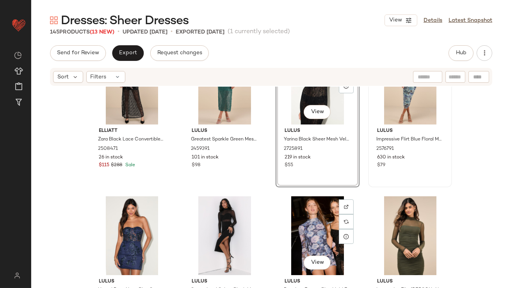
scroll to position [804, 0]
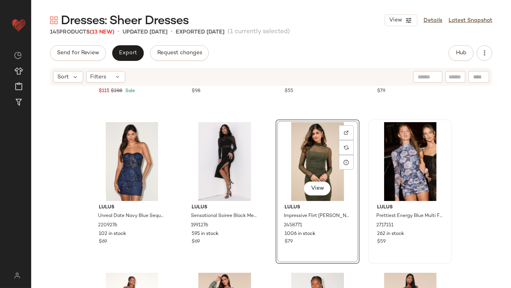
scroll to position [907, 0]
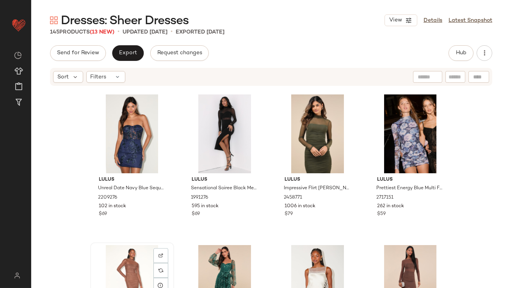
scroll to position [907, 0]
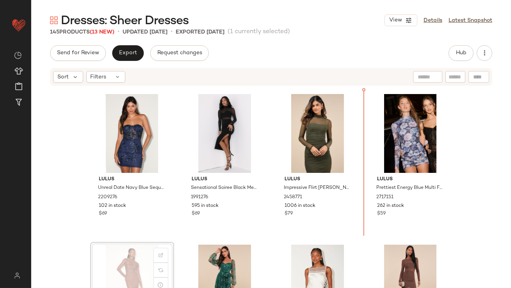
drag, startPoint x: 138, startPoint y: 269, endPoint x: 145, endPoint y: 264, distance: 8.8
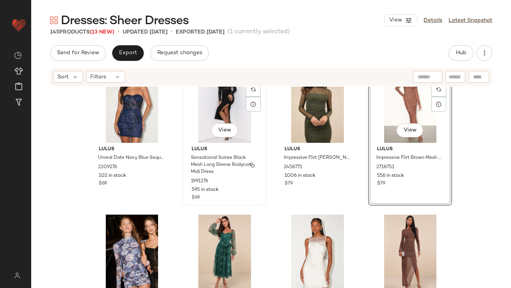
scroll to position [937, 0]
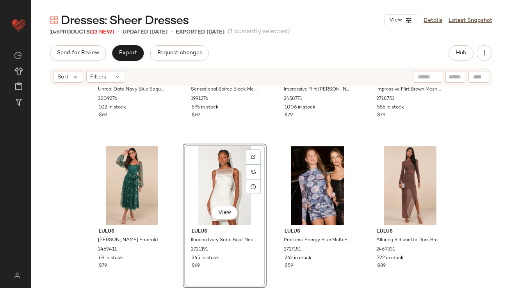
scroll to position [1086, 0]
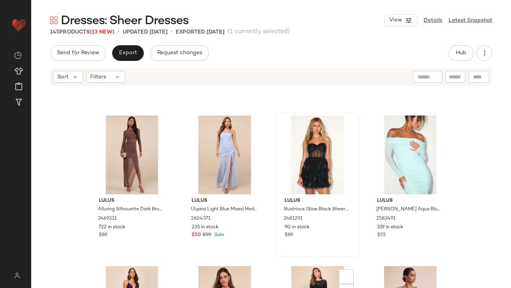
scroll to position [1254, 0]
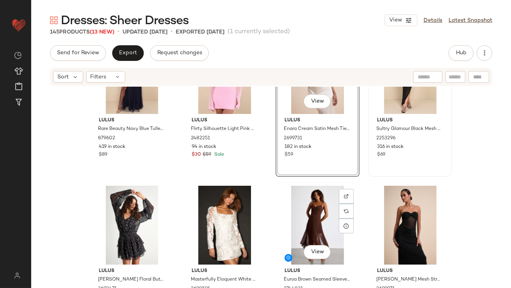
scroll to position [1389, 0]
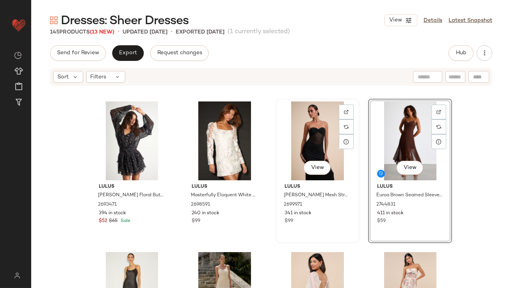
scroll to position [1516, 0]
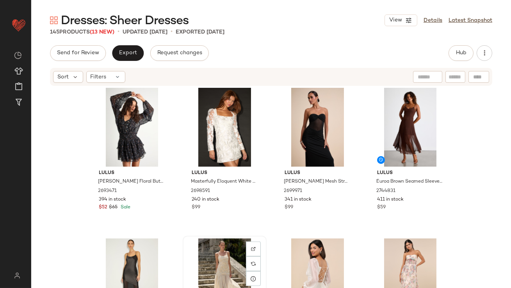
drag, startPoint x: 222, startPoint y: 260, endPoint x: 224, endPoint y: 256, distance: 4.9
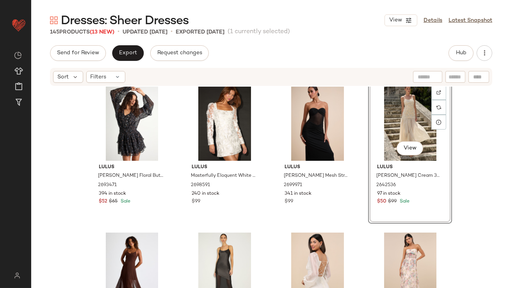
scroll to position [1551, 0]
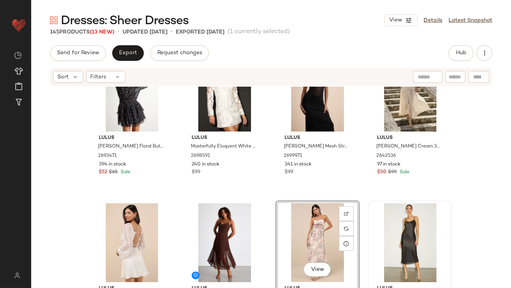
scroll to position [1673, 0]
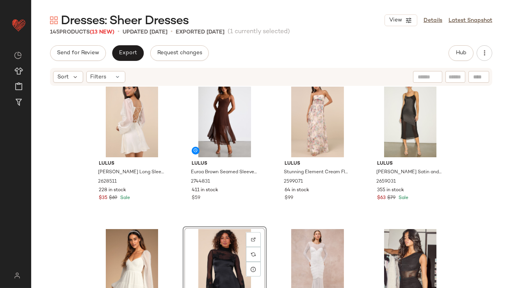
scroll to position [1677, 0]
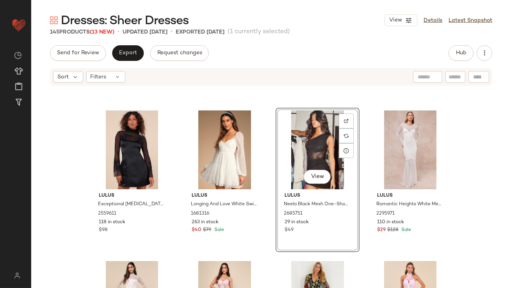
scroll to position [1863, 0]
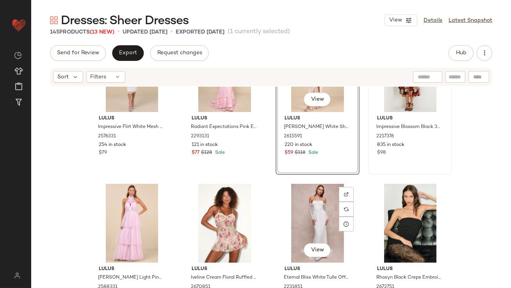
scroll to position [2031, 0]
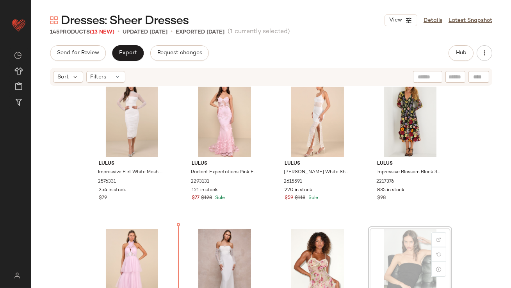
scroll to position [1978, 0]
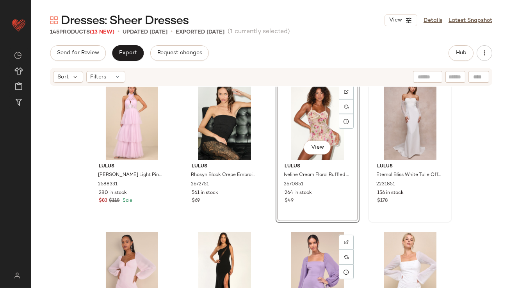
scroll to position [2133, 0]
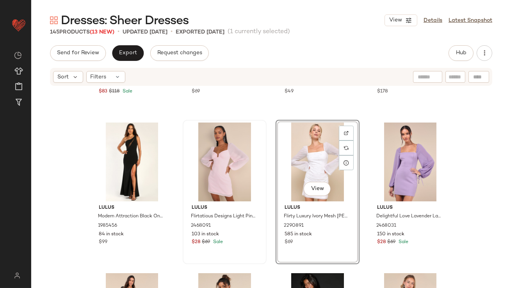
scroll to position [2285, 0]
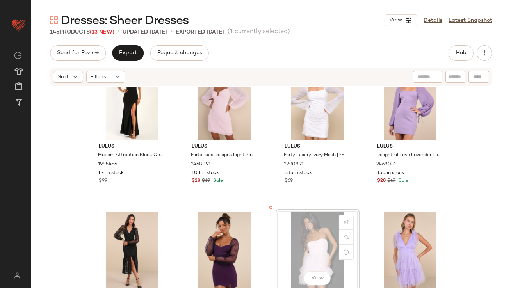
scroll to position [2305, 0]
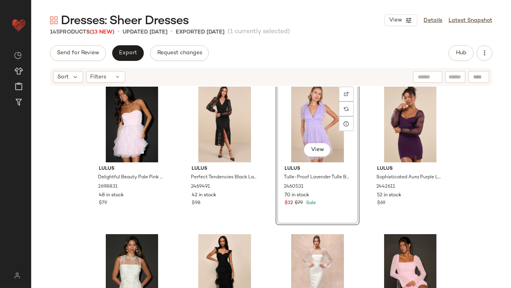
scroll to position [2439, 0]
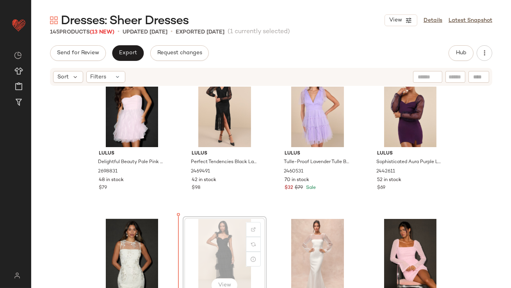
scroll to position [2442, 0]
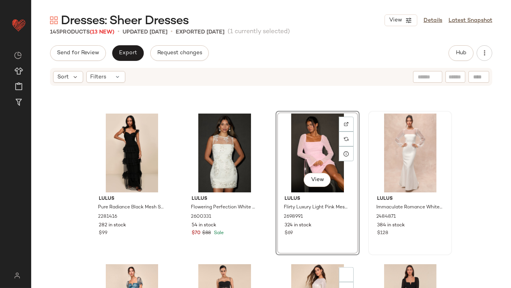
scroll to position [2609, 0]
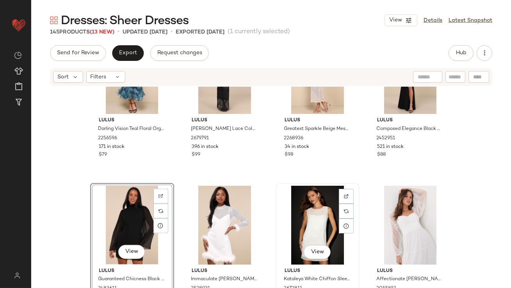
scroll to position [2880, 0]
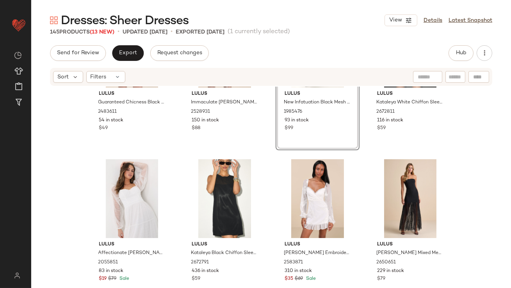
scroll to position [3085, 0]
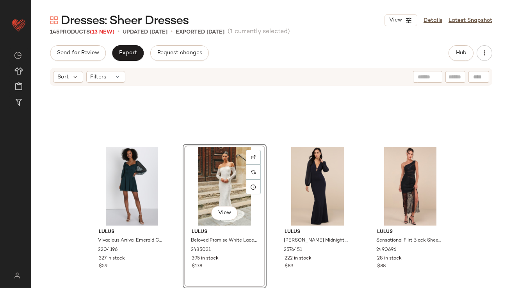
scroll to position [3202, 0]
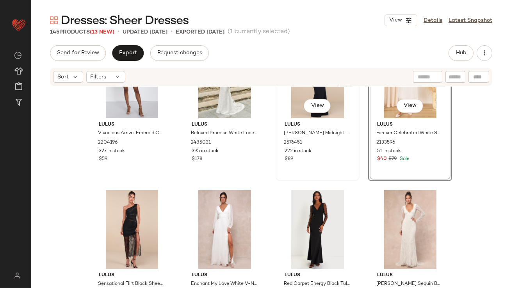
scroll to position [3222, 0]
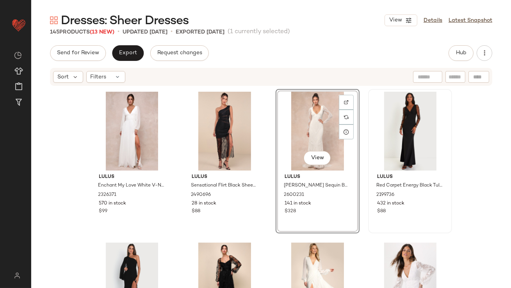
scroll to position [3374, 0]
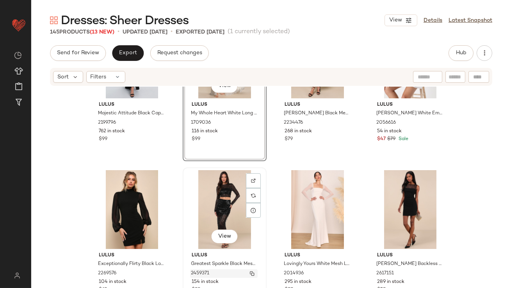
scroll to position [3539, 0]
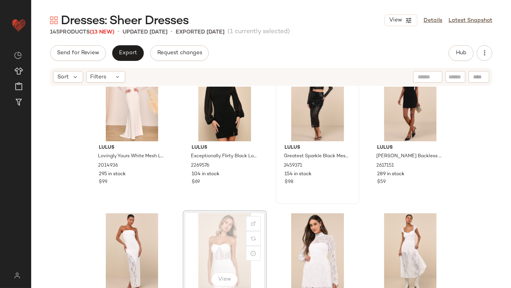
scroll to position [3647, 0]
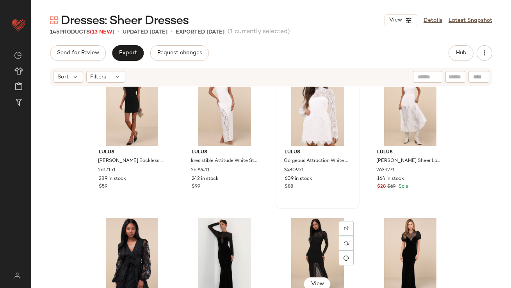
scroll to position [3797, 0]
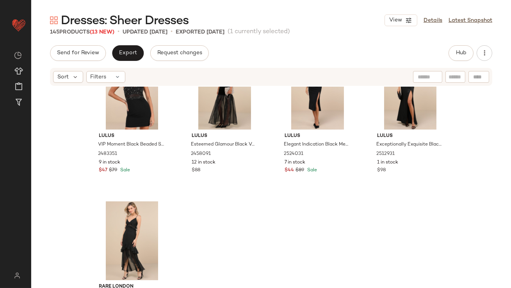
scroll to position [5319, 0]
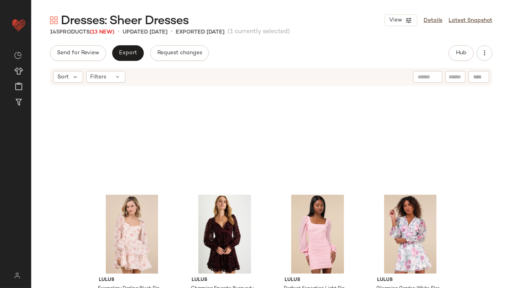
scroll to position [4337, 0]
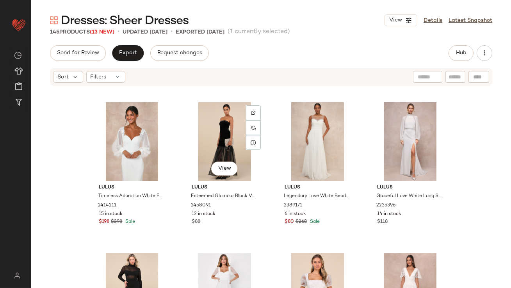
scroll to position [4692, 0]
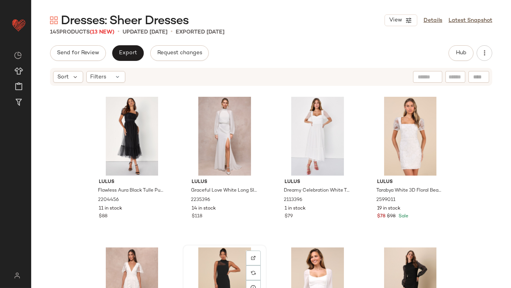
scroll to position [4821, 0]
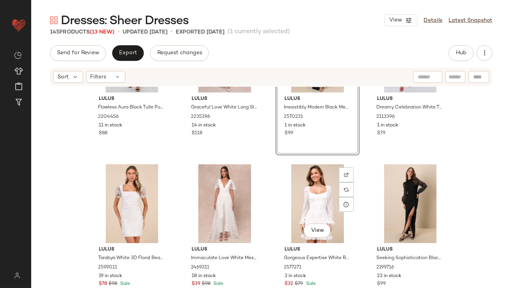
scroll to position [4923, 0]
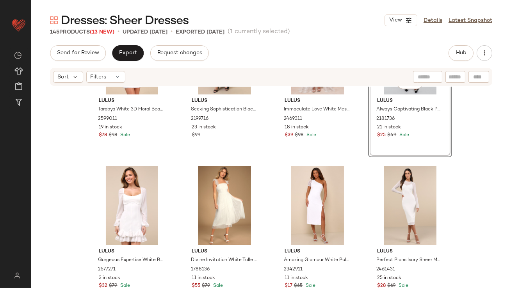
scroll to position [5130, 0]
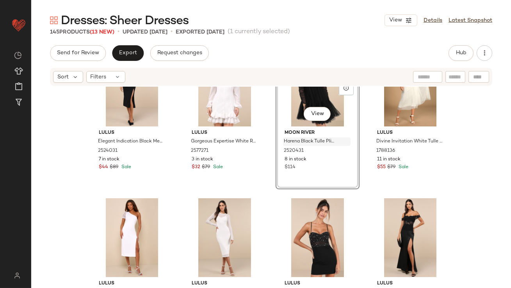
scroll to position [5178, 0]
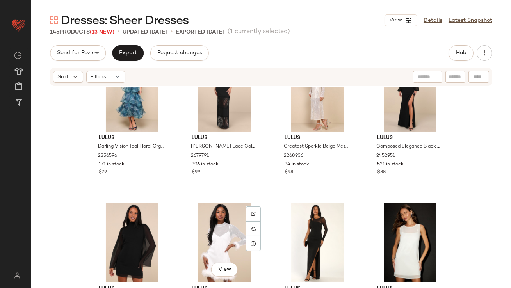
scroll to position [2778, 0]
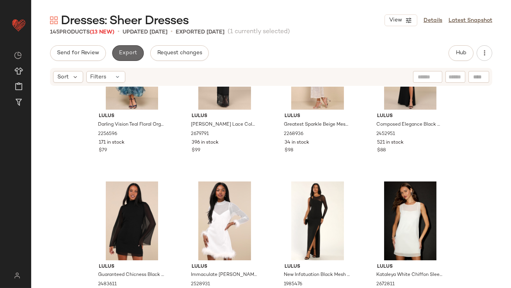
click at [125, 50] on span "Export" at bounding box center [128, 53] width 18 height 6
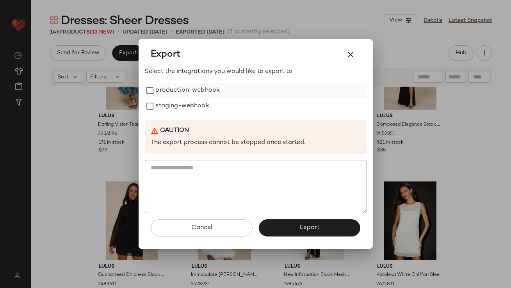
click at [171, 85] on label "production-webhook" at bounding box center [188, 91] width 64 height 16
click at [171, 101] on label "staging-webhook" at bounding box center [182, 106] width 53 height 16
click at [303, 230] on span "Export" at bounding box center [309, 227] width 21 height 7
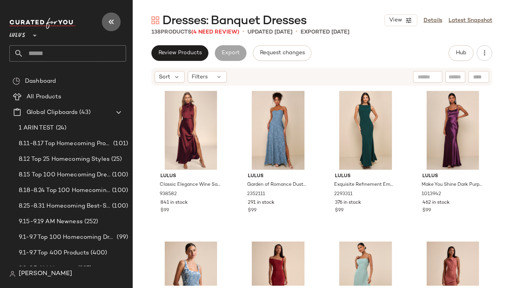
click at [116, 22] on button "button" at bounding box center [111, 21] width 19 height 19
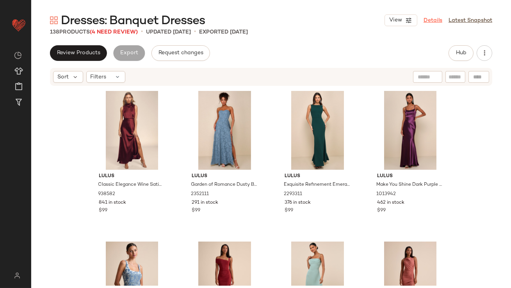
click at [433, 17] on link "Details" at bounding box center [432, 20] width 19 height 8
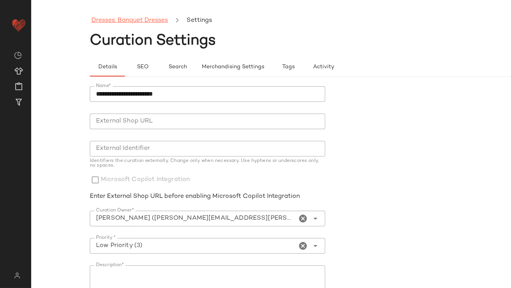
click at [121, 21] on link "Dresses: Banquet Dresses" at bounding box center [129, 21] width 76 height 10
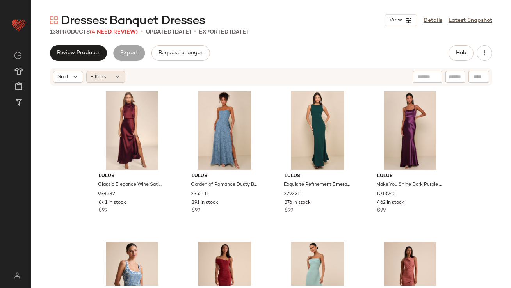
click at [122, 74] on div "Filters" at bounding box center [105, 77] width 39 height 12
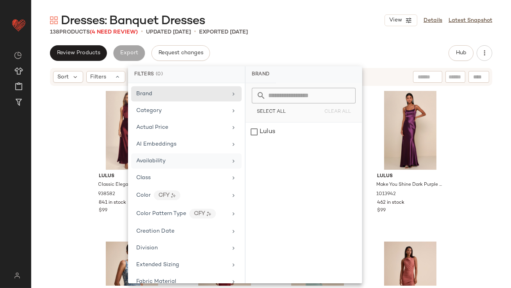
click at [164, 164] on div "Availability" at bounding box center [150, 161] width 29 height 8
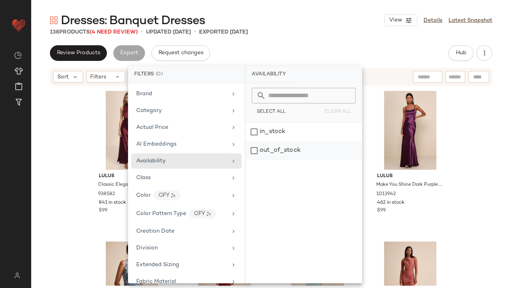
click at [278, 155] on div "out_of_stock" at bounding box center [303, 150] width 116 height 19
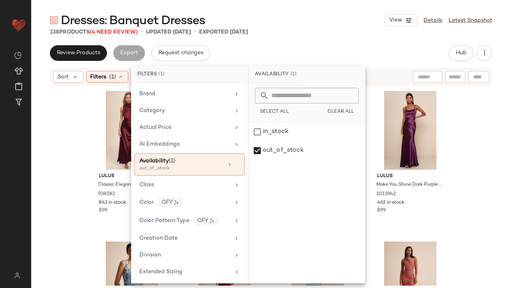
click at [297, 52] on div "Review Products Export Request changes Hub" at bounding box center [271, 53] width 442 height 16
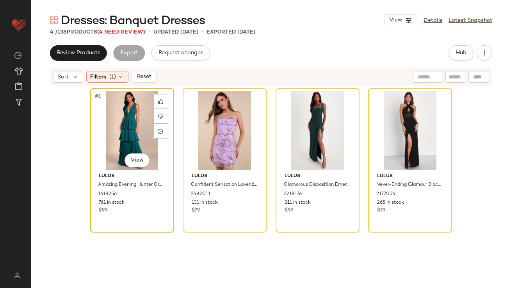
click at [119, 122] on div "#1 View" at bounding box center [132, 130] width 78 height 79
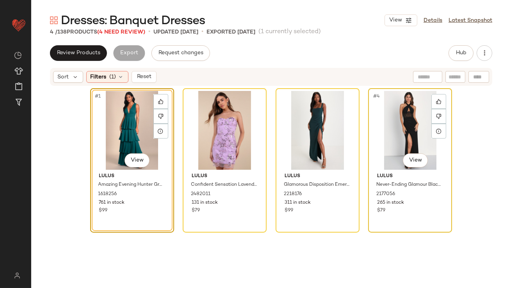
click at [372, 108] on div "#4 View" at bounding box center [410, 130] width 78 height 79
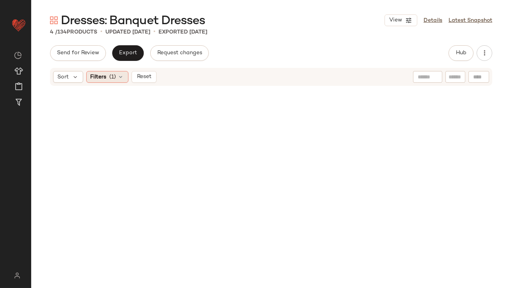
click at [105, 74] on span "Filters" at bounding box center [99, 77] width 16 height 8
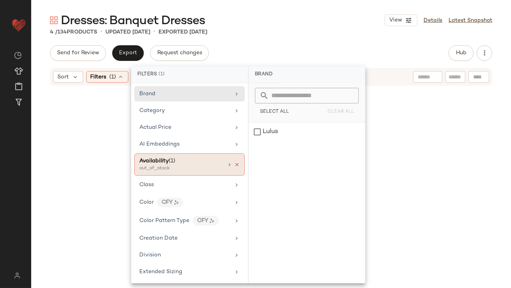
click at [237, 166] on icon at bounding box center [236, 164] width 5 height 5
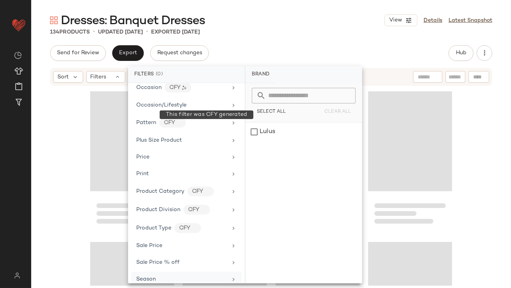
scroll to position [484, 0]
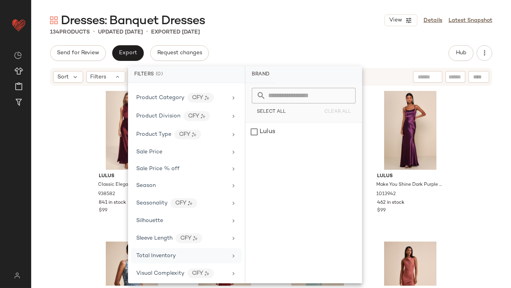
click at [149, 256] on div "Total Inventory" at bounding box center [155, 256] width 39 height 8
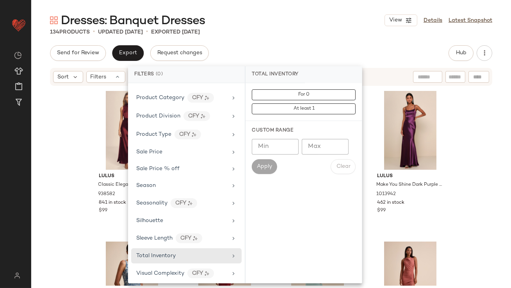
click at [323, 141] on input "Max" at bounding box center [325, 147] width 47 height 16
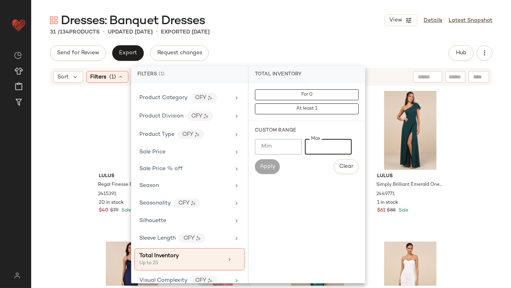
type input "**"
click at [276, 31] on div "31 / 134 Products • updated Sep 17th • Exported Sep 10th" at bounding box center [271, 32] width 480 height 8
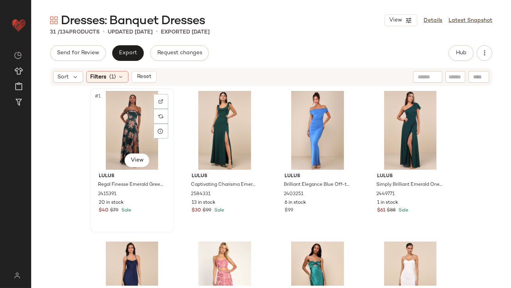
click at [115, 132] on div "#1 View" at bounding box center [132, 130] width 78 height 79
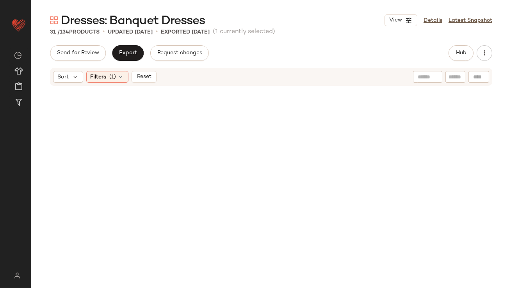
scroll to position [1007, 0]
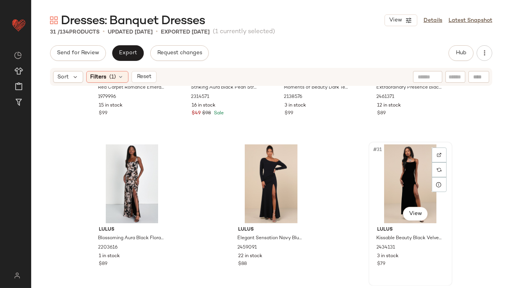
click at [416, 179] on div "#31 View" at bounding box center [410, 183] width 78 height 79
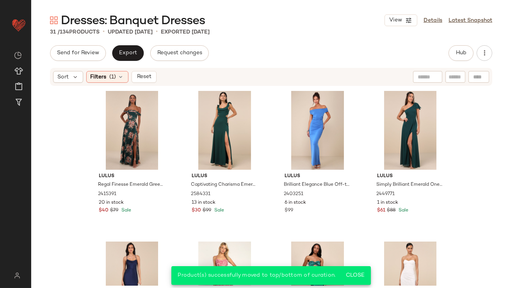
click at [123, 77] on icon at bounding box center [121, 77] width 6 height 6
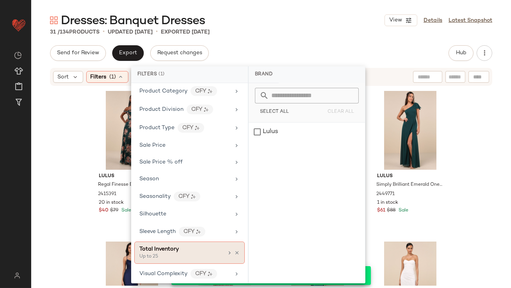
click at [235, 250] on icon at bounding box center [236, 252] width 5 height 5
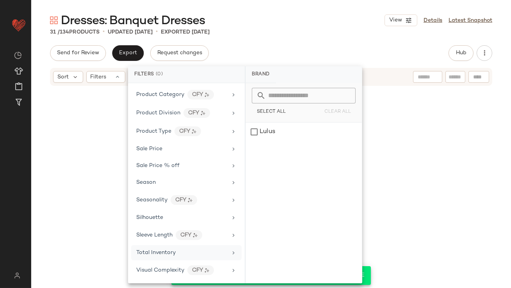
scroll to position [484, 0]
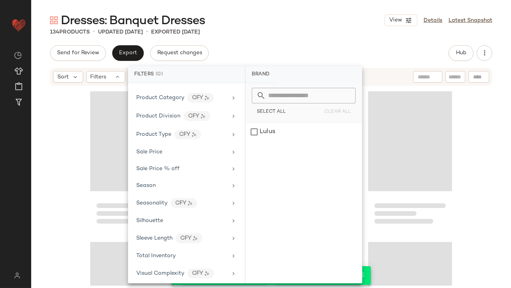
click at [299, 39] on div "Dresses: Banquet Dresses View Details Latest Snapshot 134 Products • updated Se…" at bounding box center [271, 150] width 480 height 276
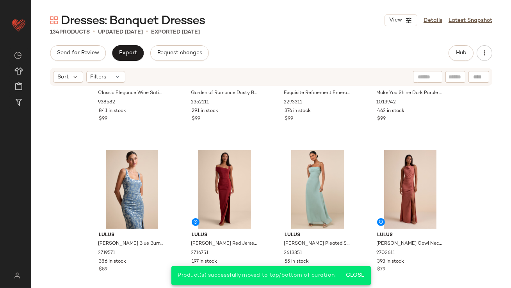
scroll to position [0, 0]
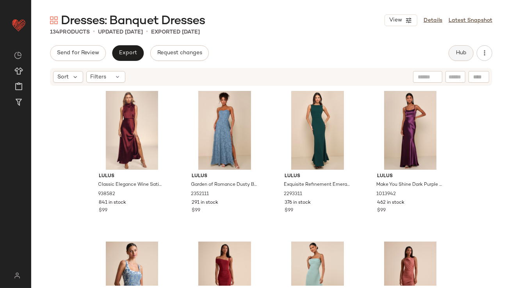
click at [454, 60] on button "Hub" at bounding box center [460, 53] width 25 height 16
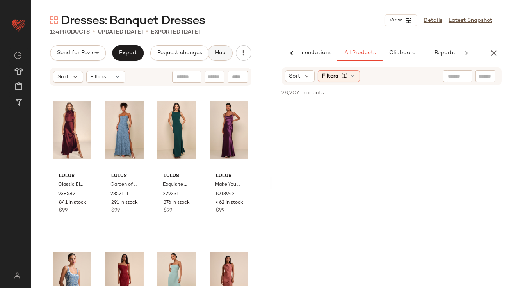
scroll to position [0, 44]
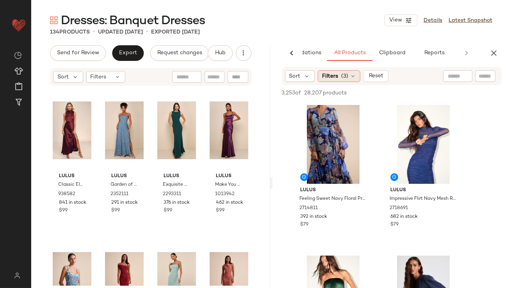
click at [333, 78] on span "Filters" at bounding box center [330, 76] width 16 height 8
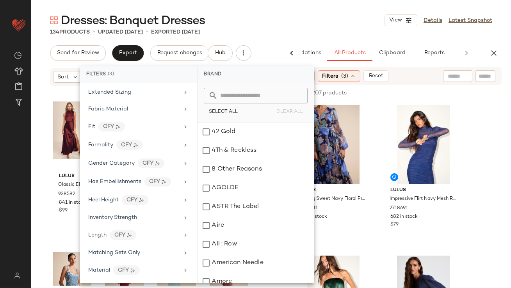
scroll to position [180, 0]
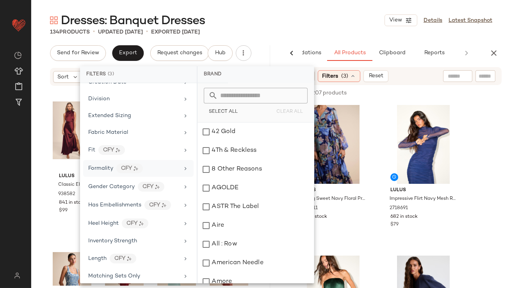
click at [108, 171] on div "Formality" at bounding box center [100, 168] width 25 height 8
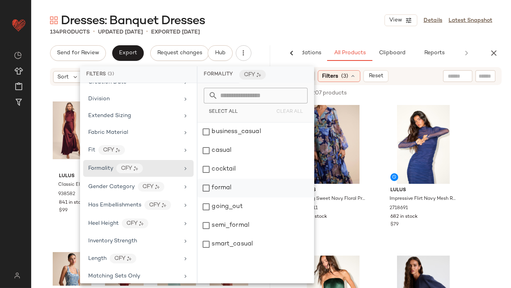
click at [222, 192] on div "formal" at bounding box center [255, 188] width 116 height 19
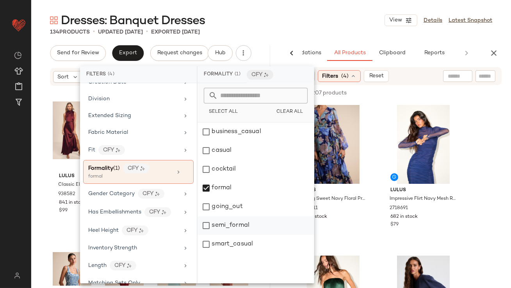
click at [225, 221] on div "semi_formal" at bounding box center [255, 225] width 116 height 19
click at [309, 27] on div "Dresses: Banquet Dresses View Details Latest Snapshot" at bounding box center [271, 20] width 480 height 16
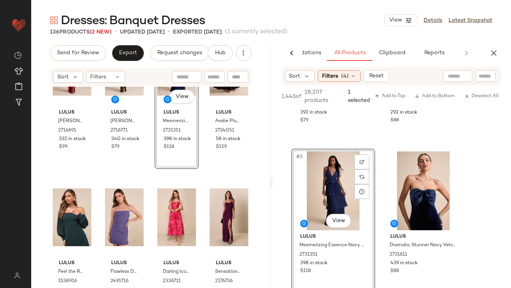
scroll to position [232, 0]
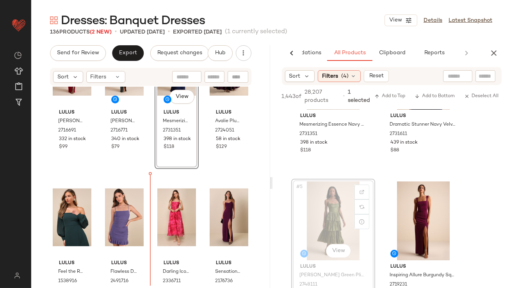
drag, startPoint x: 309, startPoint y: 207, endPoint x: 269, endPoint y: 215, distance: 40.5
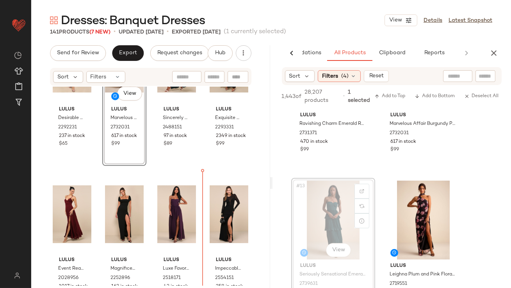
scroll to position [1587, 0]
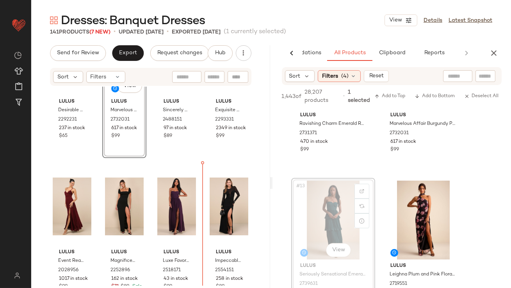
drag, startPoint x: 333, startPoint y: 221, endPoint x: 310, endPoint y: 221, distance: 22.6
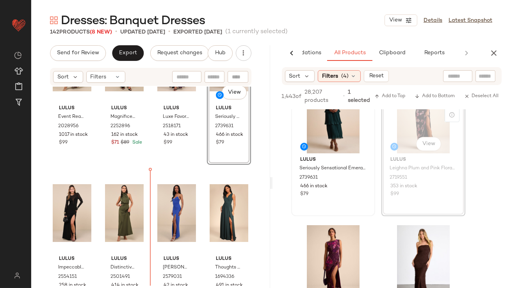
scroll to position [1739, 0]
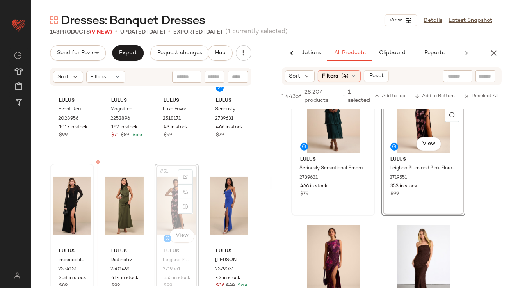
drag, startPoint x: 165, startPoint y: 189, endPoint x: 70, endPoint y: 207, distance: 96.4
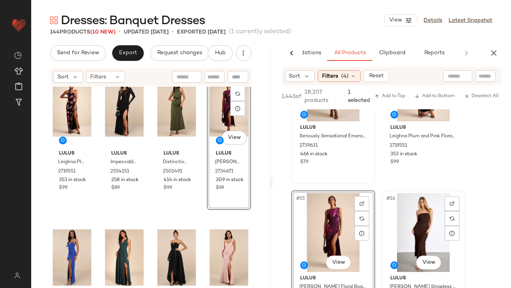
scroll to position [1012, 0]
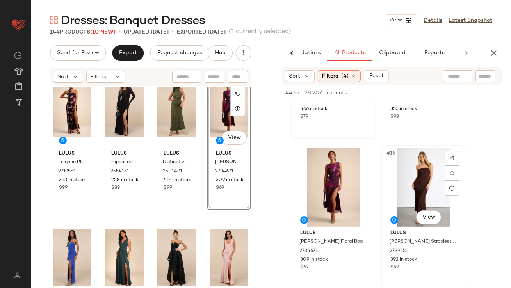
click at [417, 201] on div "#16 View" at bounding box center [423, 187] width 78 height 79
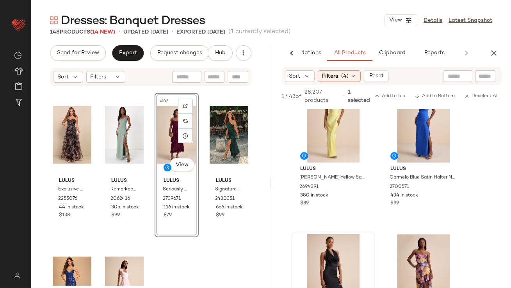
scroll to position [2448, 0]
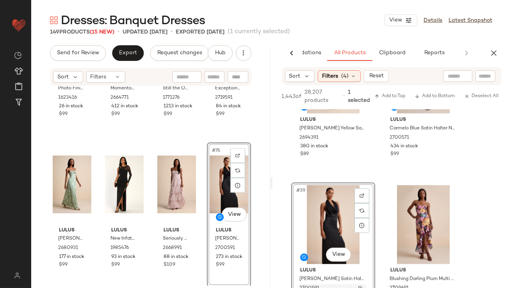
drag, startPoint x: 327, startPoint y: 233, endPoint x: 320, endPoint y: 288, distance: 55.5
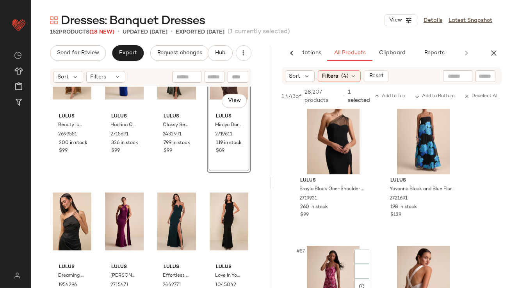
scroll to position [4121, 0]
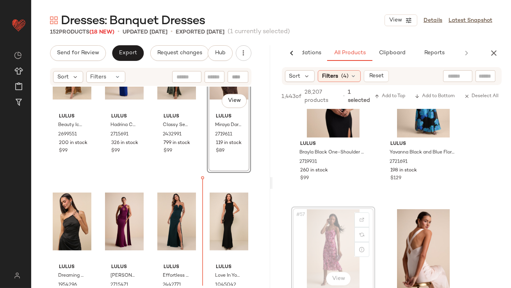
drag, startPoint x: 305, startPoint y: 216, endPoint x: 334, endPoint y: 226, distance: 30.5
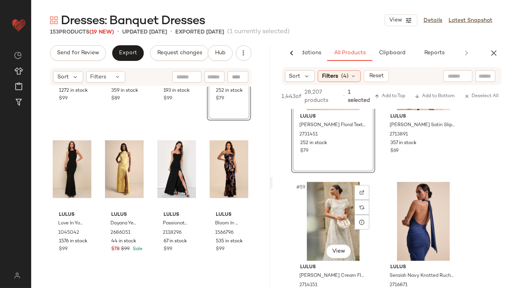
scroll to position [4314, 0]
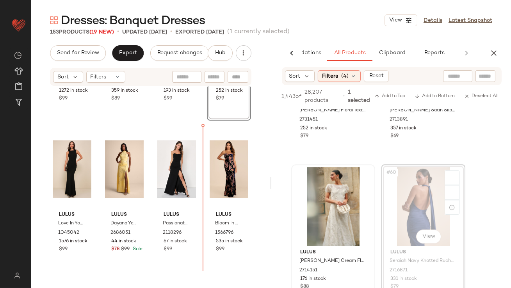
drag, startPoint x: 413, startPoint y: 187, endPoint x: 295, endPoint y: 196, distance: 118.6
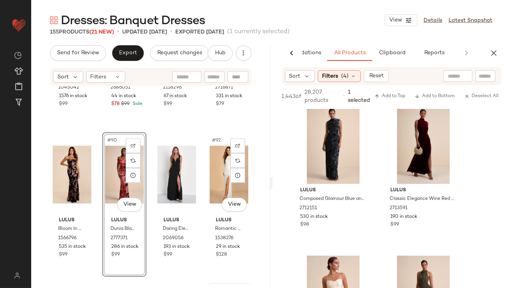
scroll to position [3334, 0]
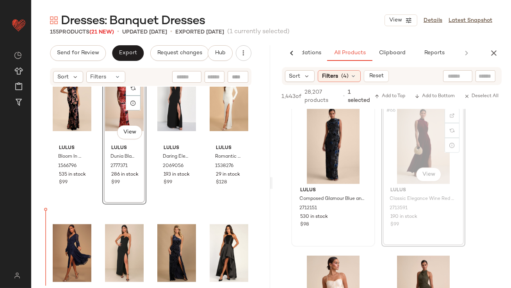
drag, startPoint x: 388, startPoint y: 140, endPoint x: 366, endPoint y: 145, distance: 22.4
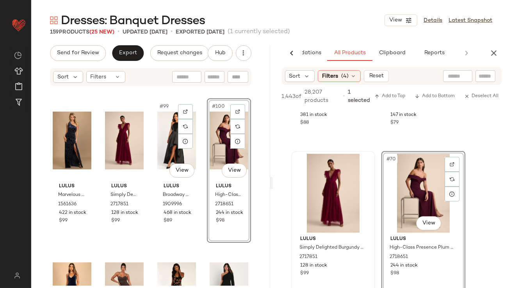
scroll to position [3647, 0]
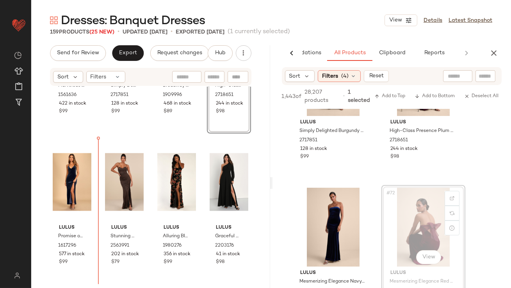
drag, startPoint x: 424, startPoint y: 237, endPoint x: 415, endPoint y: 237, distance: 9.0
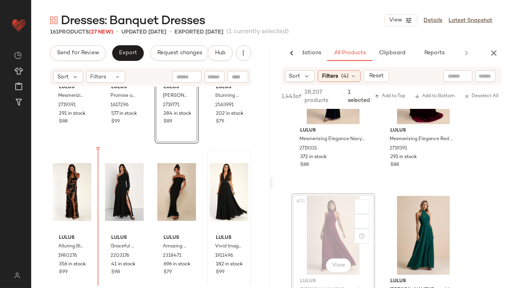
drag, startPoint x: 317, startPoint y: 228, endPoint x: 232, endPoint y: 228, distance: 85.1
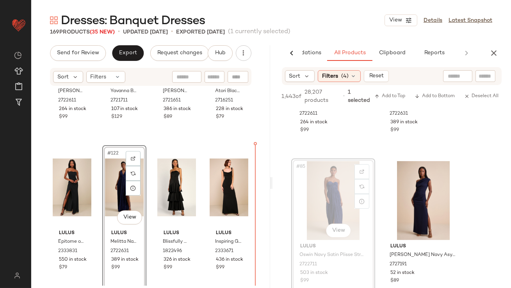
drag, startPoint x: 336, startPoint y: 197, endPoint x: 327, endPoint y: 197, distance: 8.6
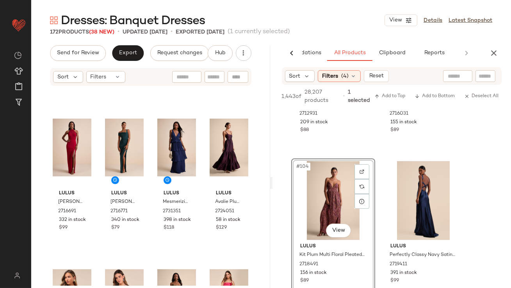
click at [500, 46] on div "AI Recommendations All Products Clipboard Reports" at bounding box center [391, 53] width 239 height 16
click at [494, 58] on button "button" at bounding box center [494, 53] width 16 height 16
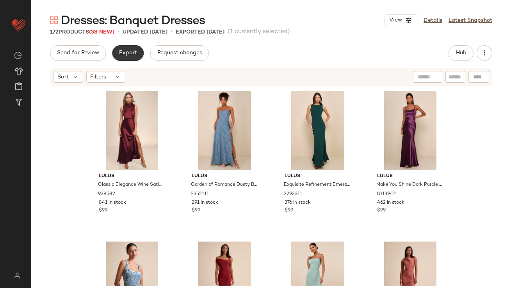
click at [123, 57] on button "Export" at bounding box center [128, 53] width 32 height 16
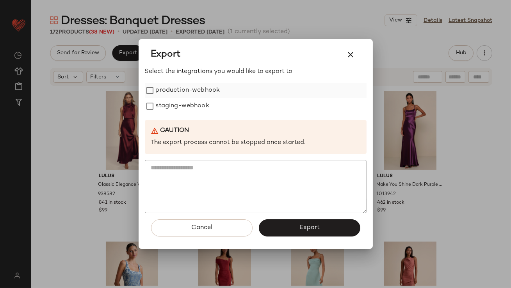
click at [187, 88] on label "production-webhook" at bounding box center [188, 91] width 64 height 16
click at [187, 101] on label "staging-webhook" at bounding box center [182, 106] width 53 height 16
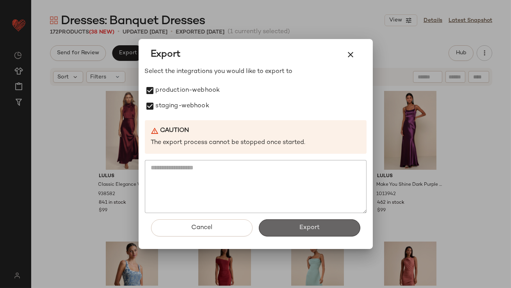
click at [309, 229] on span "Export" at bounding box center [309, 227] width 21 height 7
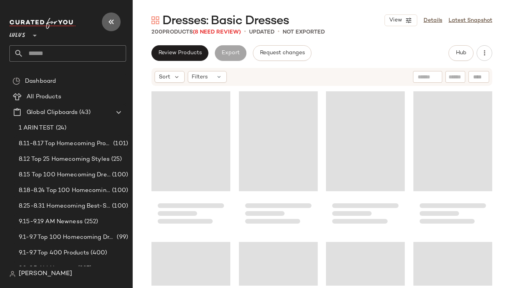
click at [112, 14] on button "button" at bounding box center [111, 21] width 19 height 19
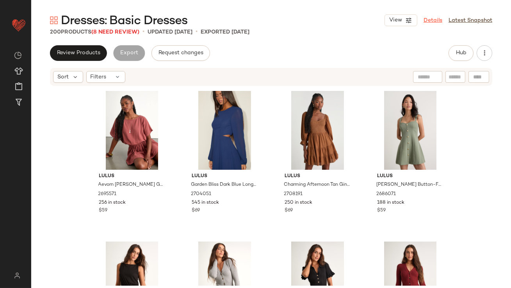
click at [432, 18] on link "Details" at bounding box center [432, 20] width 19 height 8
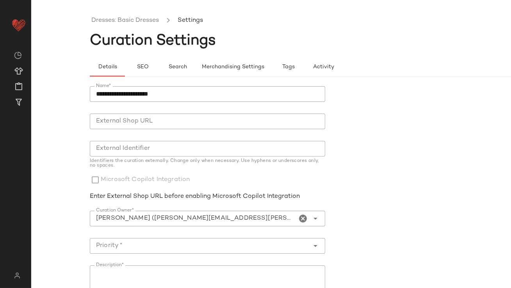
click at [299, 218] on icon "Clear Curation Owner*" at bounding box center [303, 218] width 9 height 9
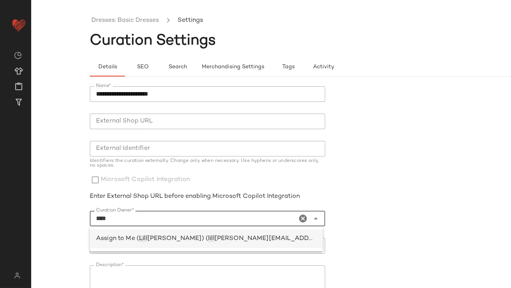
click at [250, 238] on span "[PERSON_NAME][EMAIL_ADDRESS][PERSON_NAME][DOMAIN_NAME])" at bounding box center [327, 238] width 224 height 7
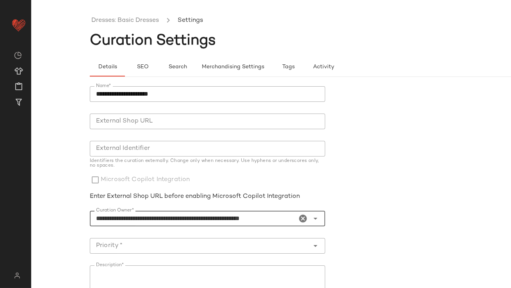
type input "**********"
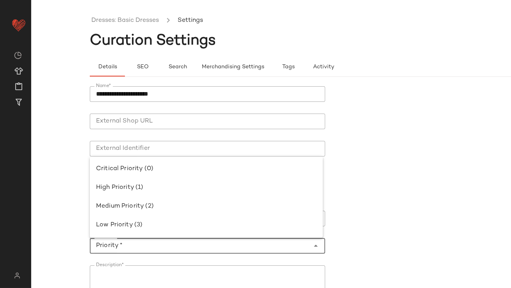
click at [241, 243] on input "Priority *" at bounding box center [200, 245] width 220 height 9
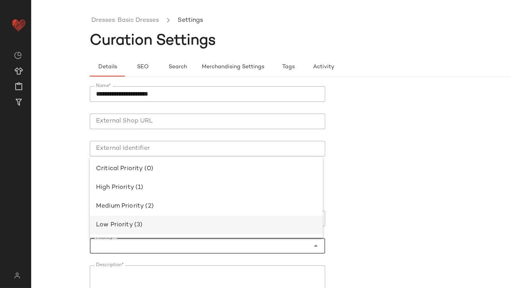
click at [231, 227] on div "Low Priority (3)" at bounding box center [206, 225] width 221 height 9
type input "**********"
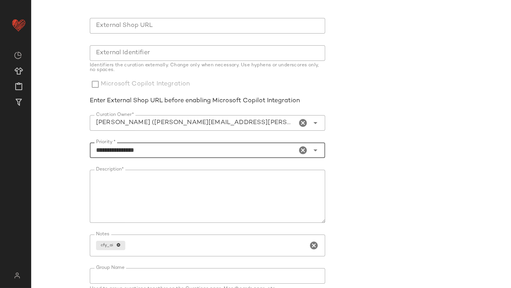
scroll to position [133, 0]
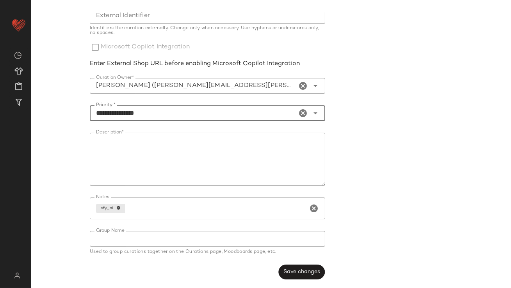
click at [301, 267] on button "Save changes" at bounding box center [301, 272] width 46 height 15
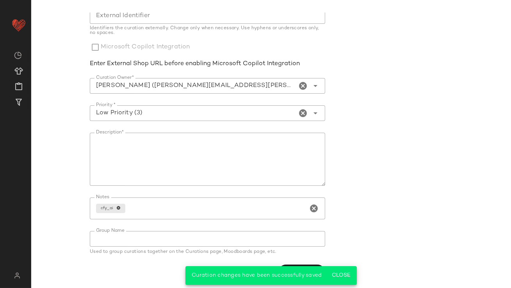
scroll to position [0, 0]
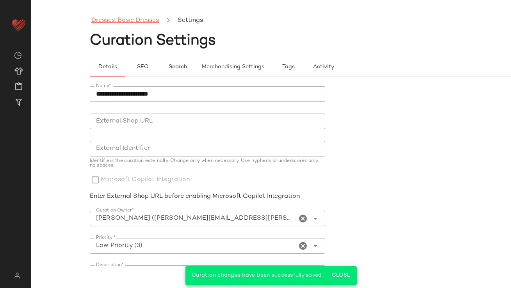
click at [137, 20] on link "Dresses: Basic Dresses" at bounding box center [125, 21] width 68 height 10
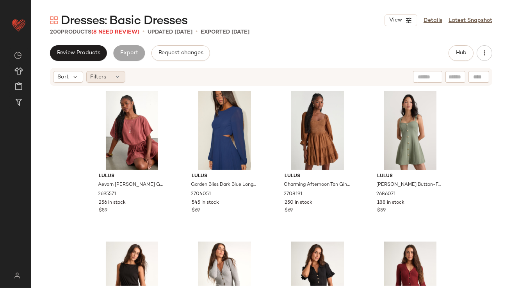
click at [109, 78] on div "Filters" at bounding box center [105, 77] width 39 height 12
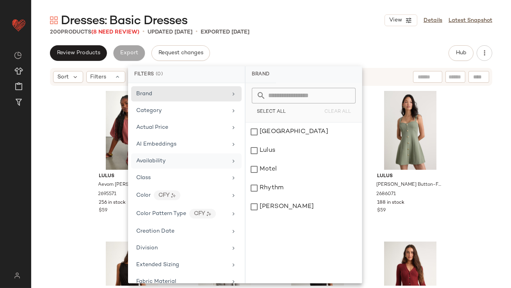
click at [181, 165] on div "Availability" at bounding box center [186, 160] width 110 height 15
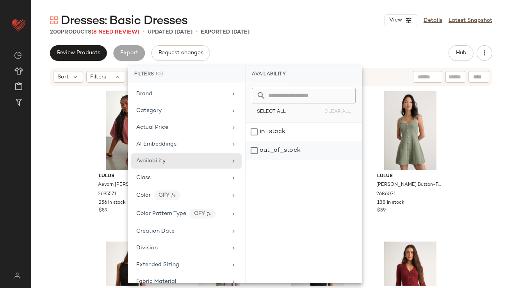
click at [278, 150] on div "out_of_stock" at bounding box center [303, 150] width 116 height 19
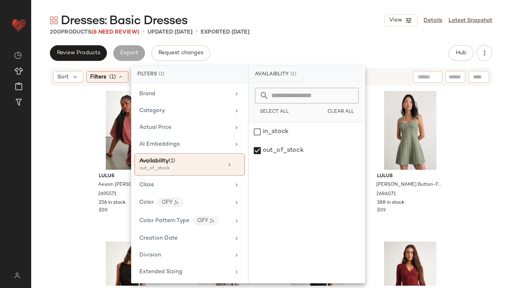
click at [304, 28] on div "Dresses: Basic Dresses View Details Latest Snapshot" at bounding box center [271, 20] width 480 height 16
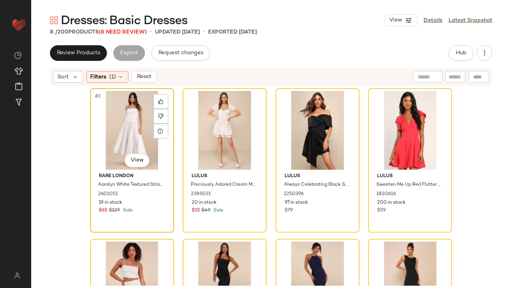
click at [115, 113] on div "#1 View" at bounding box center [132, 130] width 78 height 79
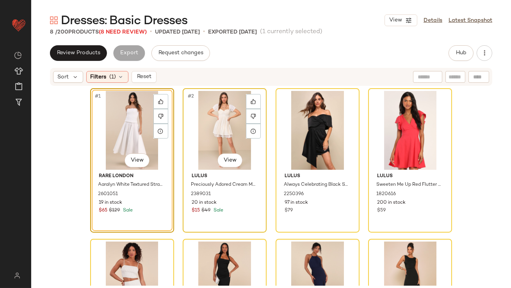
scroll to position [97, 0]
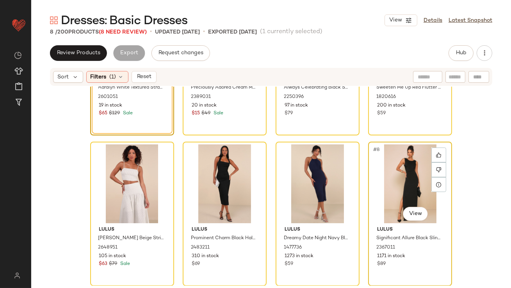
click at [413, 158] on div "#8 View" at bounding box center [410, 183] width 78 height 79
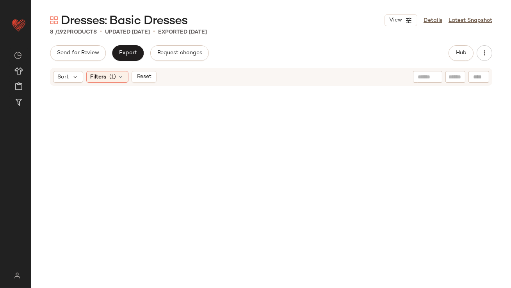
click at [129, 80] on div "Sort Filters (1) Reset" at bounding box center [104, 77] width 103 height 12
click at [117, 76] on div "Filters (1)" at bounding box center [107, 77] width 42 height 12
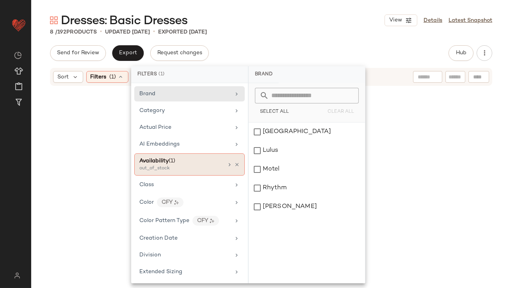
click at [234, 161] on div "Availability (1) out_of_stock" at bounding box center [189, 164] width 110 height 22
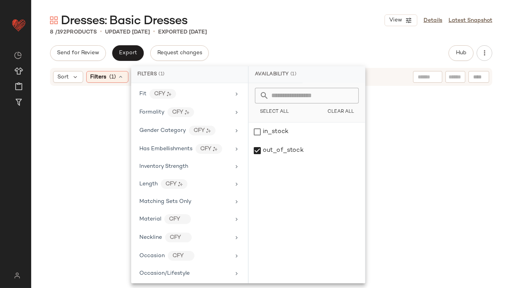
scroll to position [474, 0]
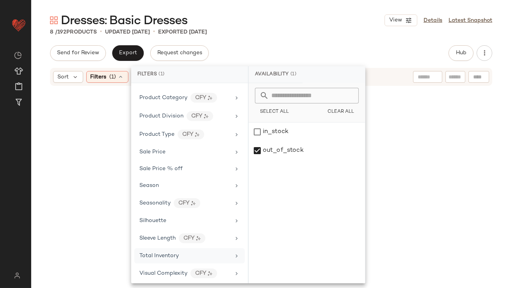
click at [163, 248] on div "Total Inventory" at bounding box center [189, 255] width 110 height 15
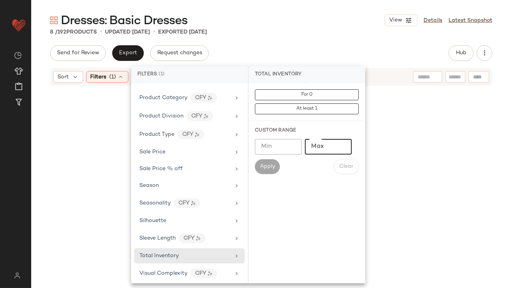
click at [324, 149] on input "Max" at bounding box center [328, 147] width 47 height 16
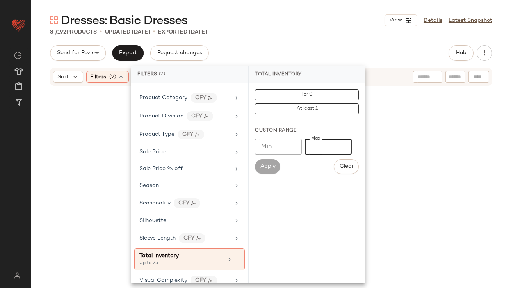
type input "**"
click at [308, 50] on div "Send for Review Export Request changes Hub" at bounding box center [271, 53] width 442 height 16
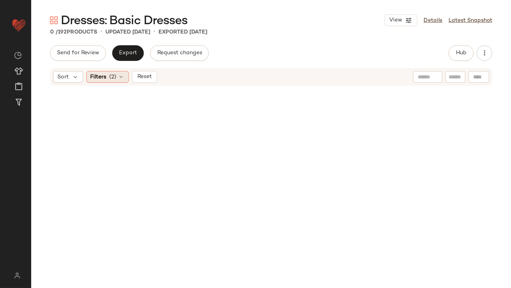
click at [126, 81] on div "Filters (2)" at bounding box center [107, 77] width 43 height 12
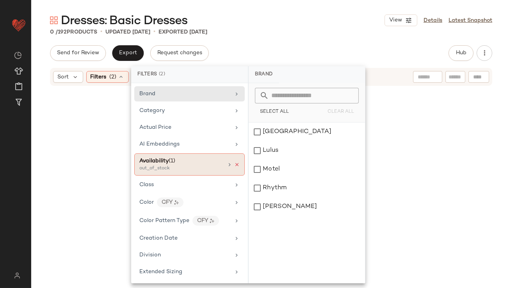
click at [234, 166] on icon at bounding box center [236, 164] width 5 height 5
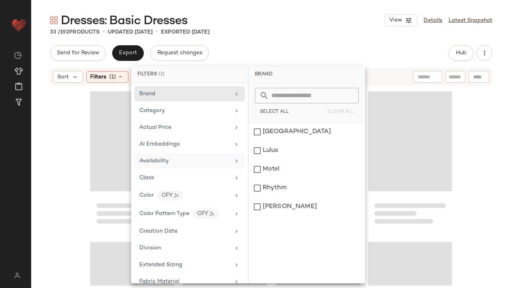
click at [284, 43] on div "Dresses: Basic Dresses View Details Latest Snapshot 33 / 192 Products • updated…" at bounding box center [271, 150] width 480 height 276
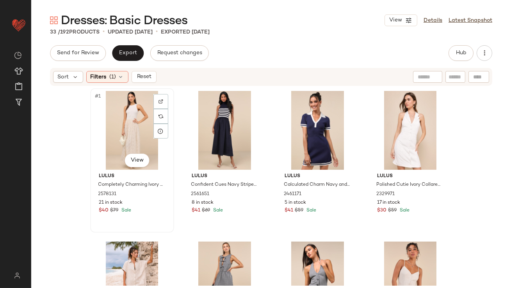
click at [109, 129] on div "#1 View" at bounding box center [132, 130] width 78 height 79
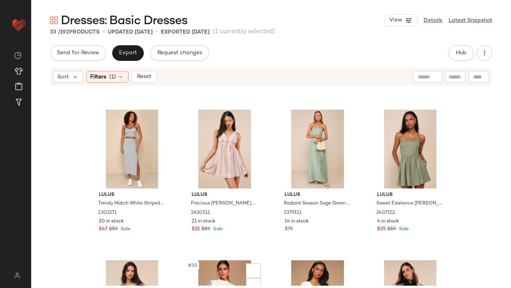
scroll to position [1138, 0]
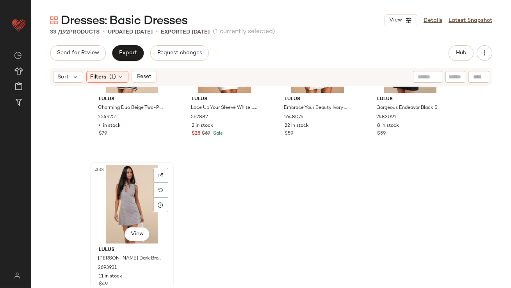
click at [133, 200] on div "#33 View" at bounding box center [132, 204] width 78 height 79
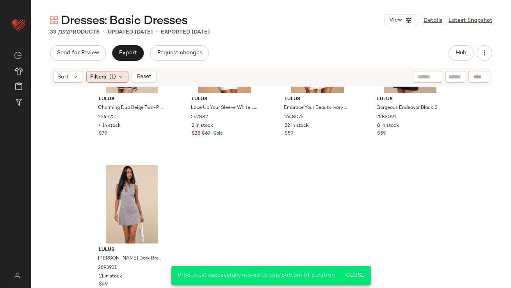
click at [119, 73] on div "Filters (1)" at bounding box center [107, 77] width 42 height 12
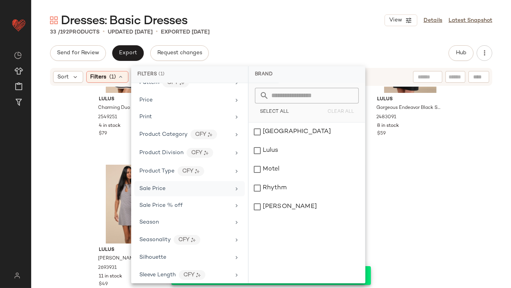
scroll to position [451, 0]
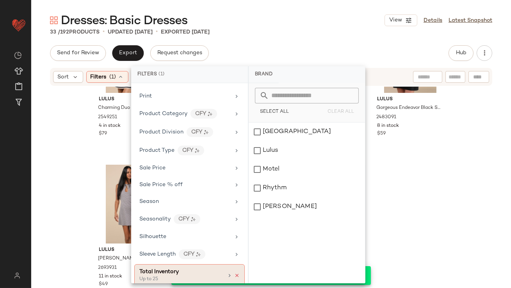
click at [235, 273] on icon at bounding box center [236, 275] width 5 height 5
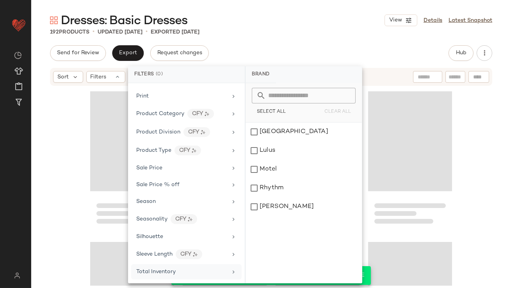
click at [329, 47] on div "Send for Review Export Request changes Hub" at bounding box center [271, 53] width 442 height 16
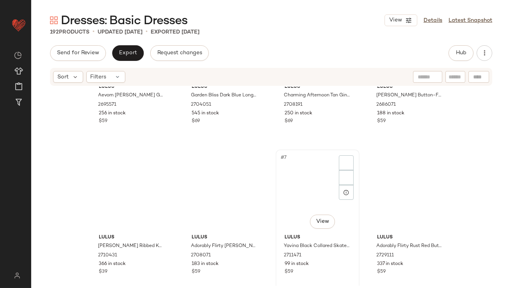
scroll to position [0, 0]
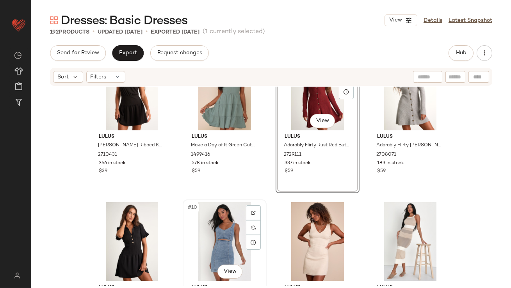
scroll to position [213, 0]
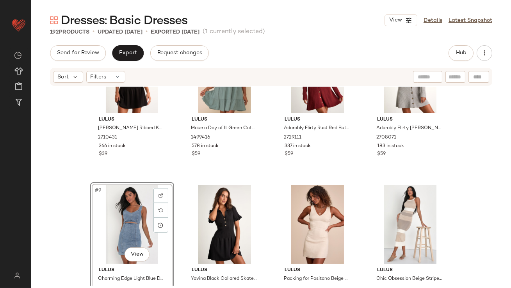
scroll to position [345, 0]
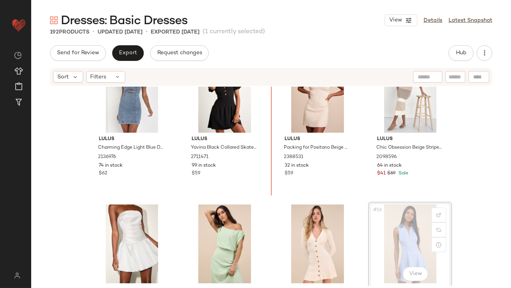
drag, startPoint x: 394, startPoint y: 231, endPoint x: 390, endPoint y: 230, distance: 4.0
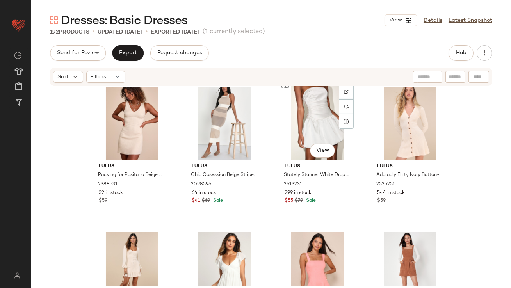
scroll to position [530, 0]
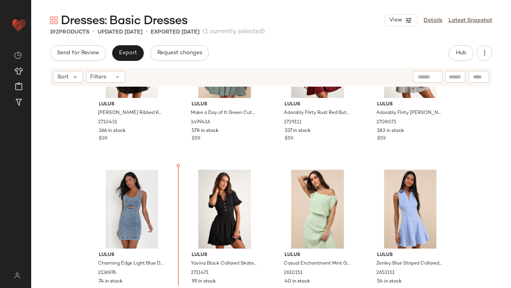
scroll to position [232, 0]
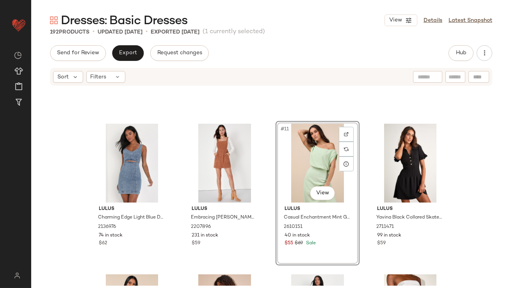
scroll to position [339, 0]
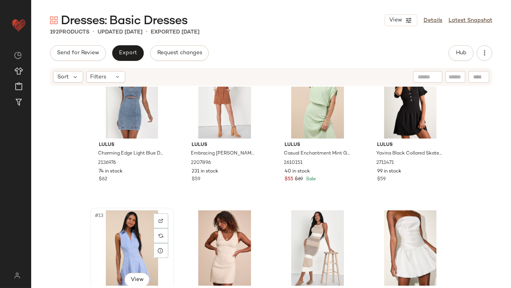
click at [134, 239] on div "#13 View" at bounding box center [132, 249] width 78 height 79
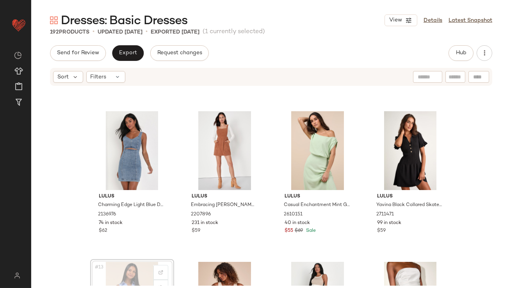
scroll to position [291, 0]
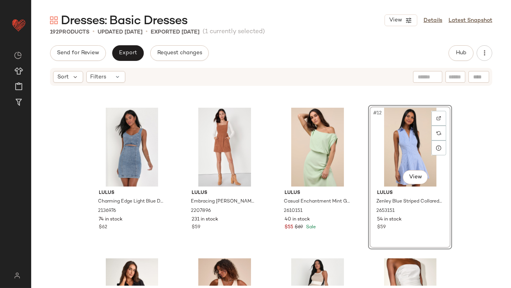
click at [454, 63] on div "Send for Review Export Request changes Hub Sort Filters Lulus Junie Black Ribbe…" at bounding box center [271, 183] width 480 height 276
click at [456, 57] on button "Hub" at bounding box center [460, 53] width 25 height 16
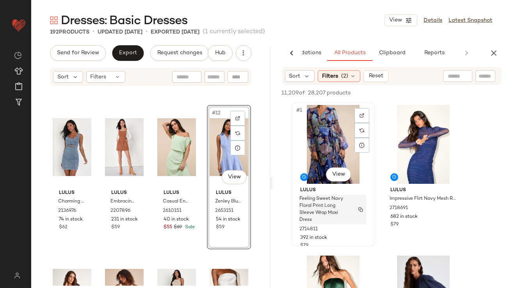
scroll to position [89, 0]
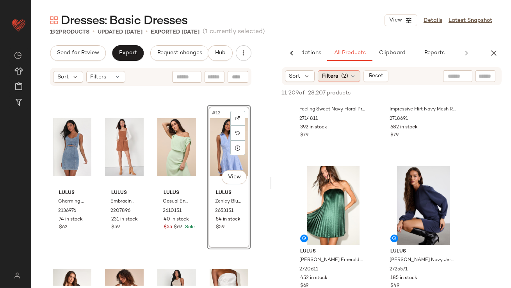
click at [329, 79] on span "Filters" at bounding box center [330, 76] width 16 height 8
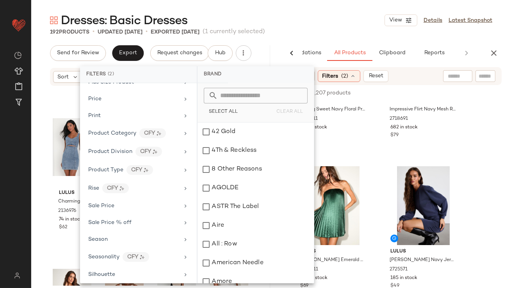
scroll to position [534, 0]
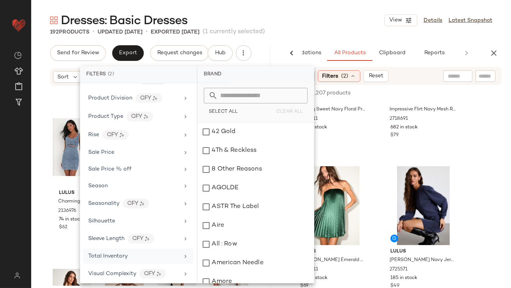
click at [113, 249] on div "Total Inventory" at bounding box center [138, 256] width 110 height 15
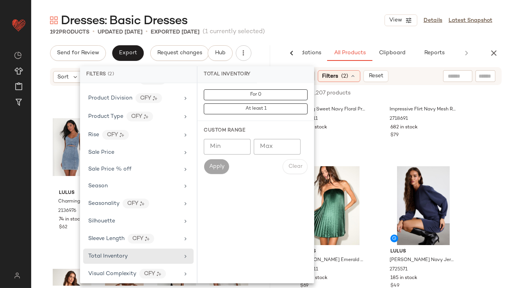
click at [268, 149] on input "Max" at bounding box center [277, 147] width 47 height 16
click at [224, 147] on input "Min" at bounding box center [227, 147] width 47 height 16
type input "**"
click at [212, 168] on span "Apply" at bounding box center [216, 167] width 16 height 6
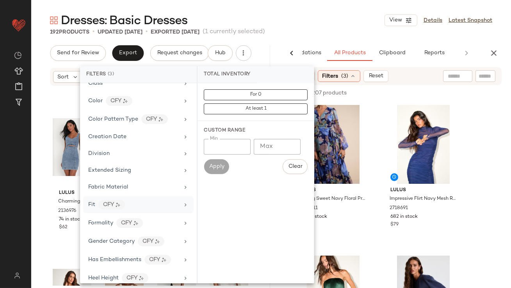
scroll to position [124, 0]
click at [98, 220] on div "Formality" at bounding box center [100, 224] width 25 height 8
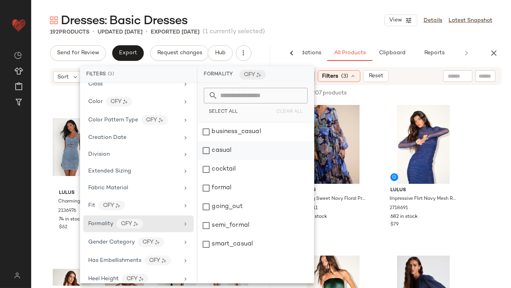
click at [233, 148] on div "casual" at bounding box center [255, 150] width 116 height 19
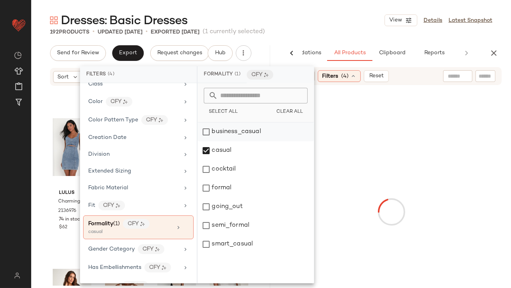
click at [251, 135] on div "business_casual" at bounding box center [255, 132] width 116 height 19
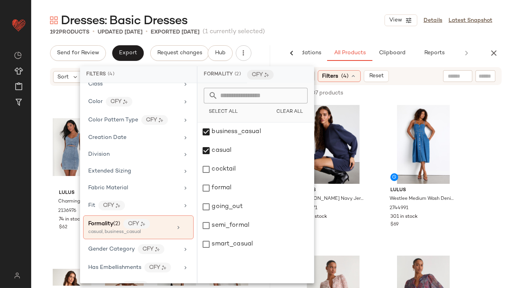
click at [347, 29] on div "192 Products • updated Sep 17th • Exported Aug 26th (1 currently selected)" at bounding box center [271, 32] width 480 height 8
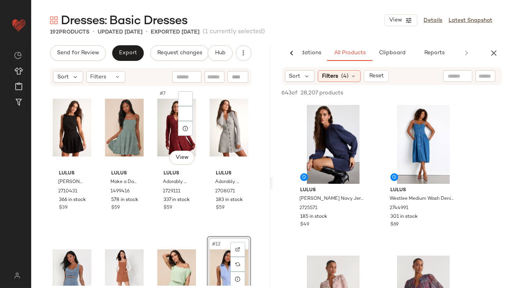
scroll to position [229, 0]
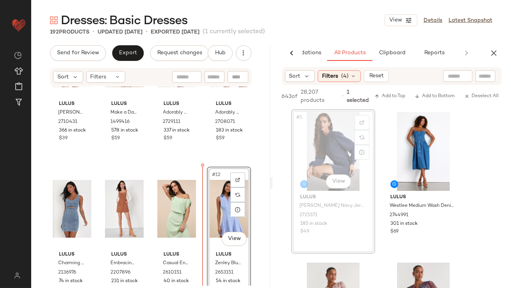
drag, startPoint x: 313, startPoint y: 119, endPoint x: 310, endPoint y: 123, distance: 4.7
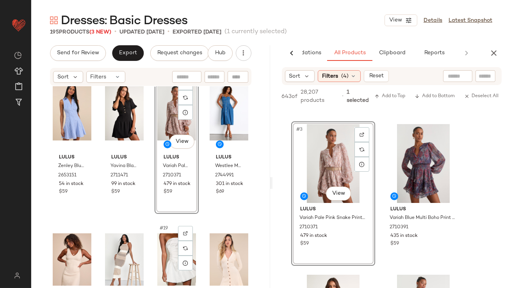
scroll to position [484, 0]
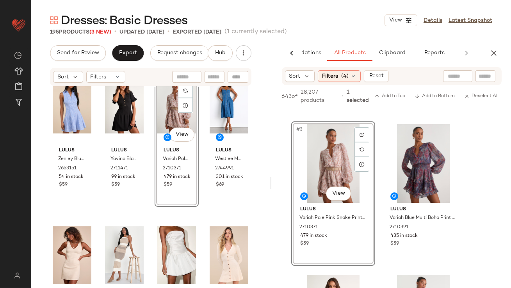
click at [164, 112] on div "#15 View" at bounding box center [176, 104] width 39 height 79
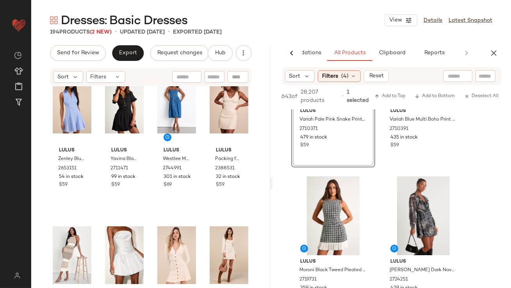
scroll to position [249, 0]
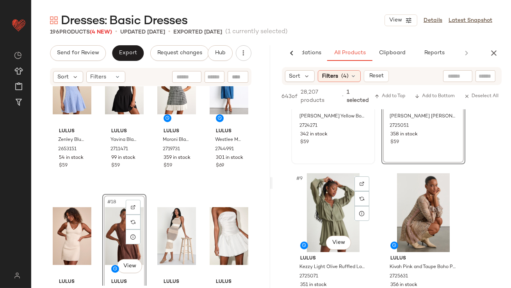
scroll to position [557, 0]
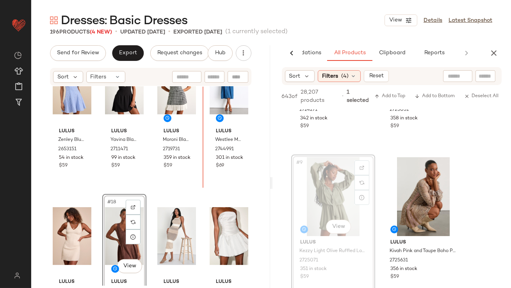
drag, startPoint x: 347, startPoint y: 203, endPoint x: 333, endPoint y: 202, distance: 14.9
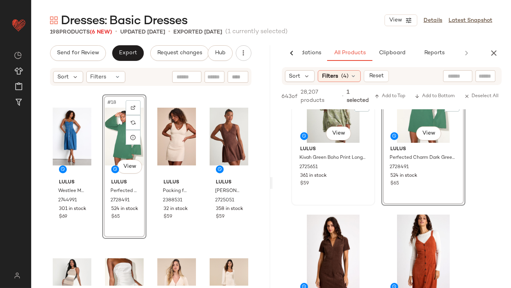
scroll to position [0, 0]
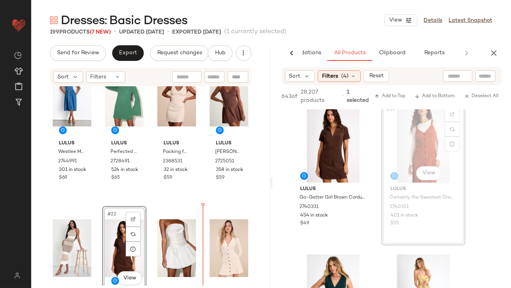
drag, startPoint x: 415, startPoint y: 139, endPoint x: 393, endPoint y: 145, distance: 22.5
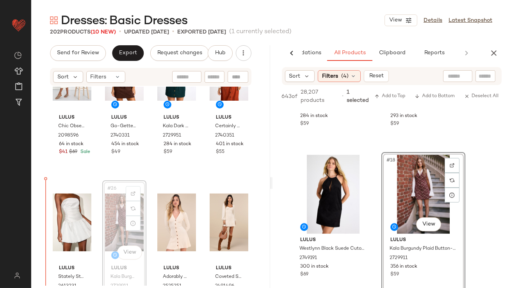
drag, startPoint x: 409, startPoint y: 199, endPoint x: 118, endPoint y: 226, distance: 292.4
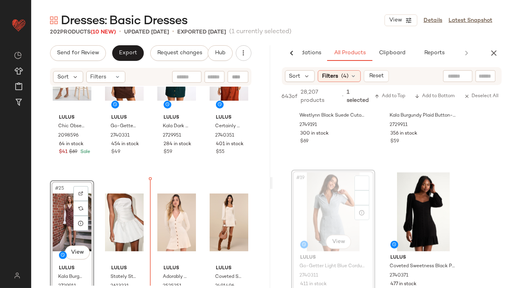
drag, startPoint x: 305, startPoint y: 215, endPoint x: 274, endPoint y: 227, distance: 33.3
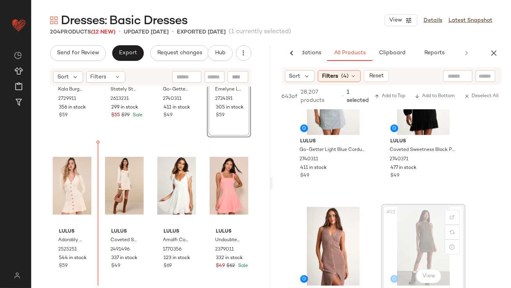
drag, startPoint x: 405, startPoint y: 235, endPoint x: 390, endPoint y: 247, distance: 19.1
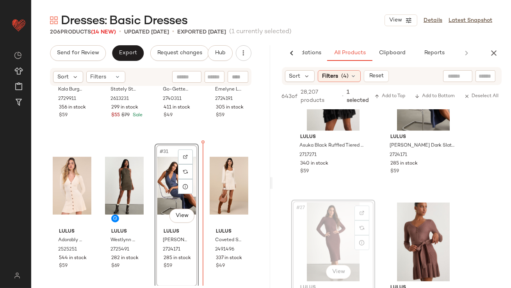
drag, startPoint x: 334, startPoint y: 231, endPoint x: 322, endPoint y: 231, distance: 12.5
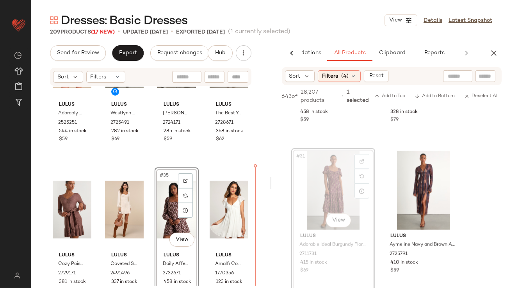
drag, startPoint x: 332, startPoint y: 195, endPoint x: 327, endPoint y: 196, distance: 4.4
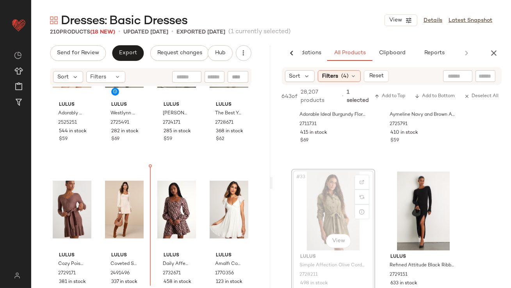
drag, startPoint x: 331, startPoint y: 210, endPoint x: 325, endPoint y: 210, distance: 5.9
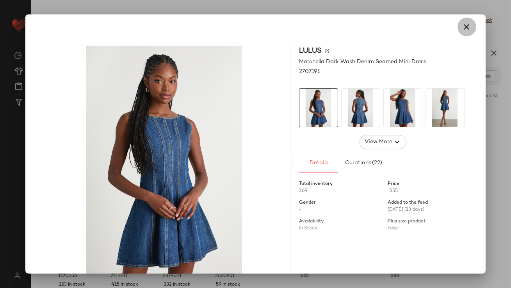
click at [457, 26] on button "button" at bounding box center [466, 27] width 19 height 19
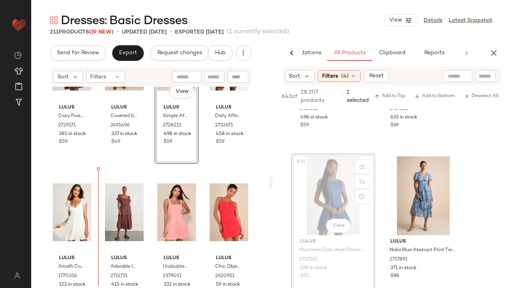
drag, startPoint x: 325, startPoint y: 176, endPoint x: 321, endPoint y: 177, distance: 3.9
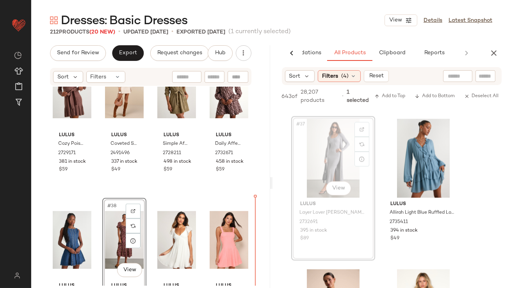
drag, startPoint x: 338, startPoint y: 156, endPoint x: 330, endPoint y: 159, distance: 9.0
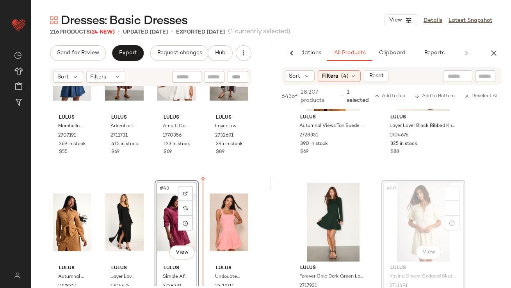
drag, startPoint x: 409, startPoint y: 226, endPoint x: 381, endPoint y: 228, distance: 28.2
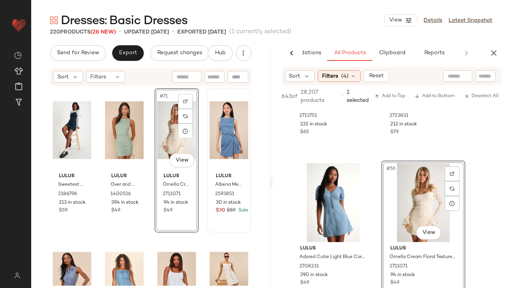
scroll to position [2596, 0]
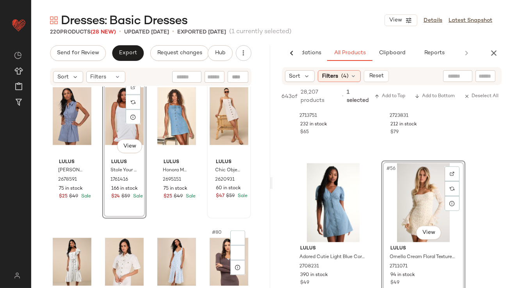
scroll to position [2756, 0]
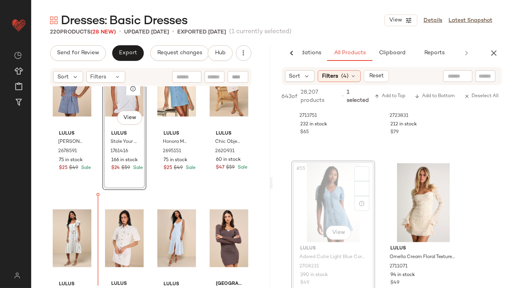
drag, startPoint x: 325, startPoint y: 196, endPoint x: 278, endPoint y: 214, distance: 50.5
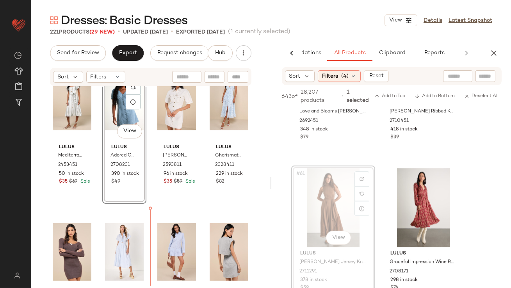
scroll to position [2916, 0]
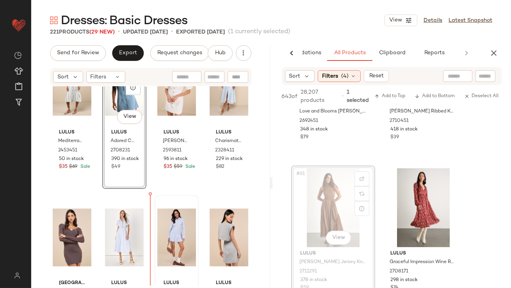
drag, startPoint x: 336, startPoint y: 222, endPoint x: 155, endPoint y: 270, distance: 187.5
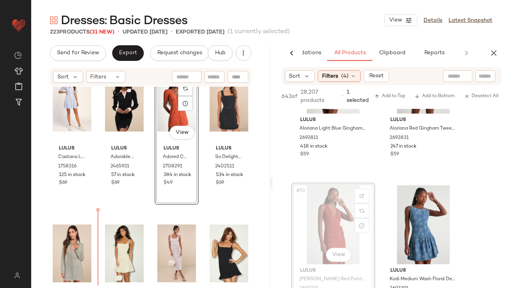
scroll to position [3392, 0]
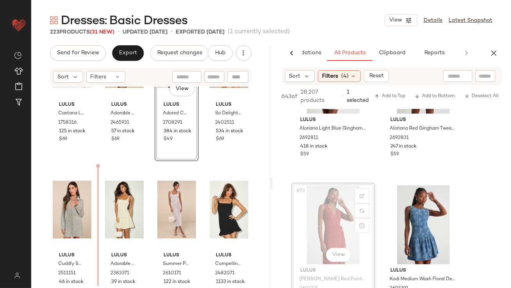
drag, startPoint x: 325, startPoint y: 224, endPoint x: 259, endPoint y: 243, distance: 68.5
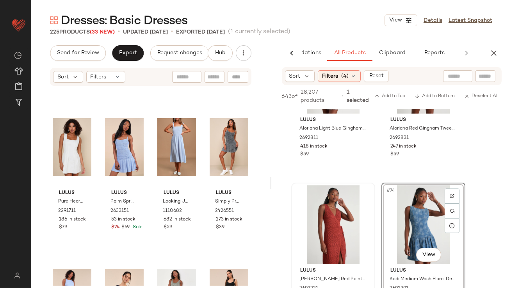
scroll to position [4039, 0]
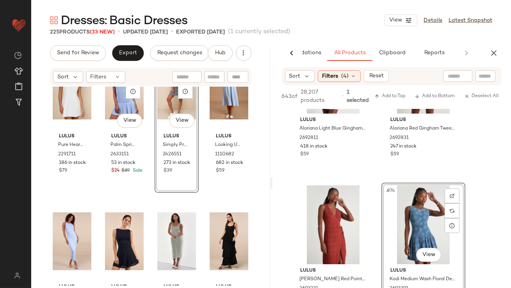
scroll to position [4137, 0]
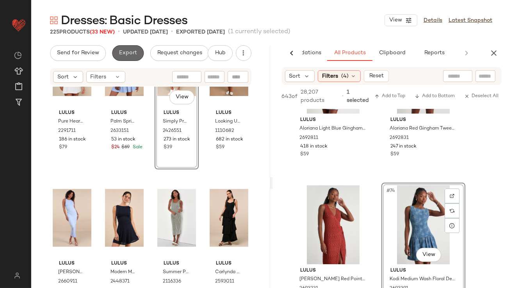
click at [132, 58] on button "Export" at bounding box center [128, 53] width 32 height 16
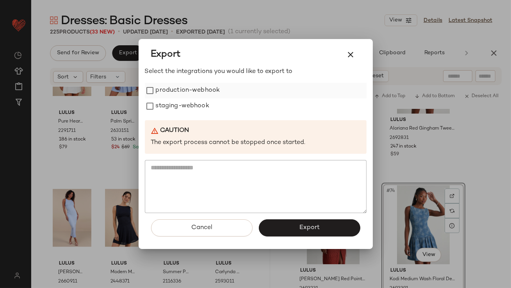
click at [158, 91] on label "production-webhook" at bounding box center [188, 91] width 64 height 16
click at [158, 105] on label "staging-webhook" at bounding box center [182, 106] width 53 height 16
click at [338, 225] on button "Export" at bounding box center [309, 227] width 101 height 17
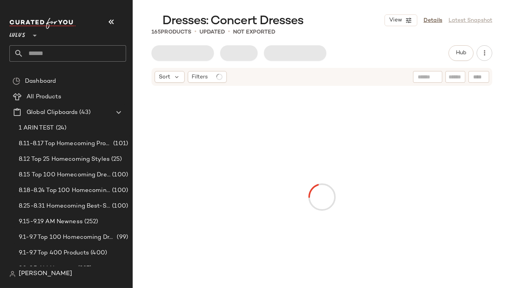
click at [111, 21] on icon "button" at bounding box center [111, 21] width 9 height 9
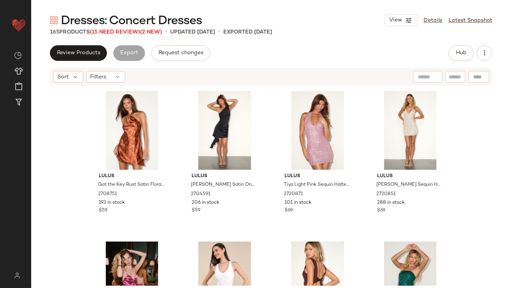
click at [437, 15] on div "View Details Latest Snapshot" at bounding box center [438, 20] width 108 height 12
click at [437, 21] on link "Details" at bounding box center [432, 20] width 19 height 8
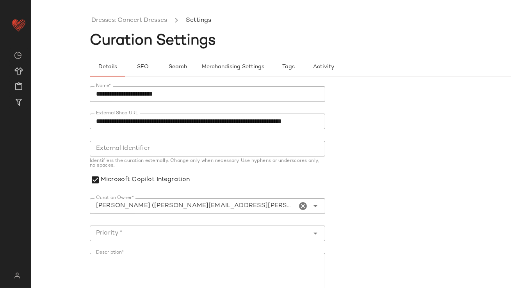
click at [304, 202] on icon "Clear Curation Owner*" at bounding box center [303, 205] width 9 height 9
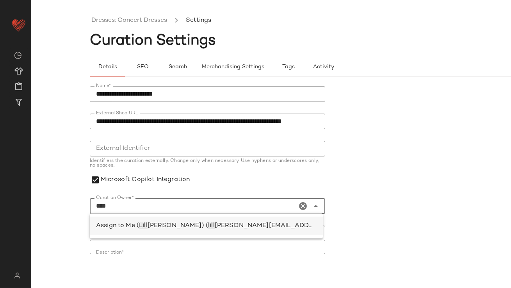
click at [231, 222] on span "[PERSON_NAME][EMAIL_ADDRESS][PERSON_NAME][DOMAIN_NAME])" at bounding box center [327, 225] width 224 height 7
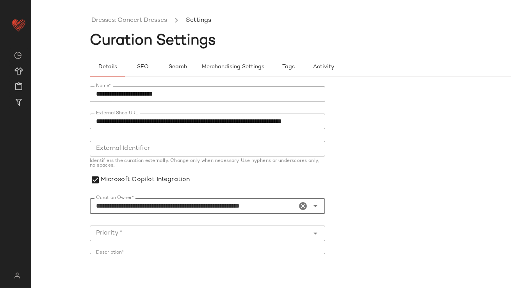
type input "**********"
click at [212, 234] on input "Priority *" at bounding box center [200, 233] width 220 height 9
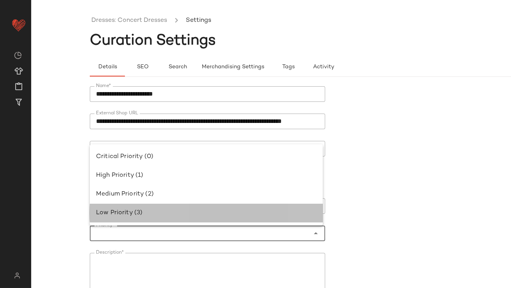
click at [188, 209] on div "Low Priority (3)" at bounding box center [206, 212] width 221 height 9
type input "**********"
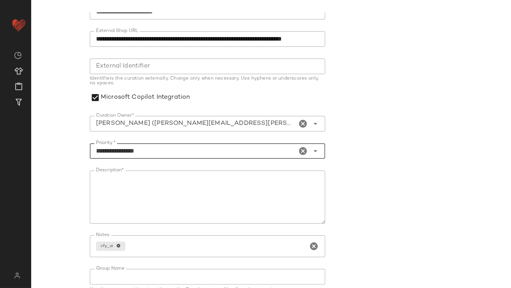
scroll to position [121, 0]
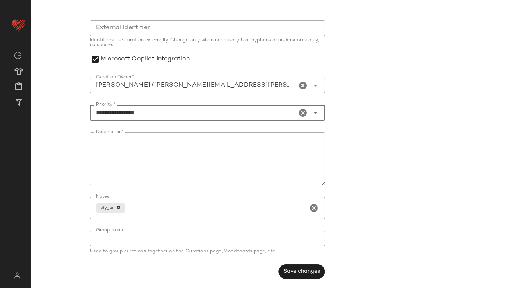
click at [279, 267] on button "Save changes" at bounding box center [301, 271] width 46 height 15
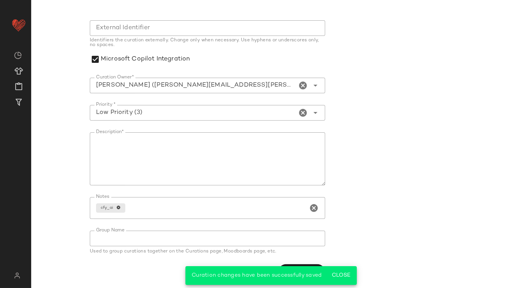
scroll to position [0, 0]
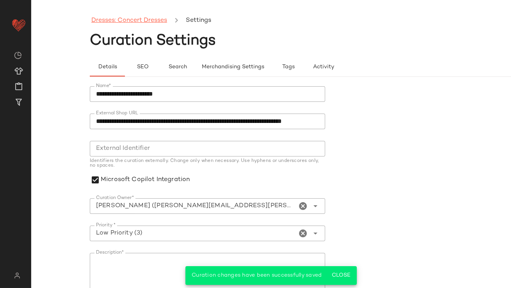
click at [104, 19] on link "Dresses: Concert Dresses" at bounding box center [129, 21] width 76 height 10
